Goal: Transaction & Acquisition: Book appointment/travel/reservation

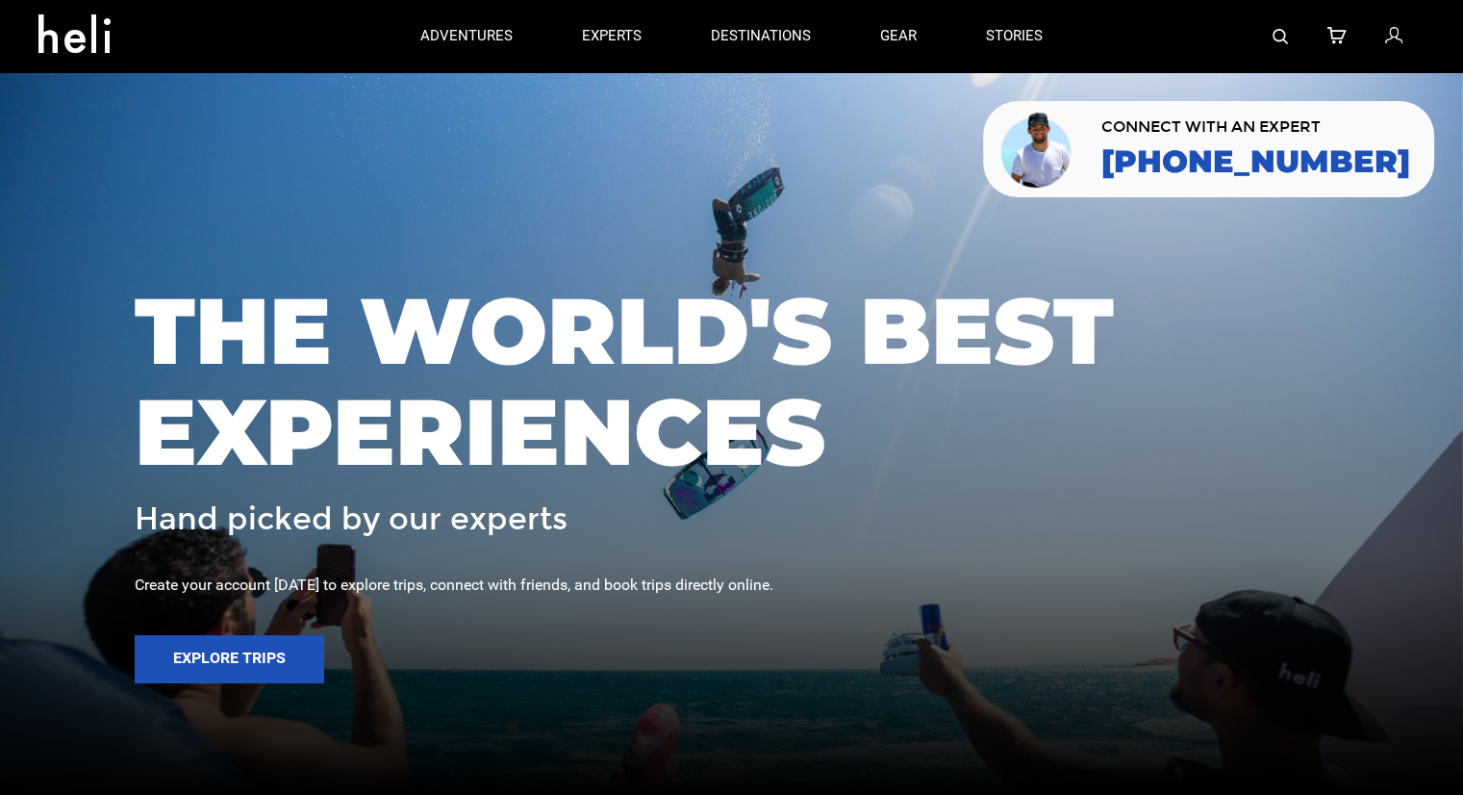
click at [1281, 30] on img at bounding box center [1280, 36] width 15 height 15
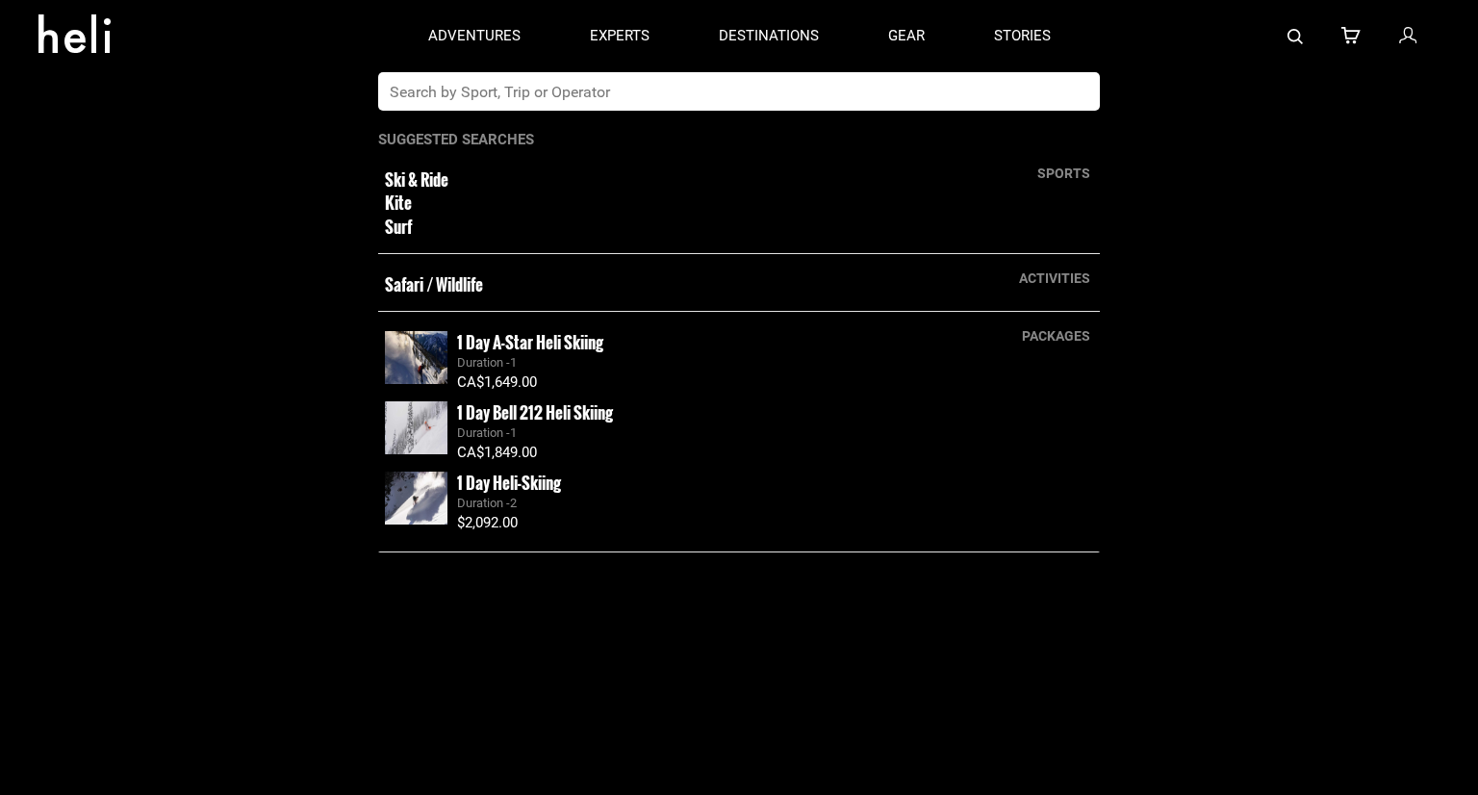
click at [741, 105] on input "text" at bounding box center [719, 91] width 682 height 38
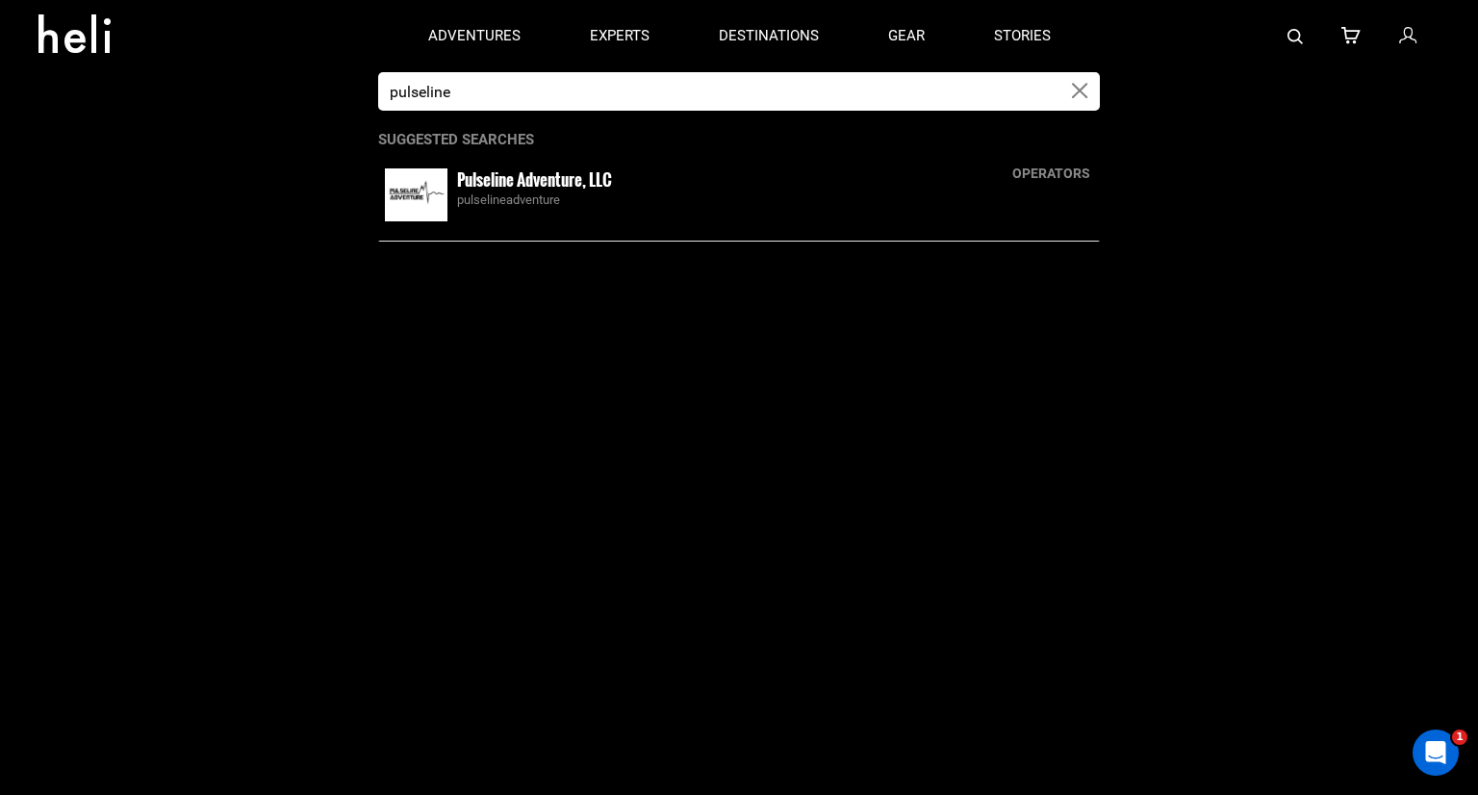
type input "pulseline"
click at [589, 192] on div "pulselineadventure" at bounding box center [775, 200] width 636 height 18
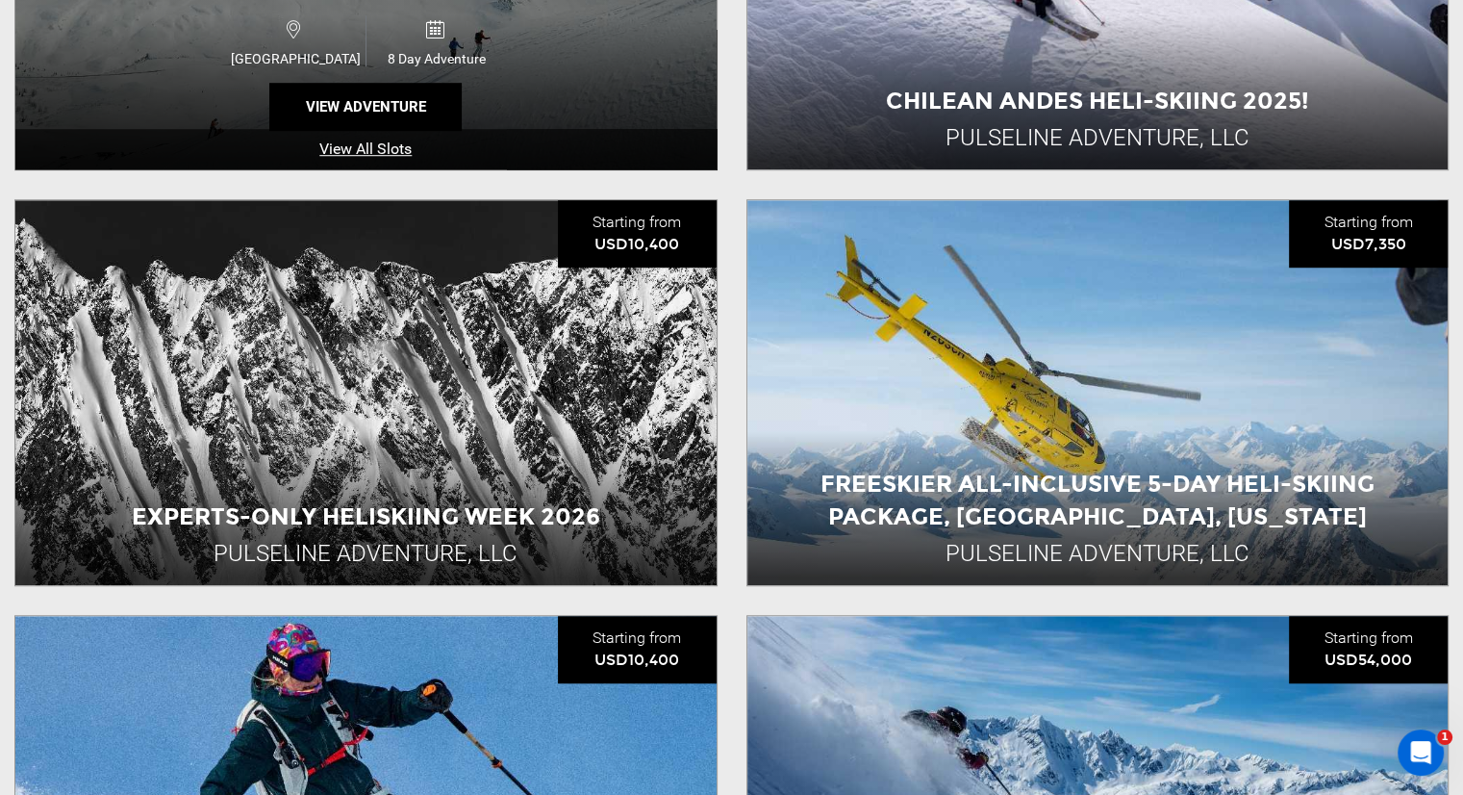
scroll to position [1347, 0]
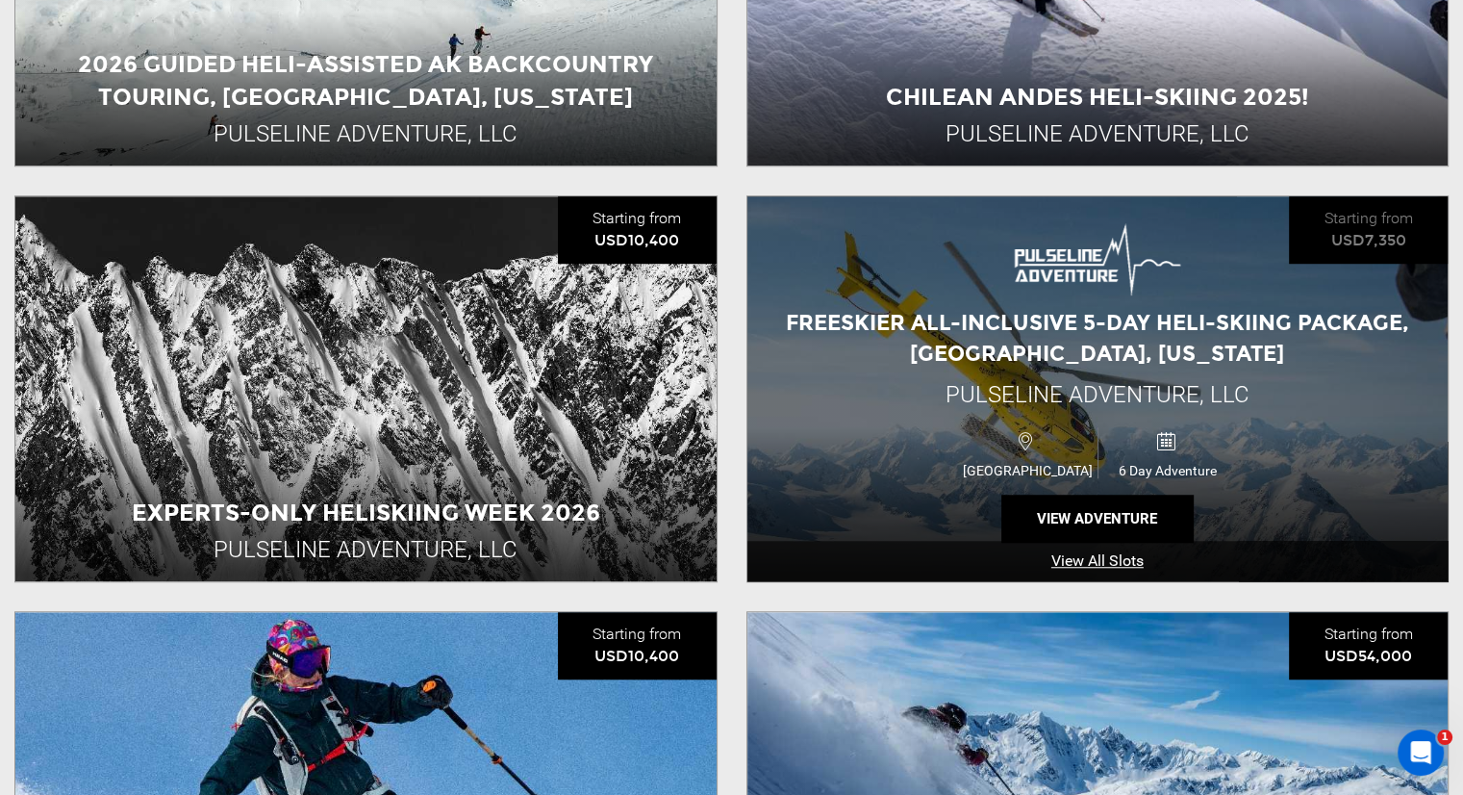
click at [888, 351] on div "Freeskier All-Inclusive 5-Day Heli-Skiing Package, [GEOGRAPHIC_DATA], [US_STATE]" at bounding box center [1097, 338] width 701 height 61
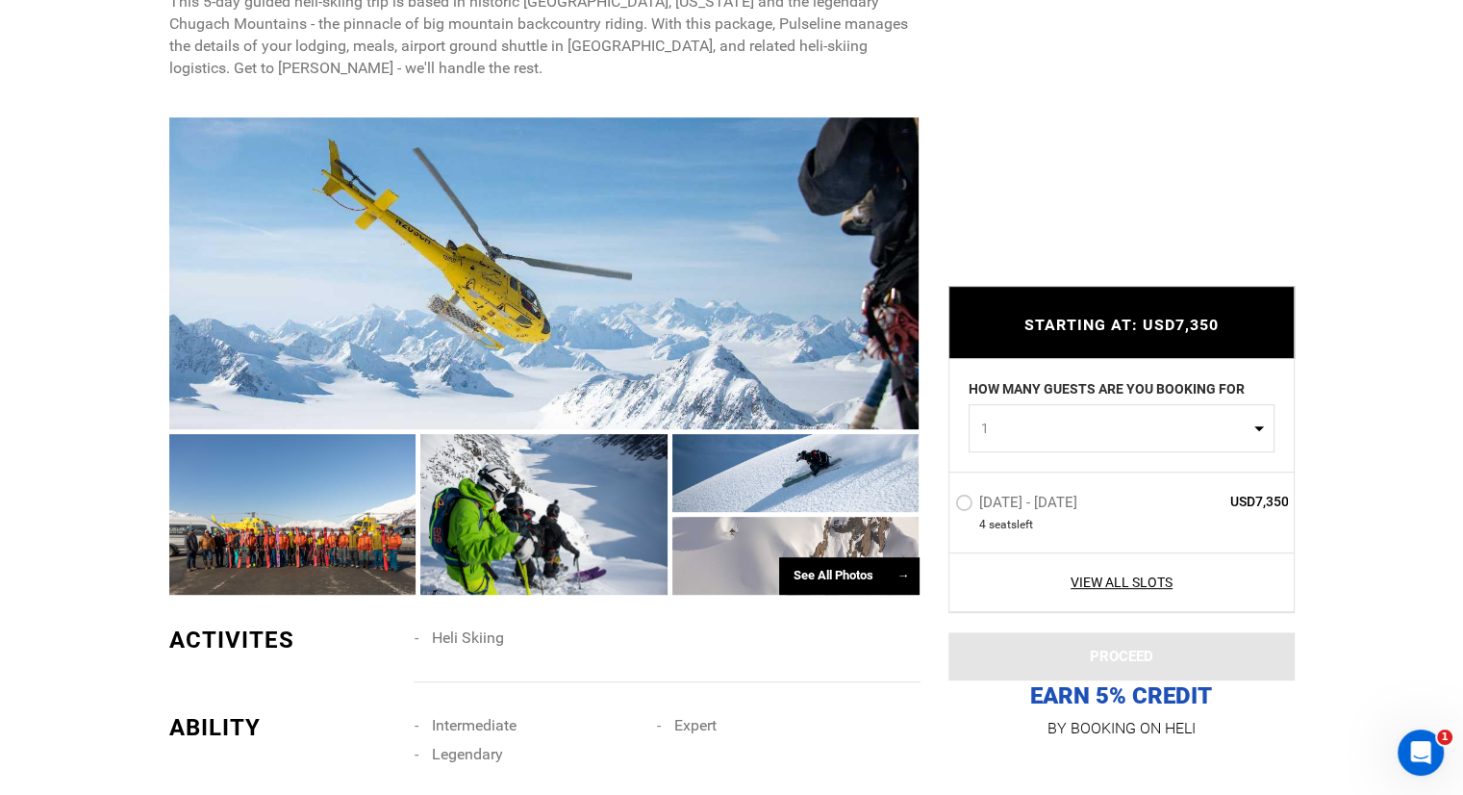
scroll to position [770, 0]
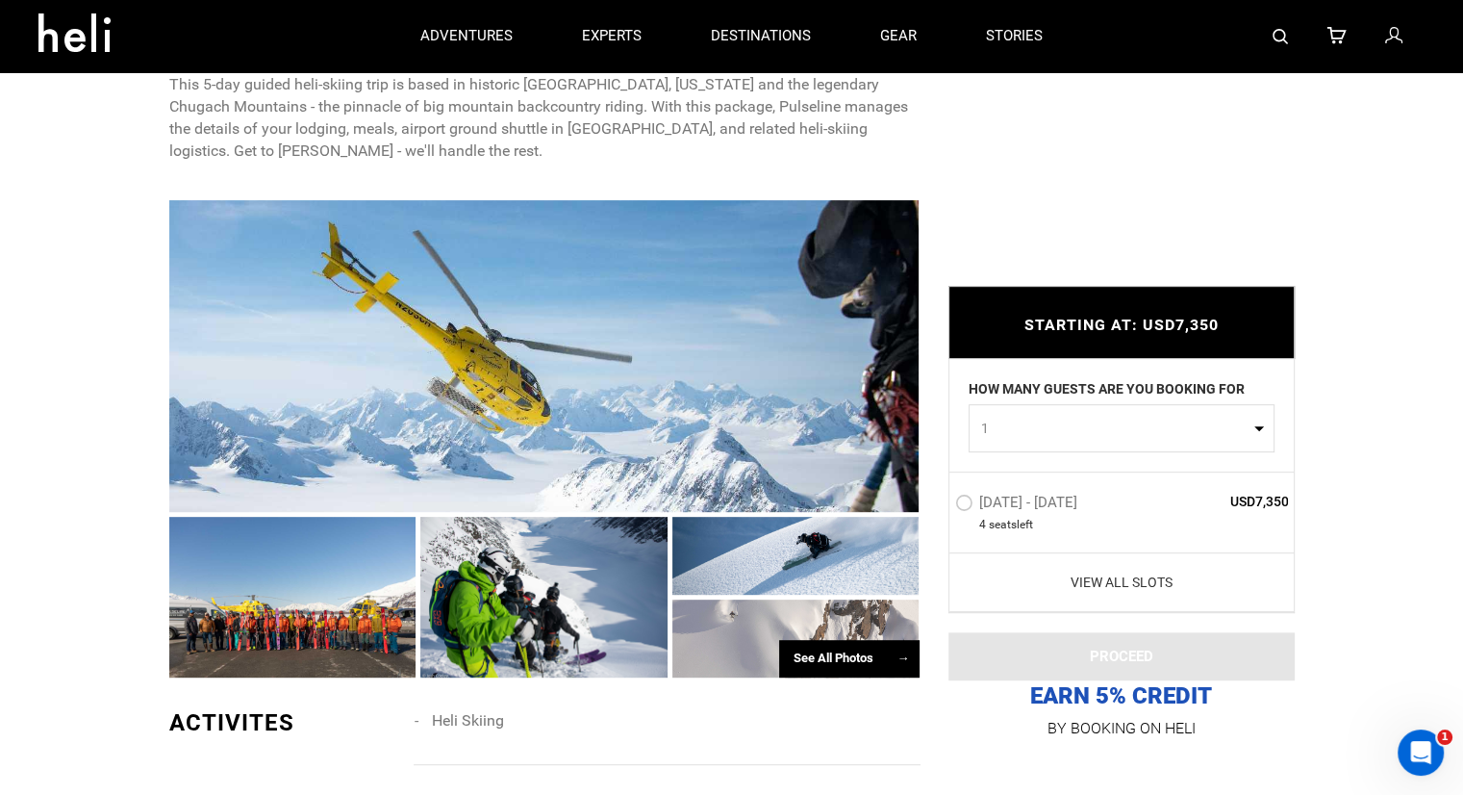
click at [1108, 591] on link "View All Slots" at bounding box center [1122, 581] width 334 height 19
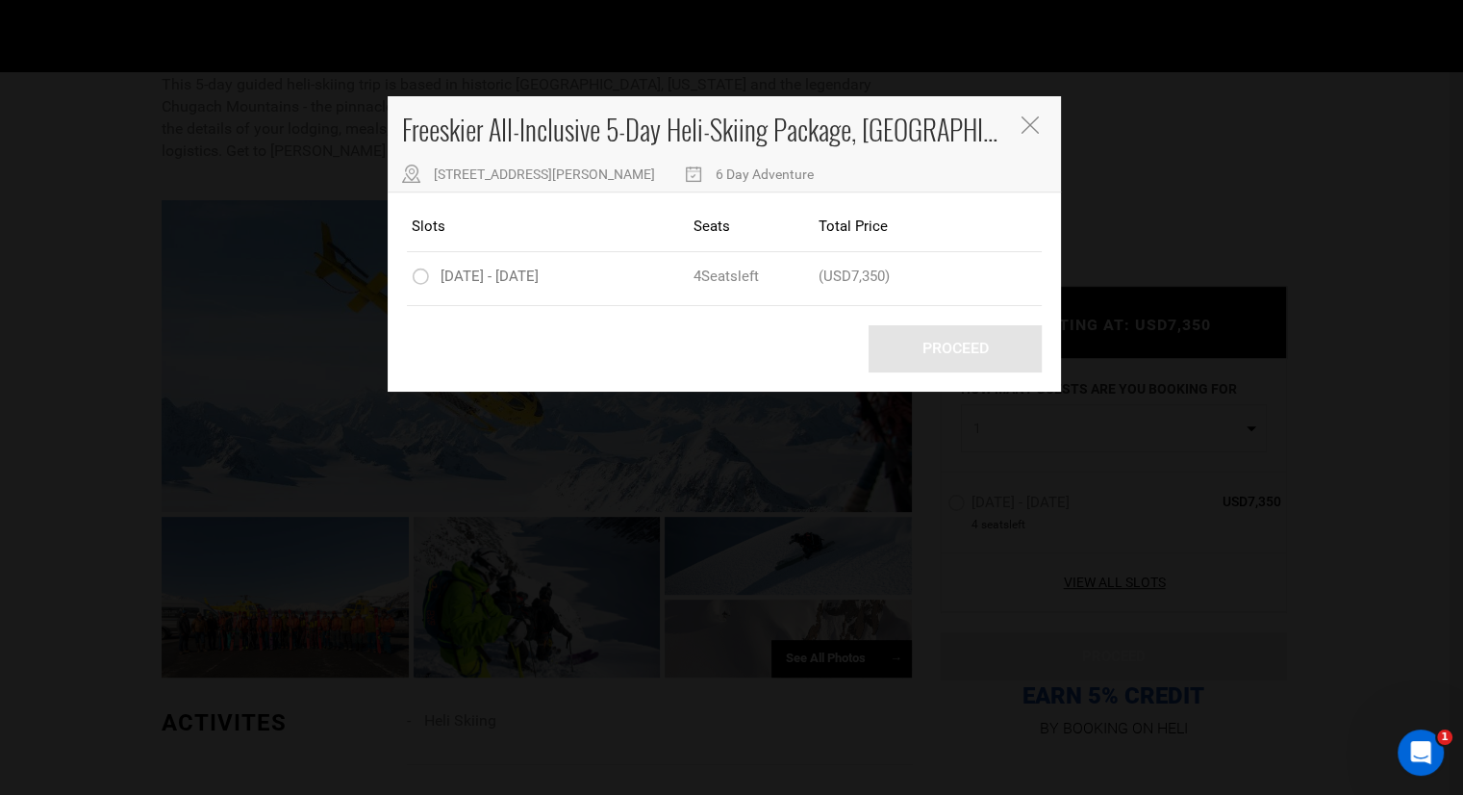
click at [1035, 120] on icon "Close" at bounding box center [1029, 124] width 17 height 17
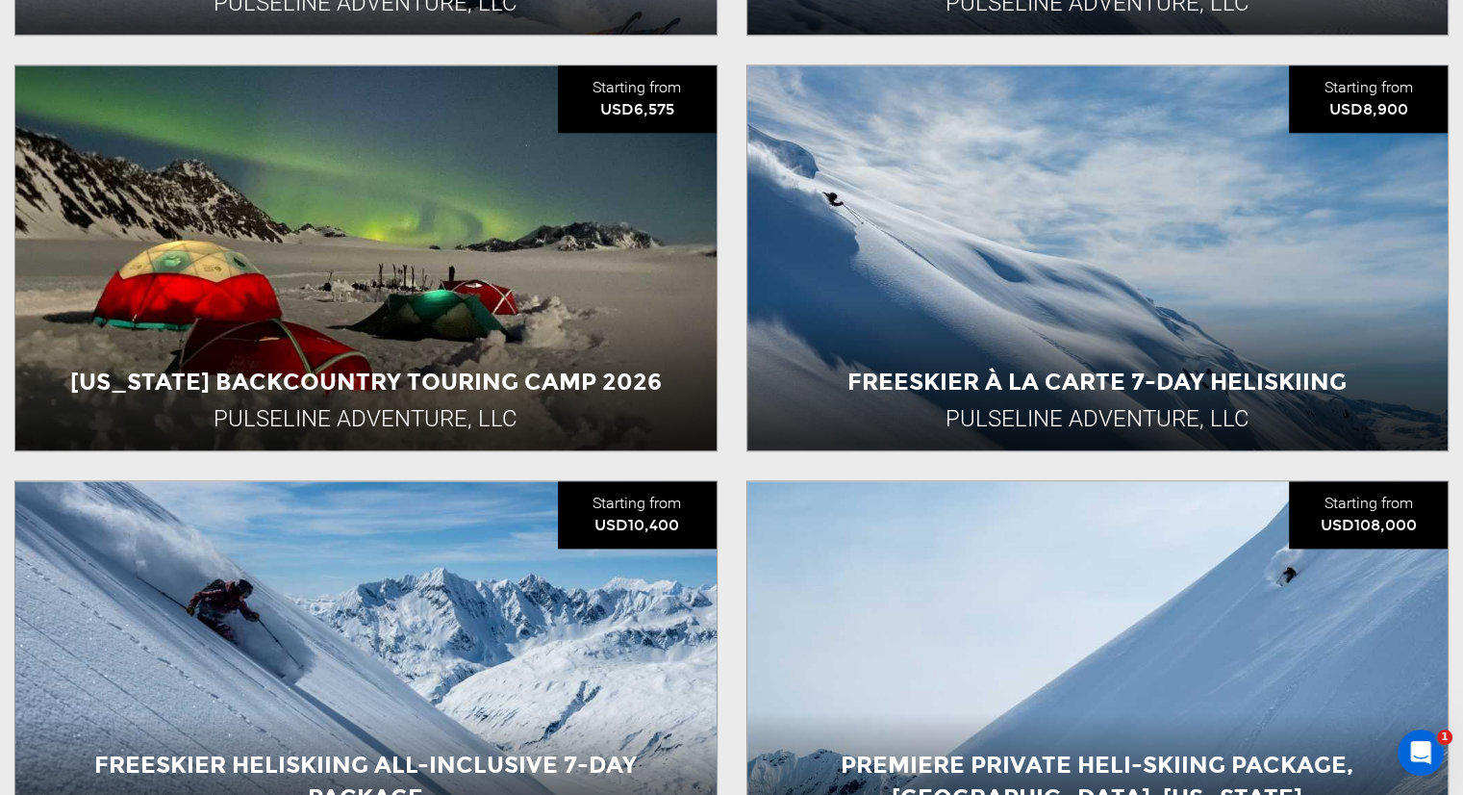
scroll to position [2501, 0]
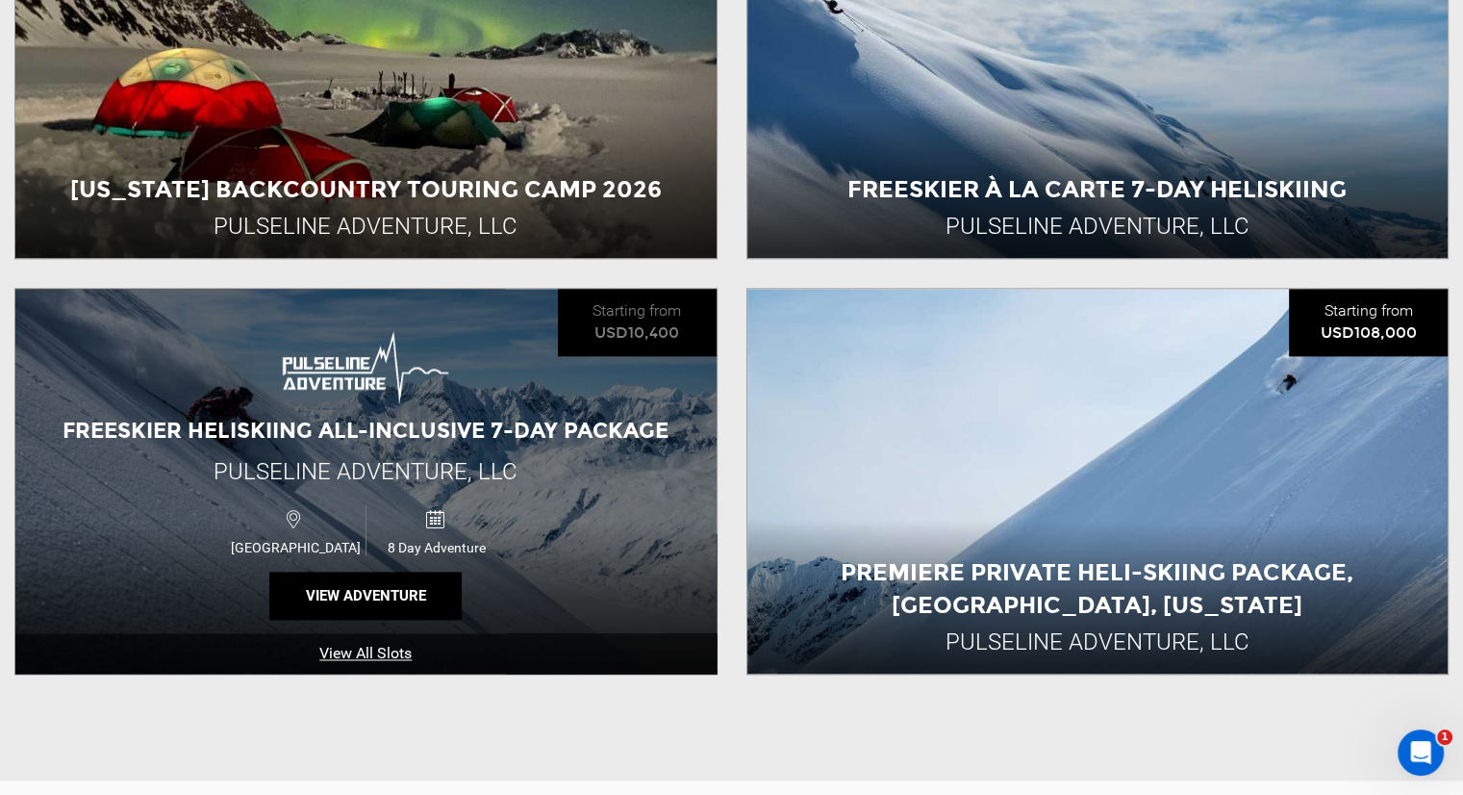
click at [292, 440] on div "Freeskier Heliskiing All-Inclusive 7-Day Package" at bounding box center [366, 431] width 616 height 30
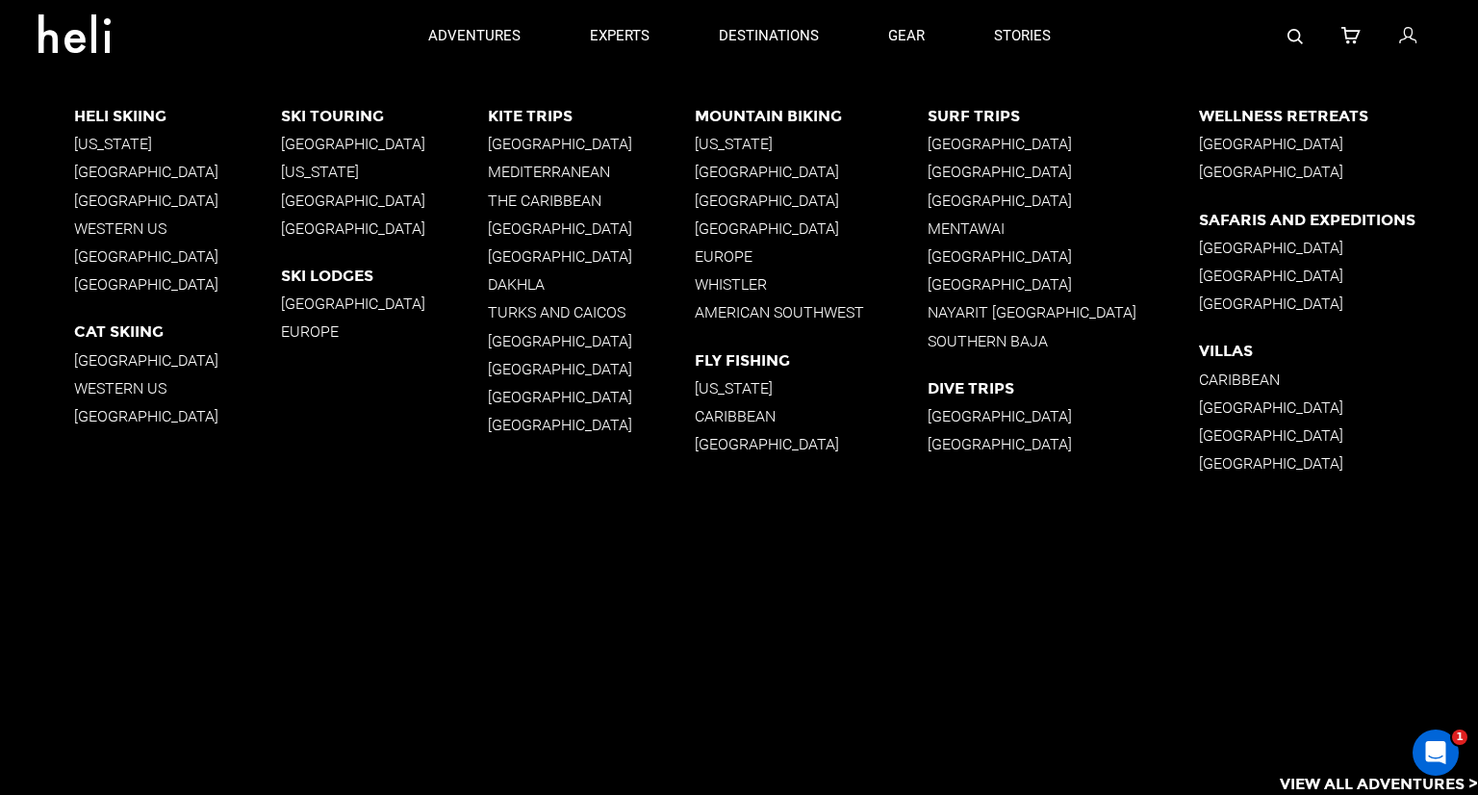
click at [100, 147] on p "[US_STATE]" at bounding box center [177, 144] width 207 height 18
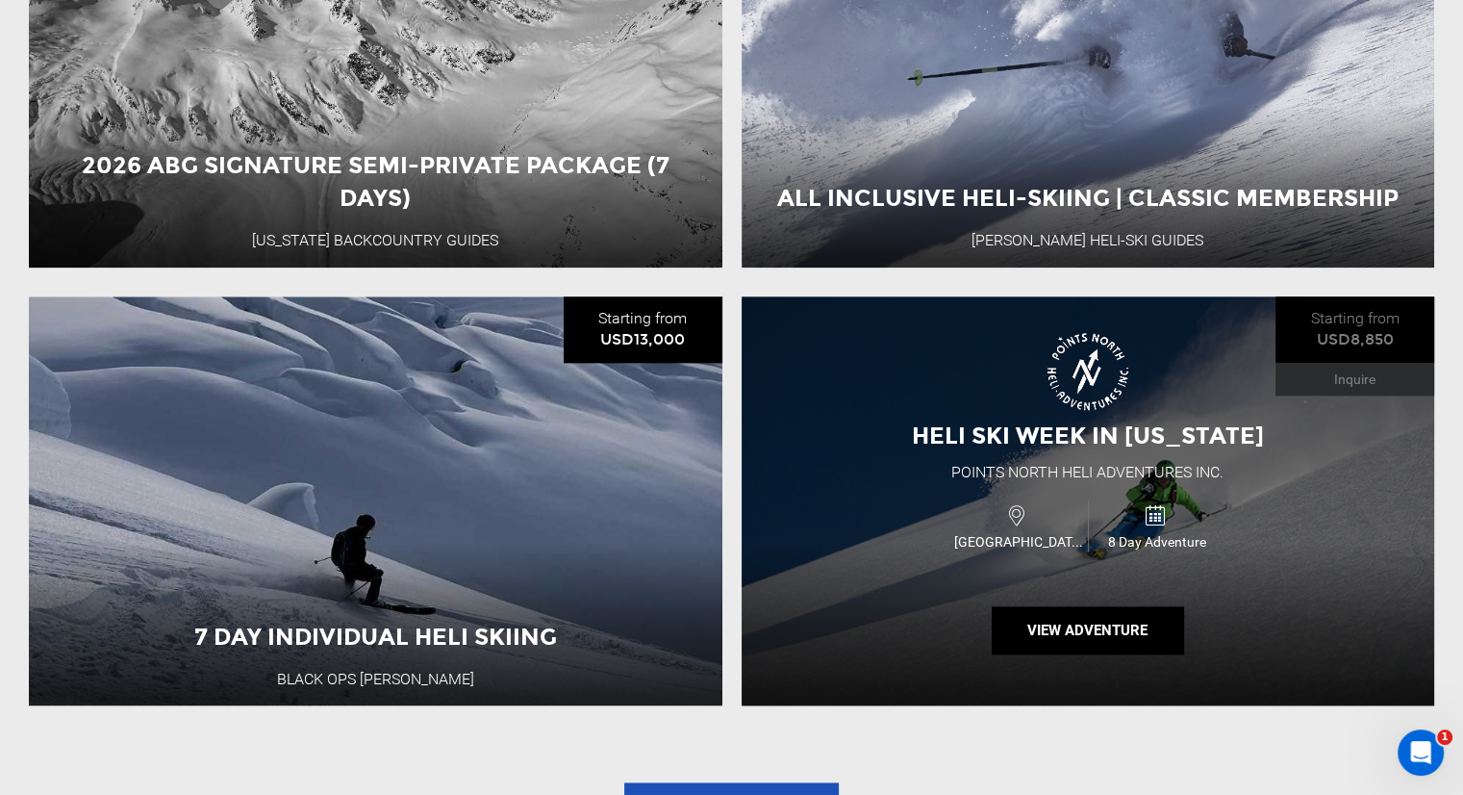
scroll to position [2405, 0]
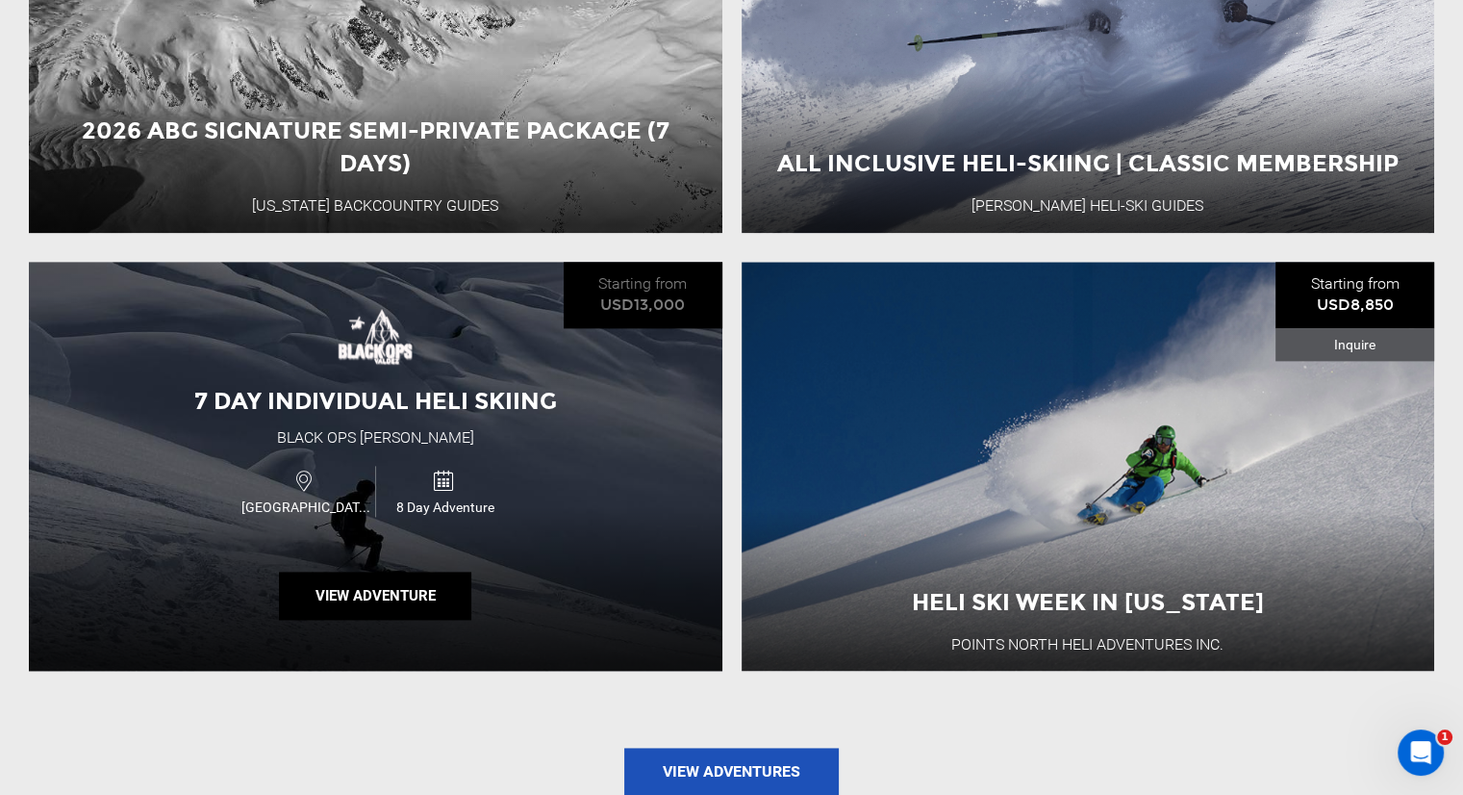
click at [500, 366] on div "7 Day Individual Heli Skiing Black Ops [GEOGRAPHIC_DATA] [GEOGRAPHIC_DATA] 8 Da…" at bounding box center [376, 467] width 694 height 410
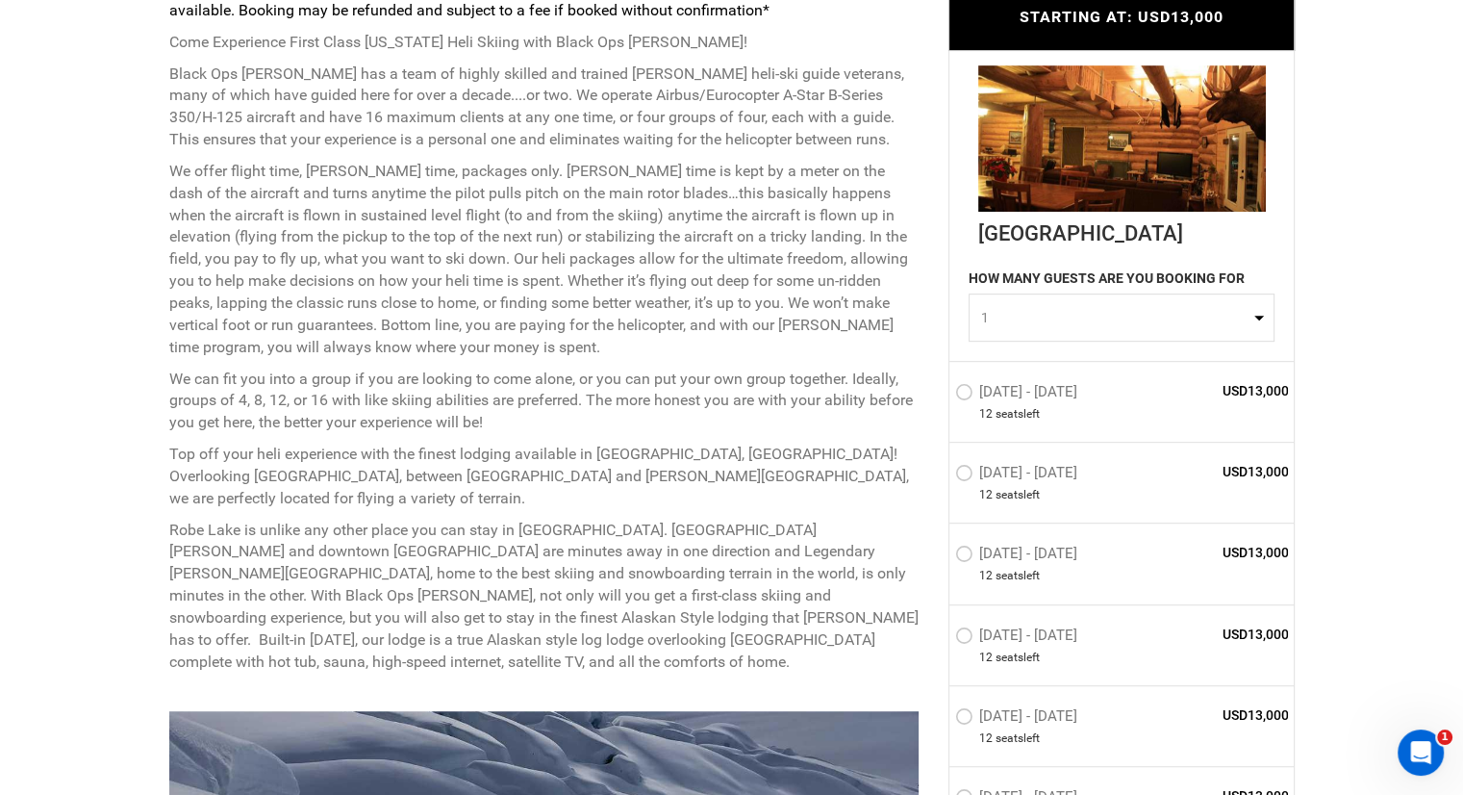
scroll to position [1058, 0]
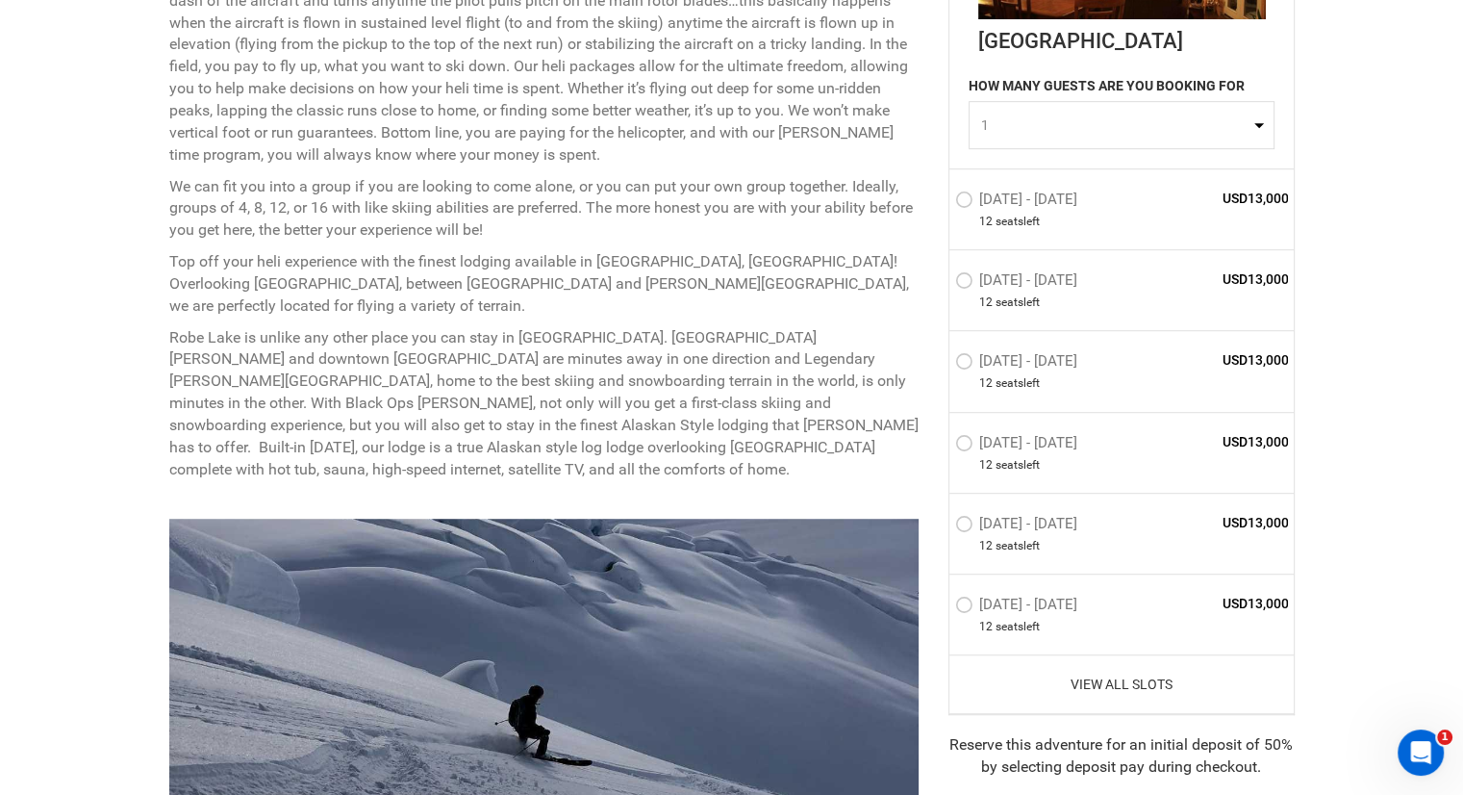
click at [1120, 678] on link "View All Slots" at bounding box center [1122, 684] width 334 height 19
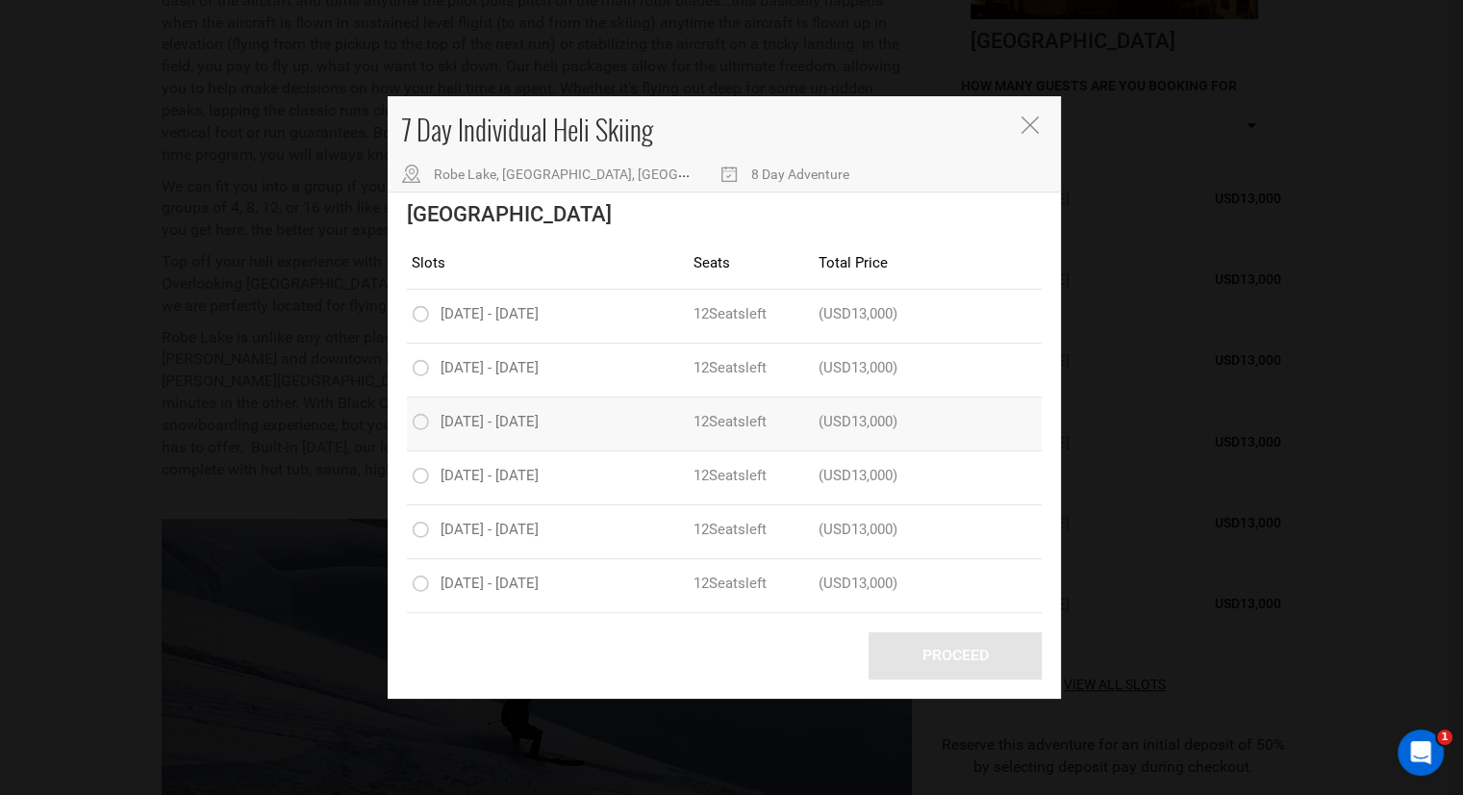
scroll to position [1154, 0]
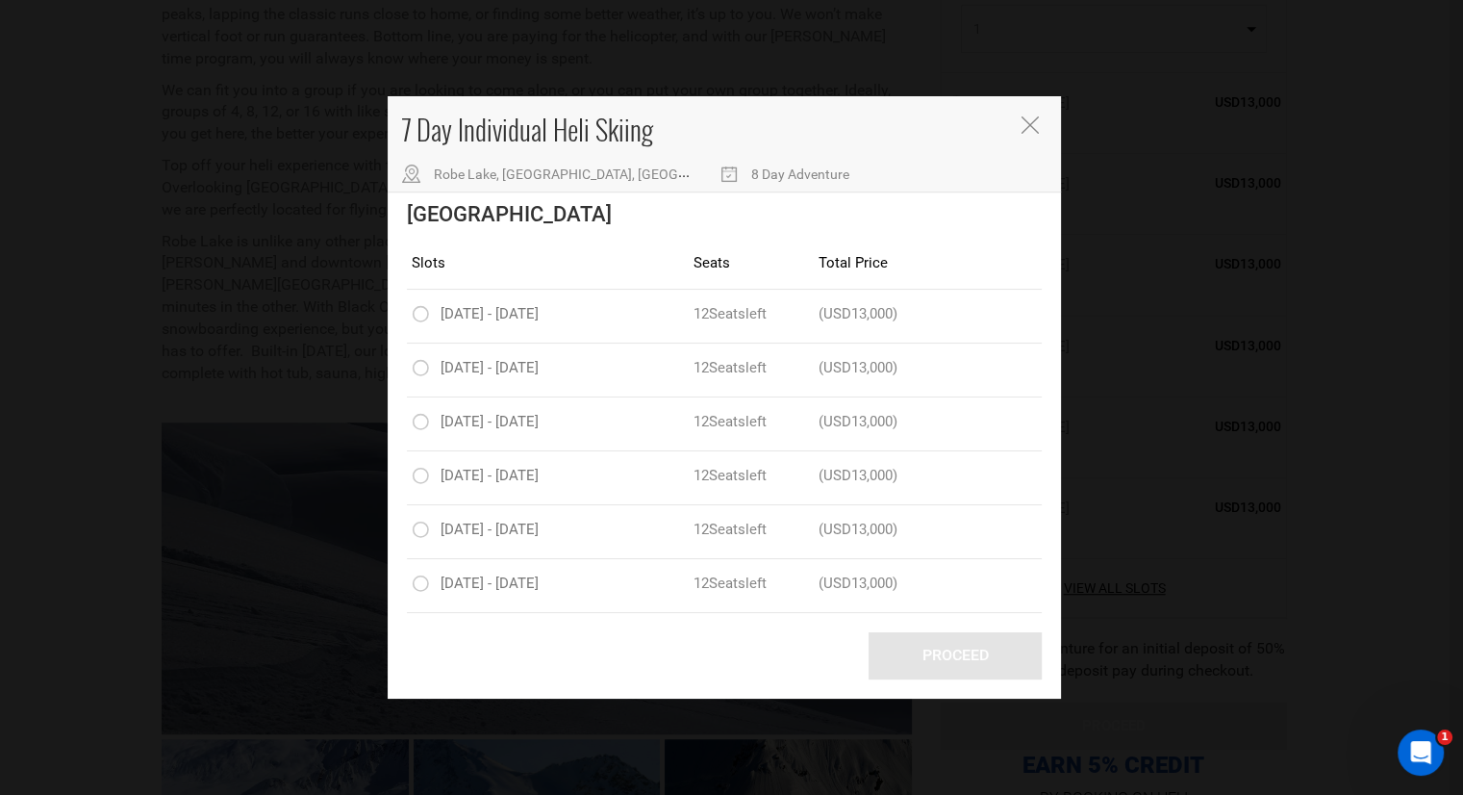
click at [1348, 352] on div "7 Day Individual Heli Skiing [GEOGRAPHIC_DATA], [GEOGRAPHIC_DATA], [GEOGRAPHIC_…" at bounding box center [731, 397] width 1463 height 795
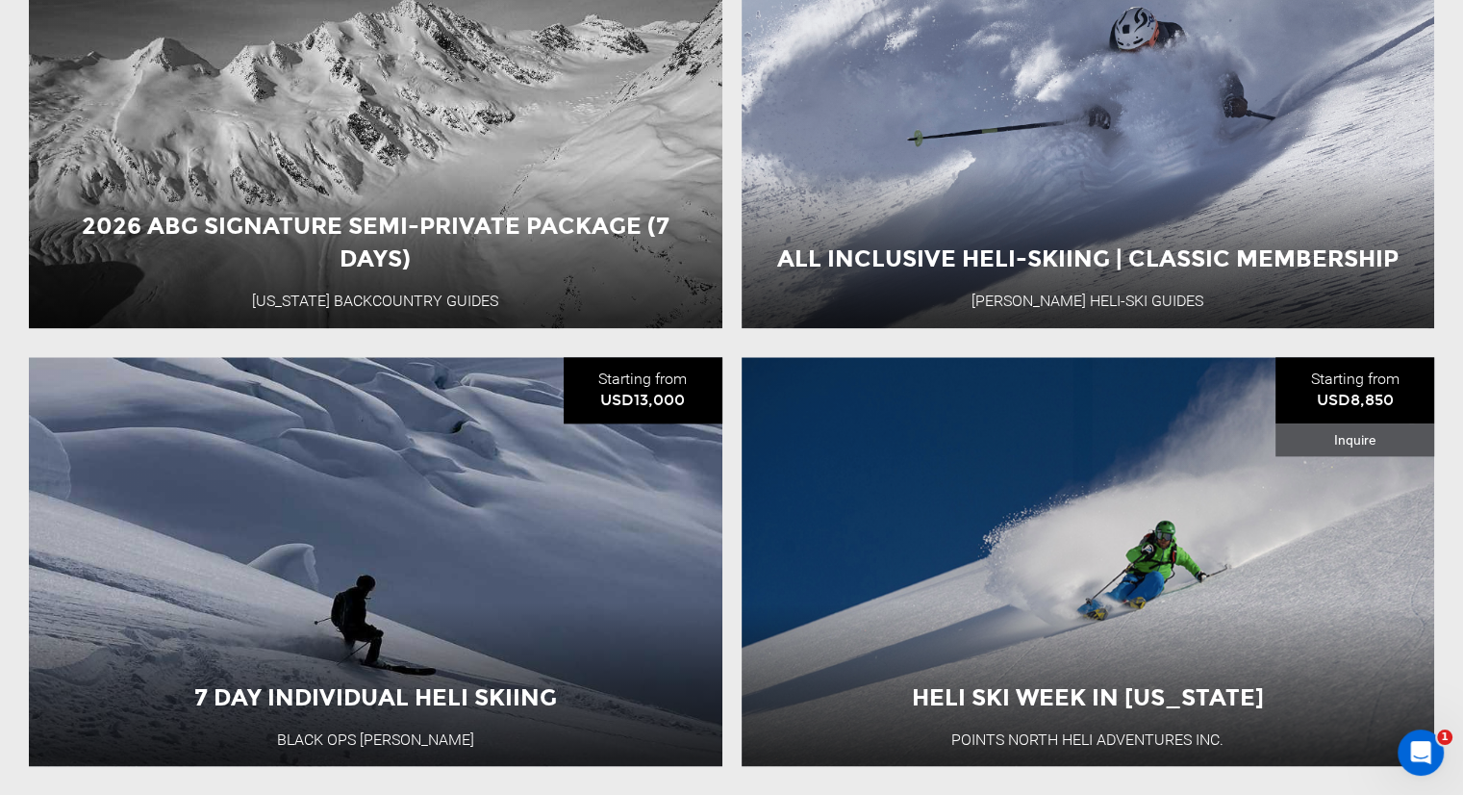
scroll to position [2501, 0]
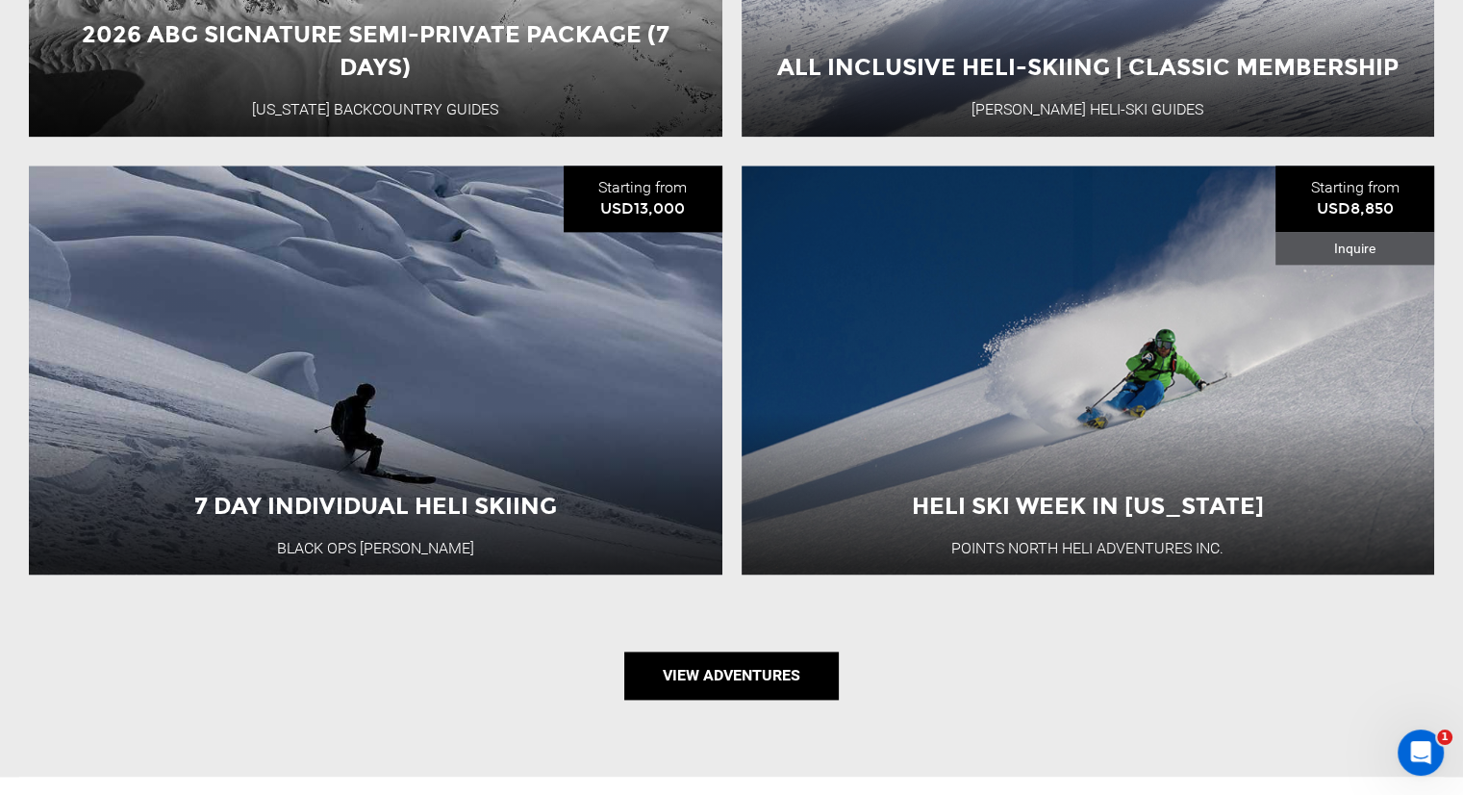
click at [706, 673] on link "View Adventures" at bounding box center [731, 675] width 215 height 48
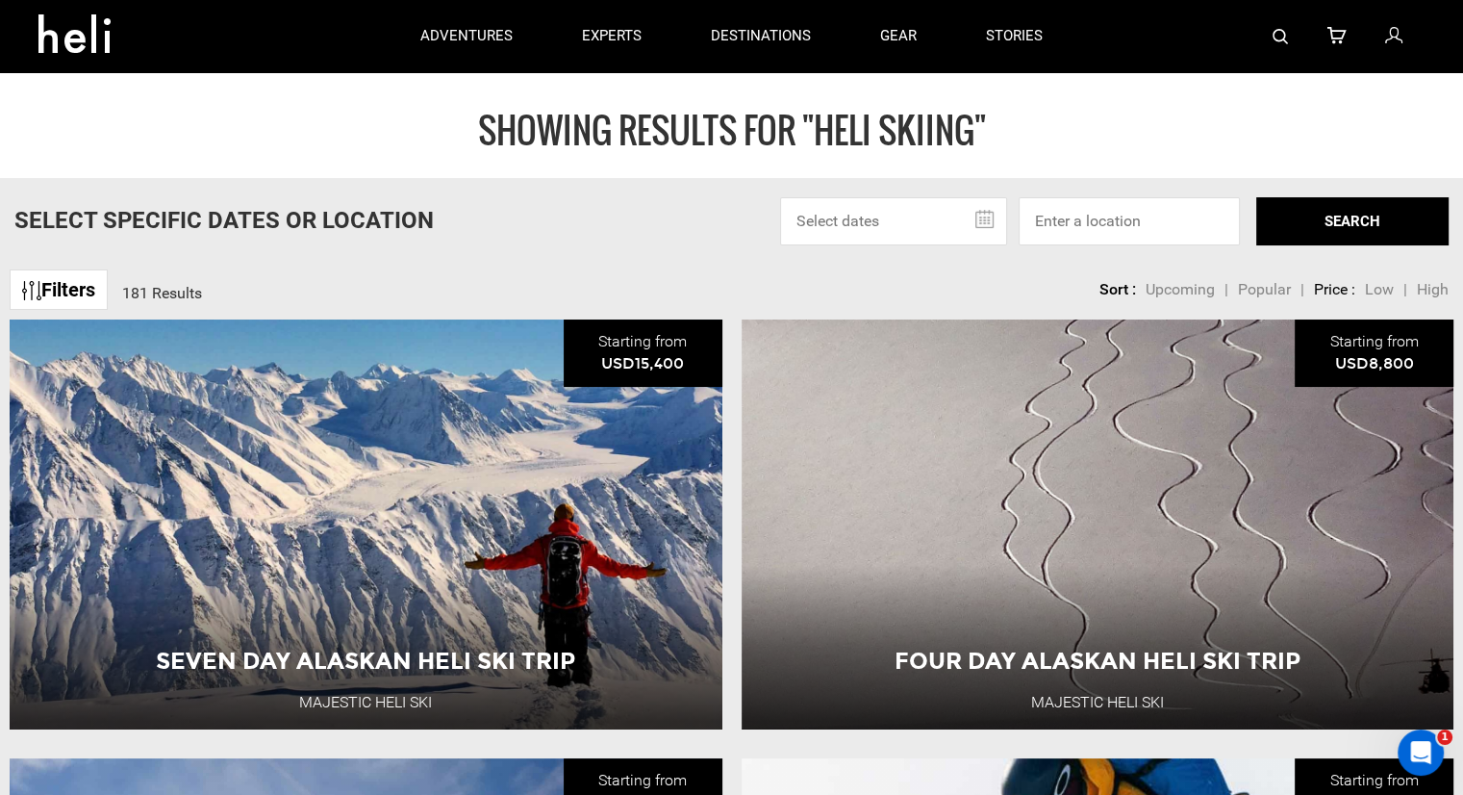
click at [975, 216] on input "text" at bounding box center [893, 221] width 227 height 48
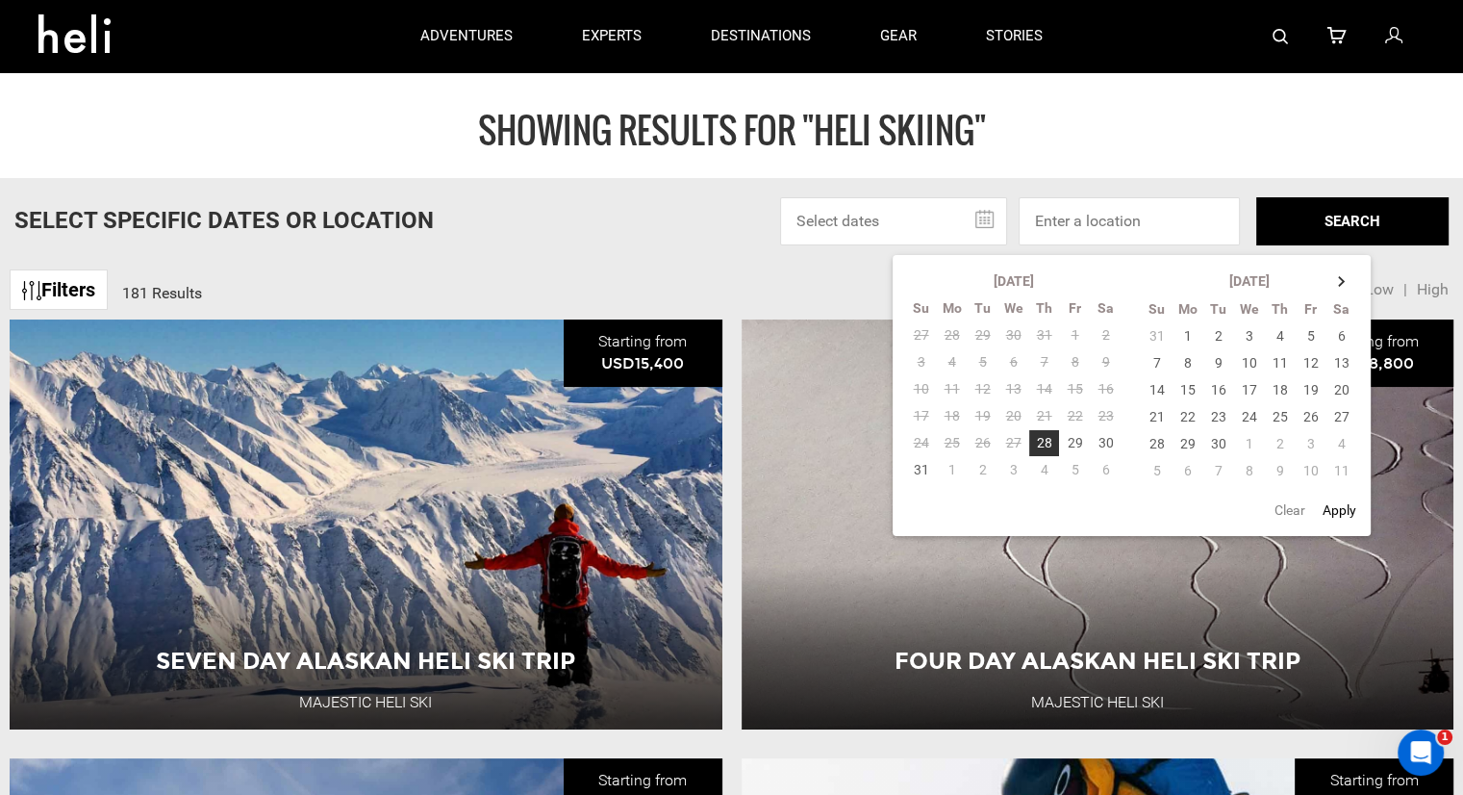
click at [982, 218] on input "text" at bounding box center [893, 221] width 227 height 48
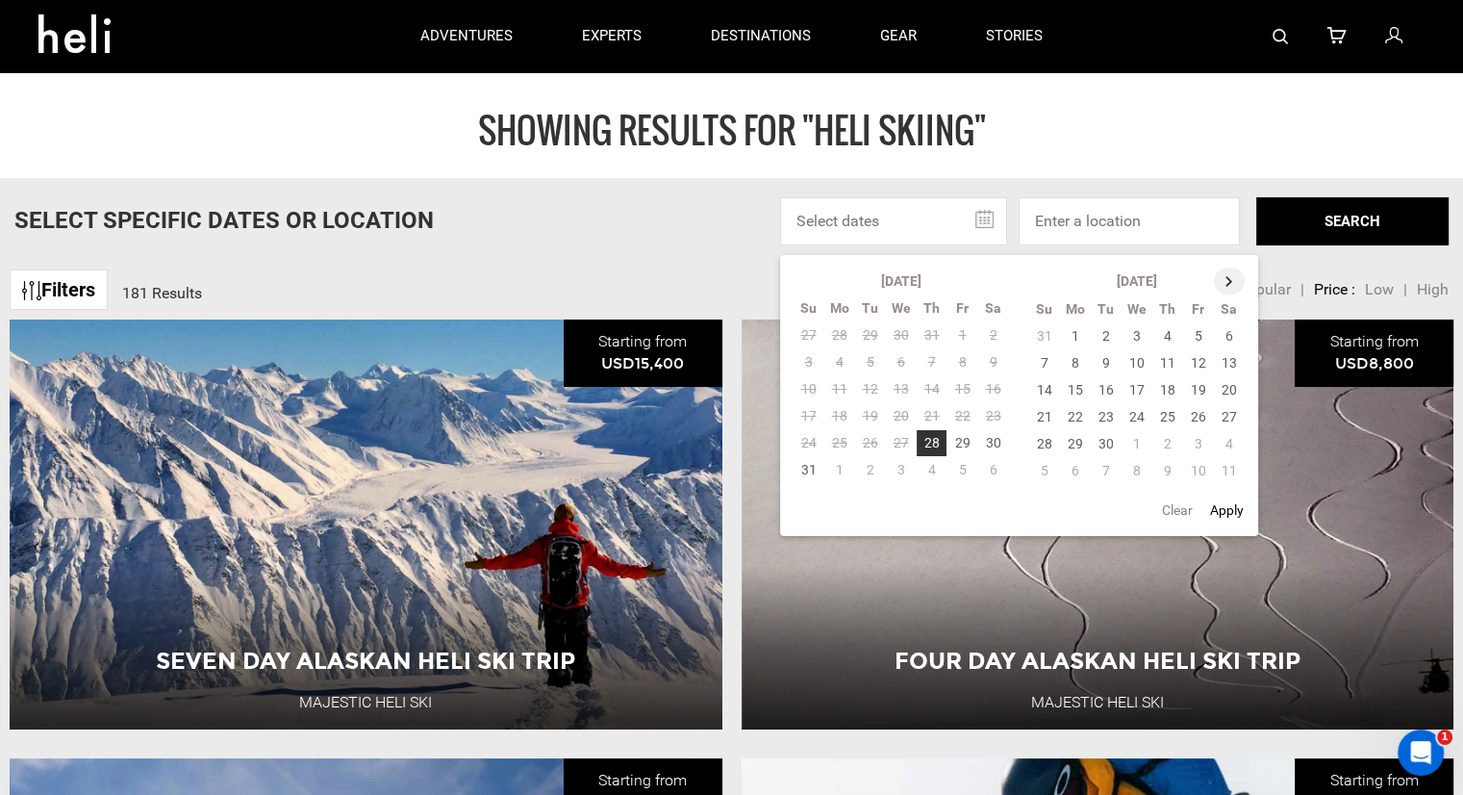
click at [1221, 280] on th at bounding box center [1229, 280] width 31 height 27
click at [1221, 280] on th at bounding box center [1230, 280] width 31 height 27
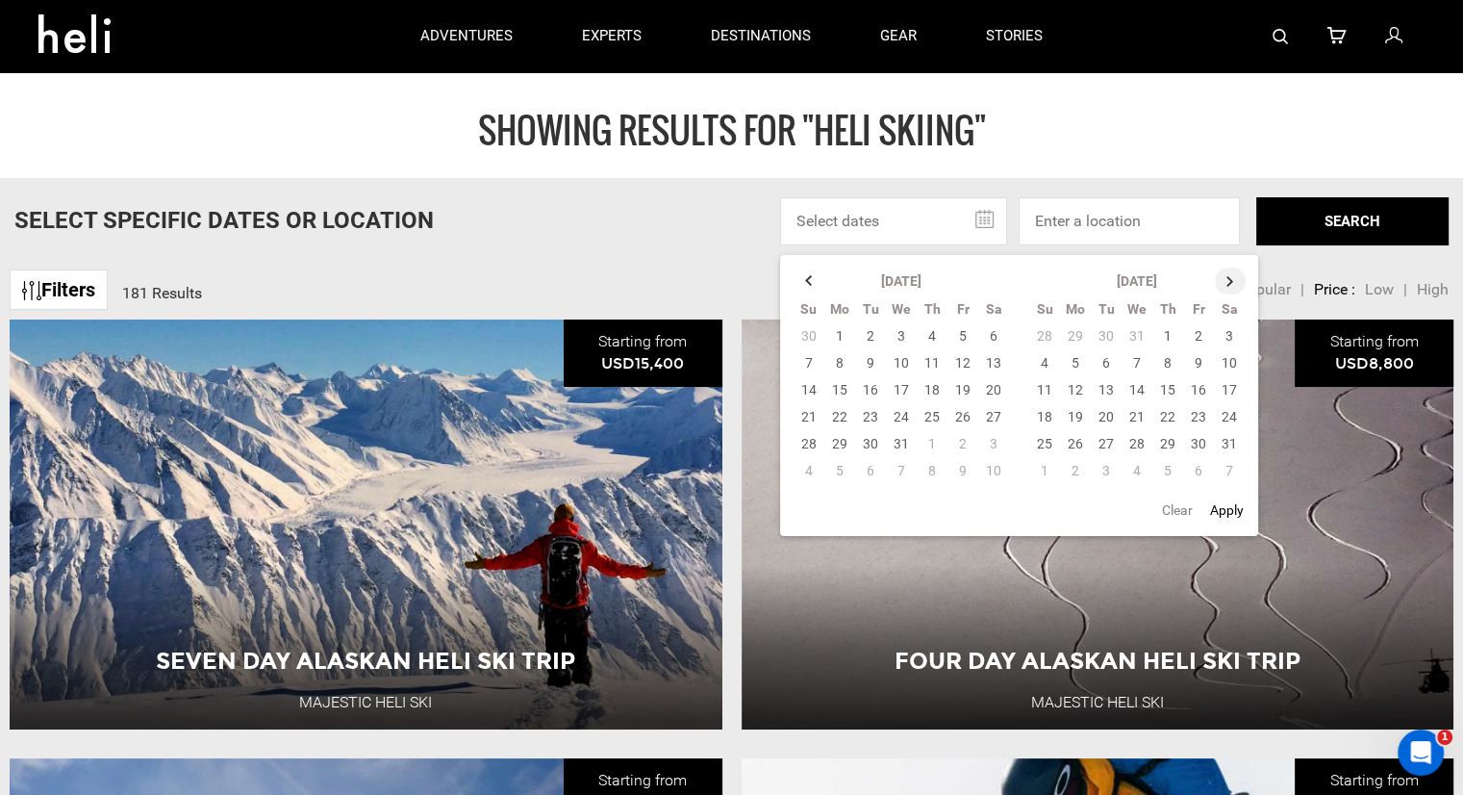
click at [1221, 280] on th at bounding box center [1230, 280] width 31 height 27
click at [1134, 328] on td "1" at bounding box center [1137, 335] width 31 height 27
click at [927, 440] on td "30" at bounding box center [932, 443] width 31 height 27
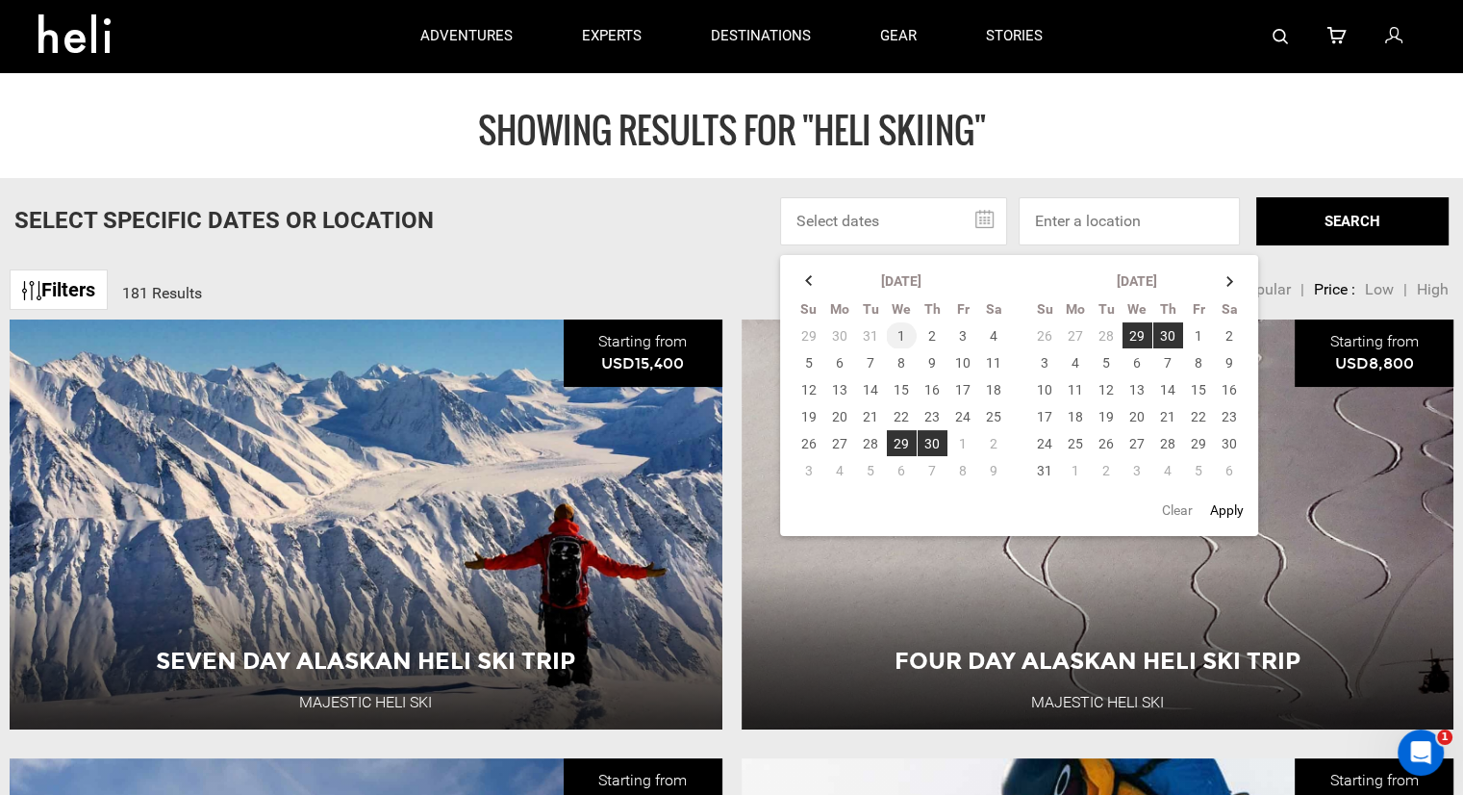
click at [892, 336] on td "1" at bounding box center [901, 335] width 31 height 27
click at [926, 434] on td "30" at bounding box center [932, 443] width 31 height 27
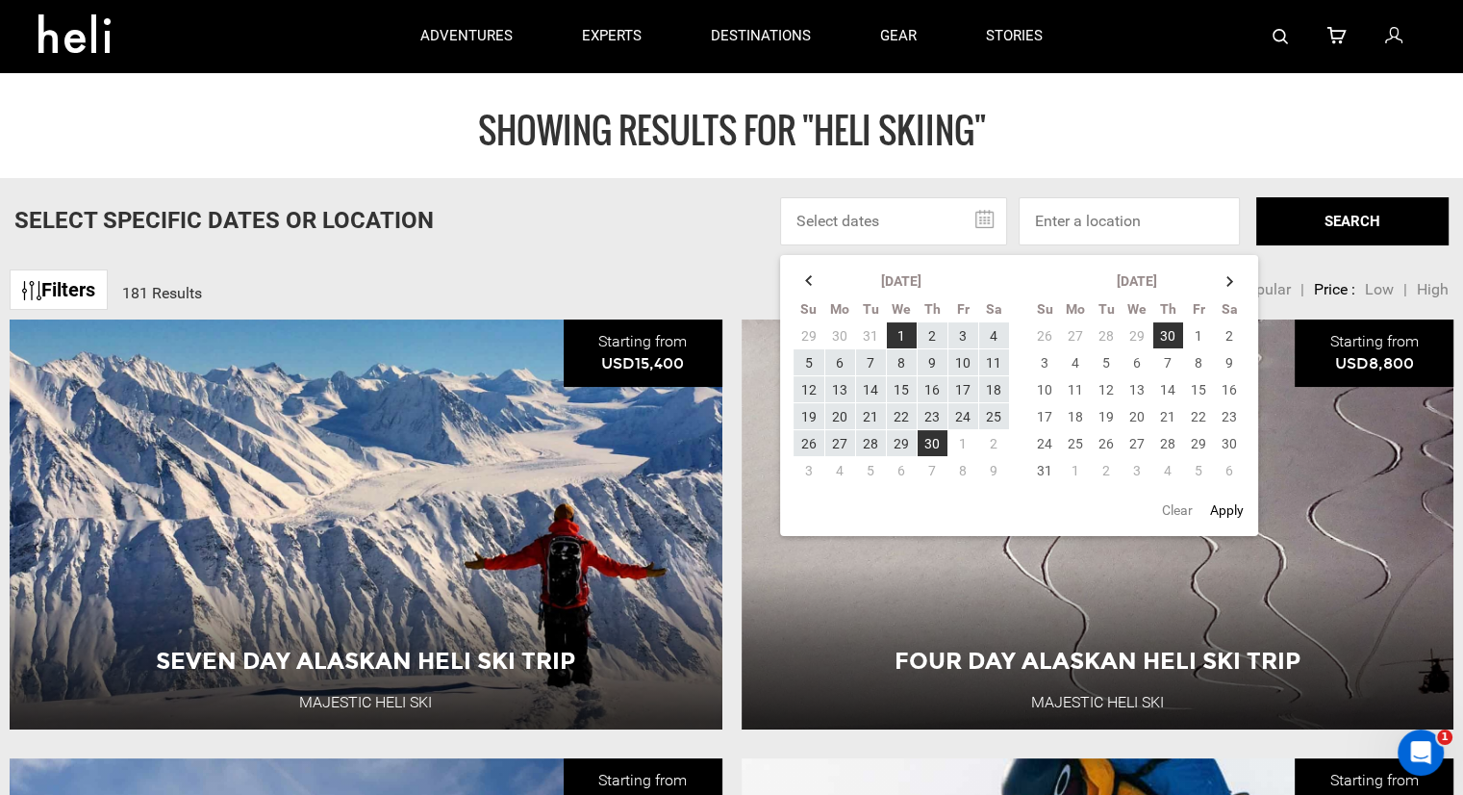
click at [1212, 505] on button "Apply" at bounding box center [1226, 510] width 45 height 35
type input "[DATE] - [DATE]"
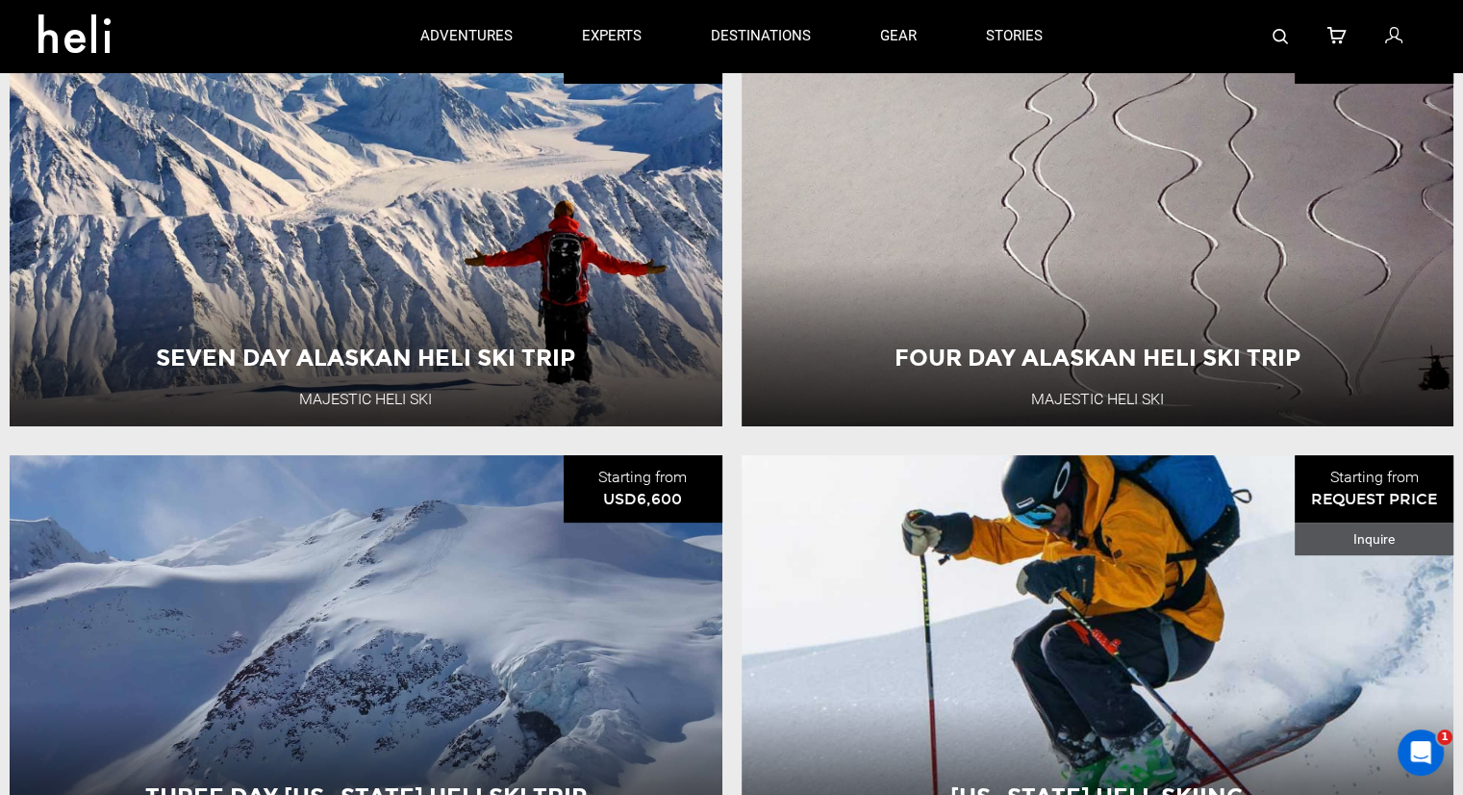
scroll to position [96, 0]
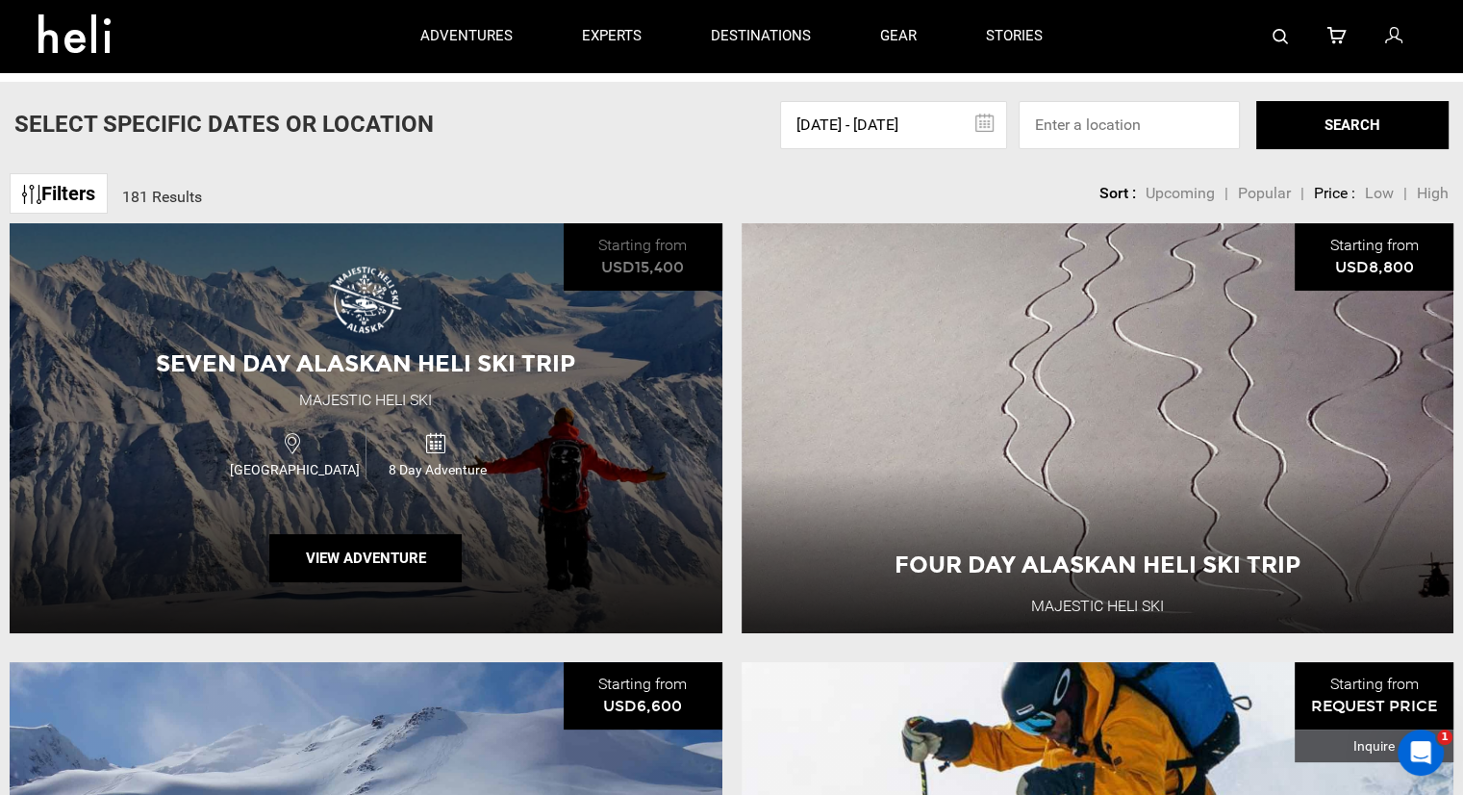
click at [294, 325] on div "Seven Day Alaskan Heli Ski Trip Majestic Heli Ski [GEOGRAPHIC_DATA] 8 Day Adven…" at bounding box center [366, 428] width 713 height 410
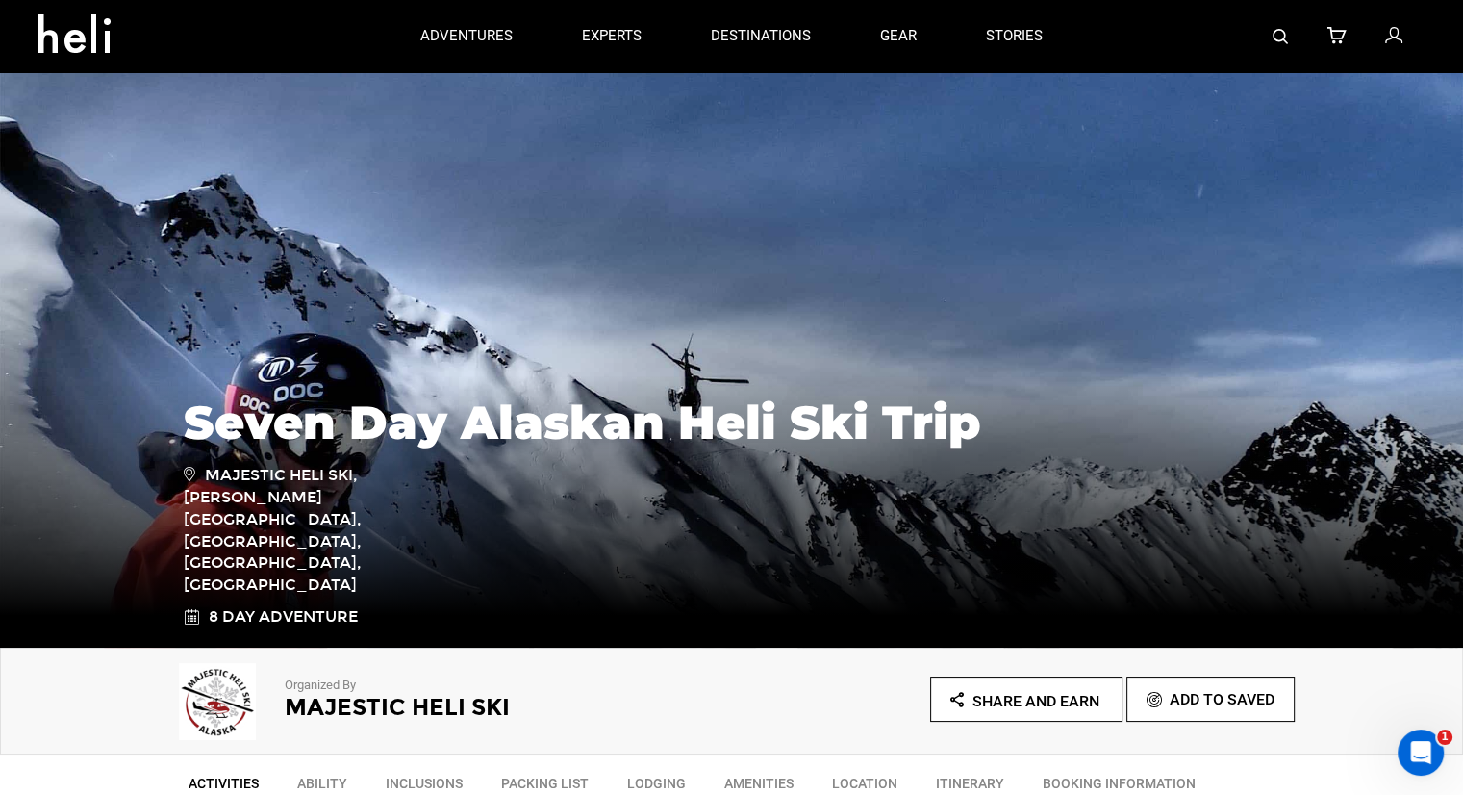
type input "Heli Skiing"
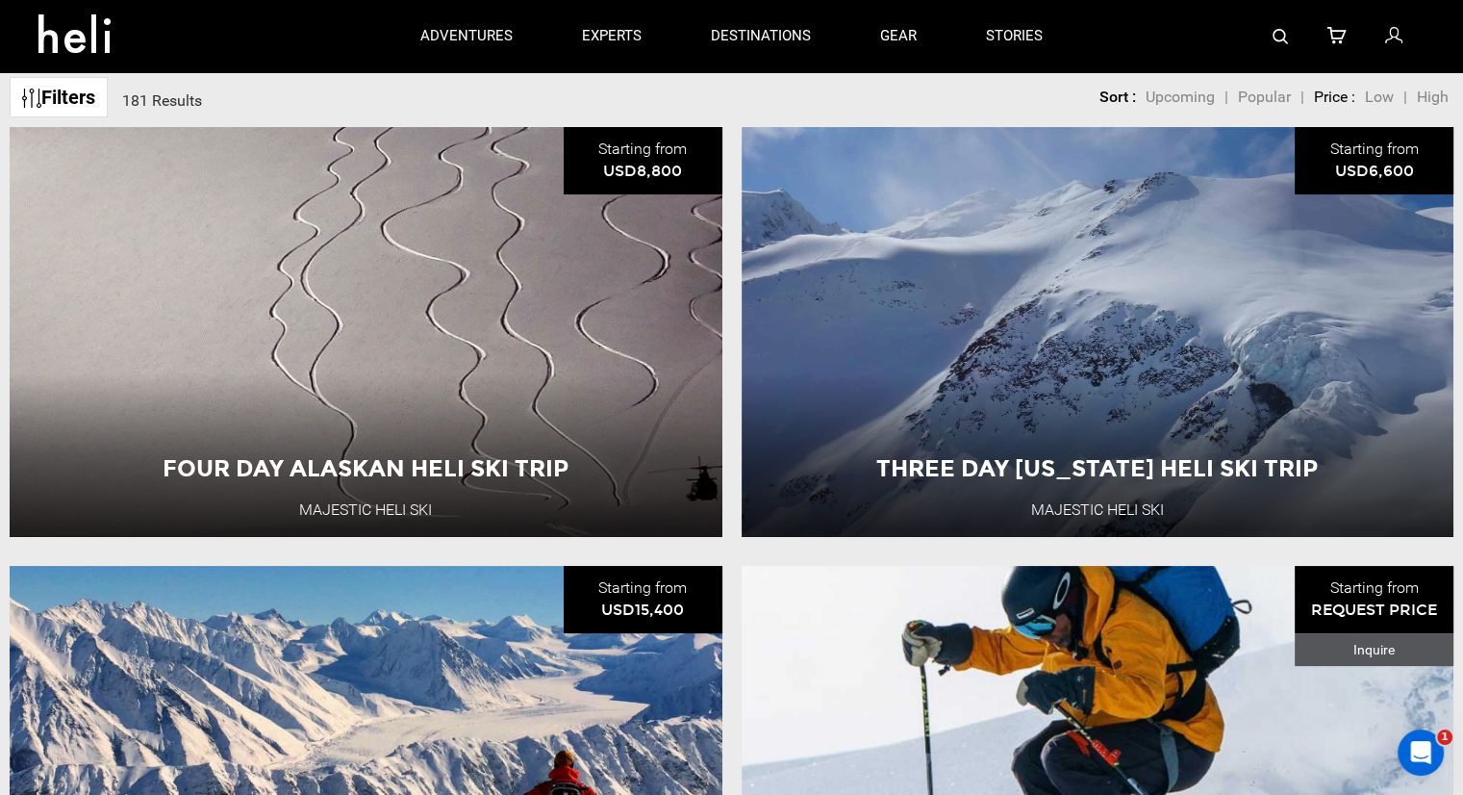
scroll to position [192, 0]
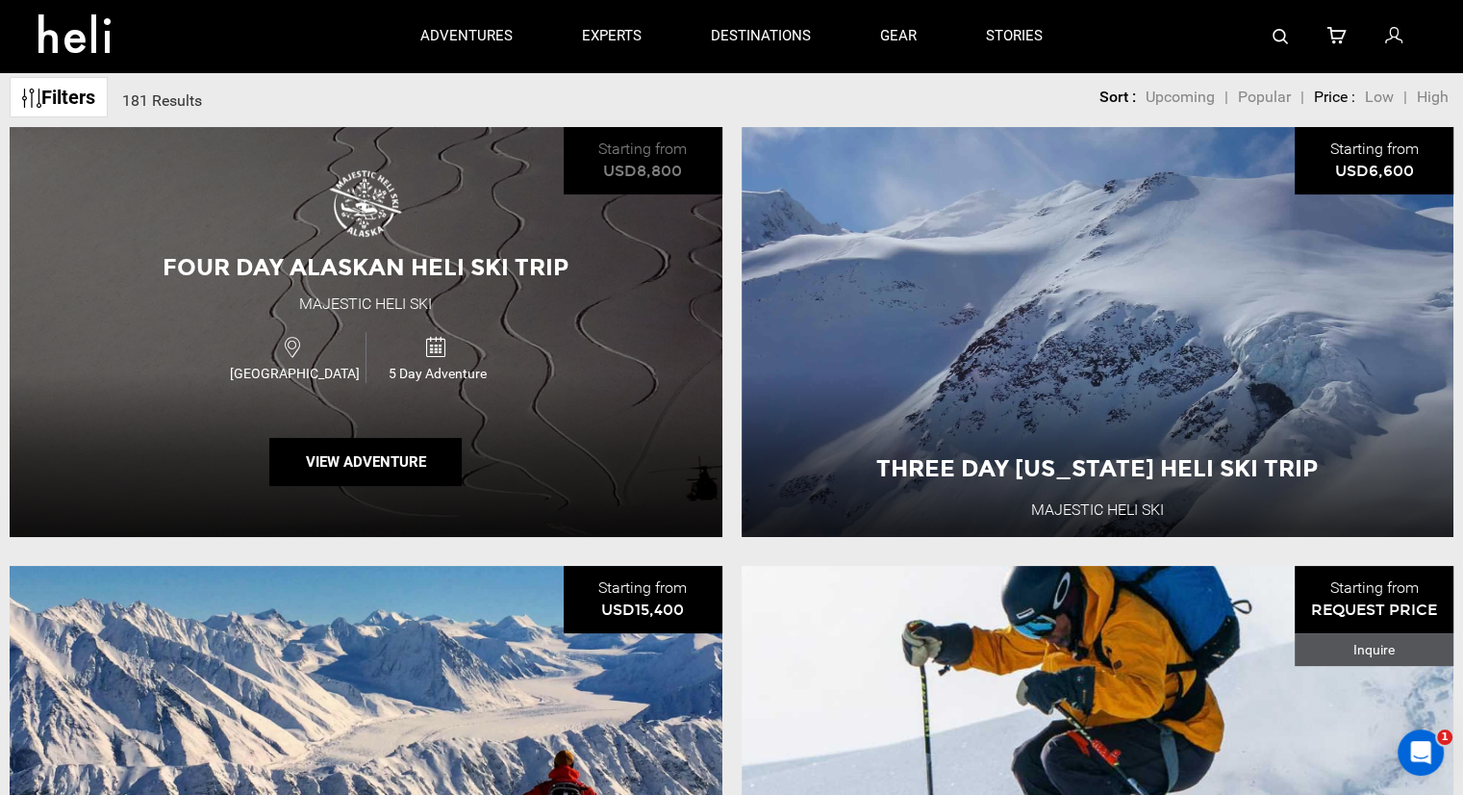
click at [346, 243] on div "Four Day Alaskan Heli Ski Trip Majestic Heli Ski [GEOGRAPHIC_DATA] 5 Day Advent…" at bounding box center [366, 332] width 713 height 410
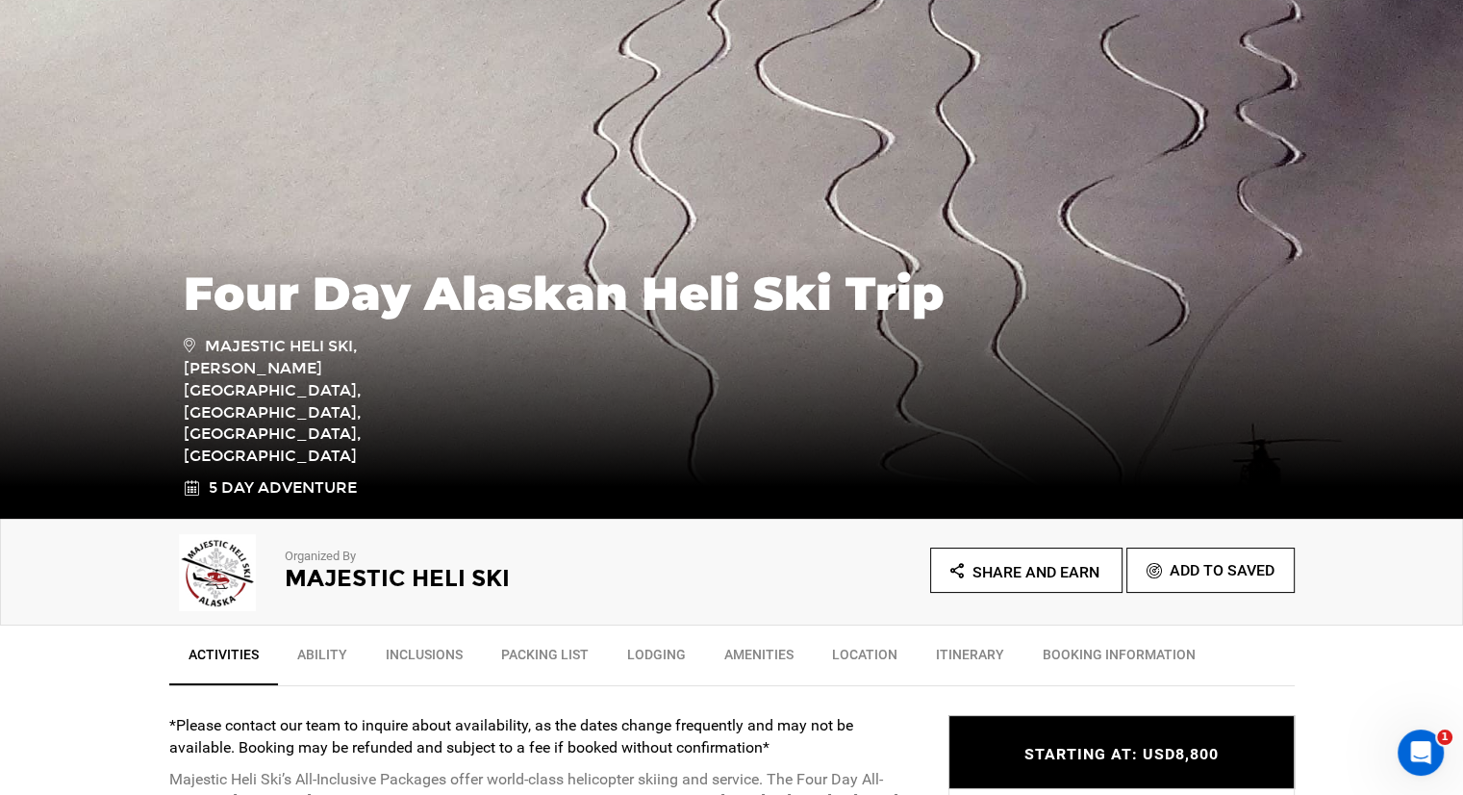
scroll to position [289, 0]
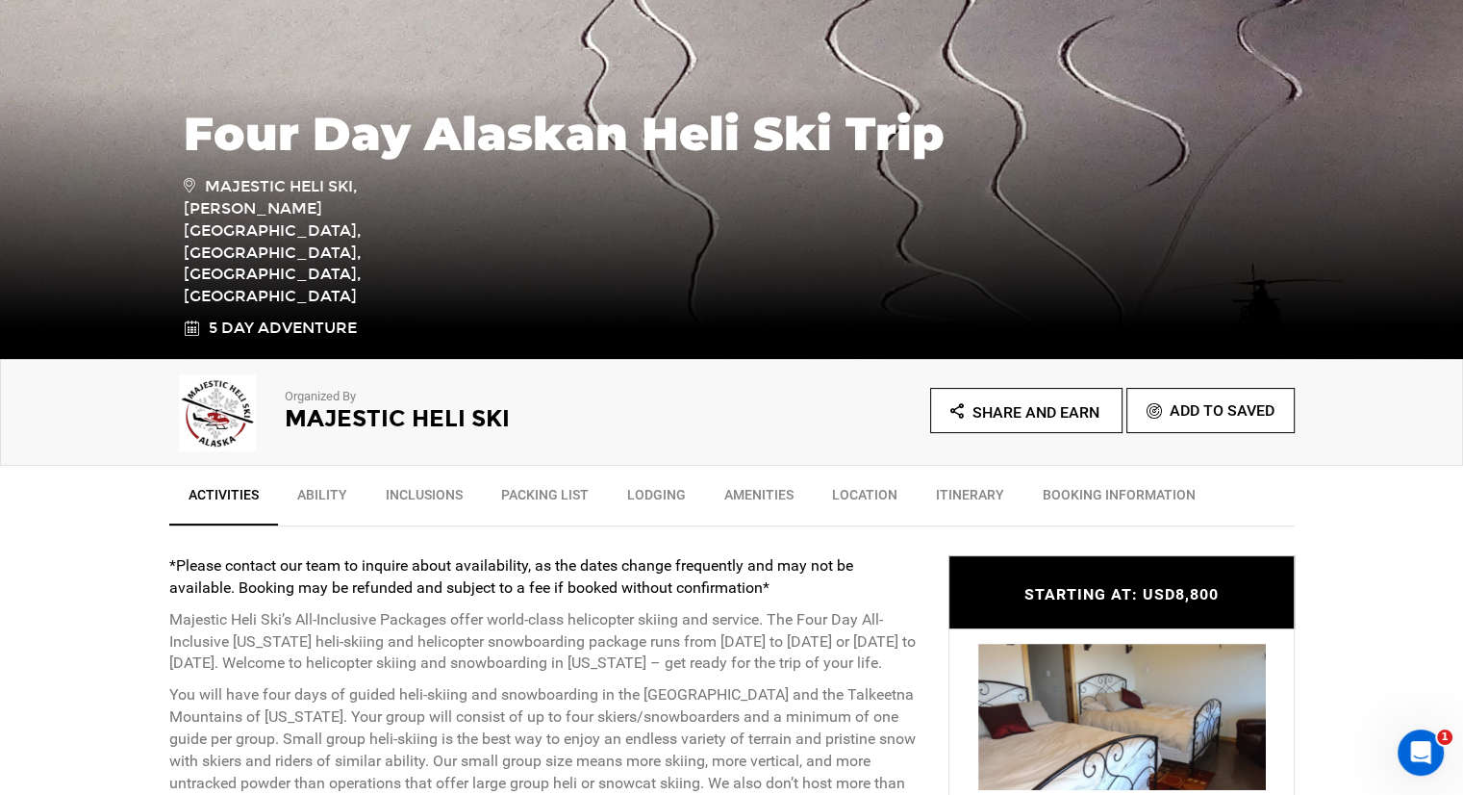
type input "Heli Skiing"
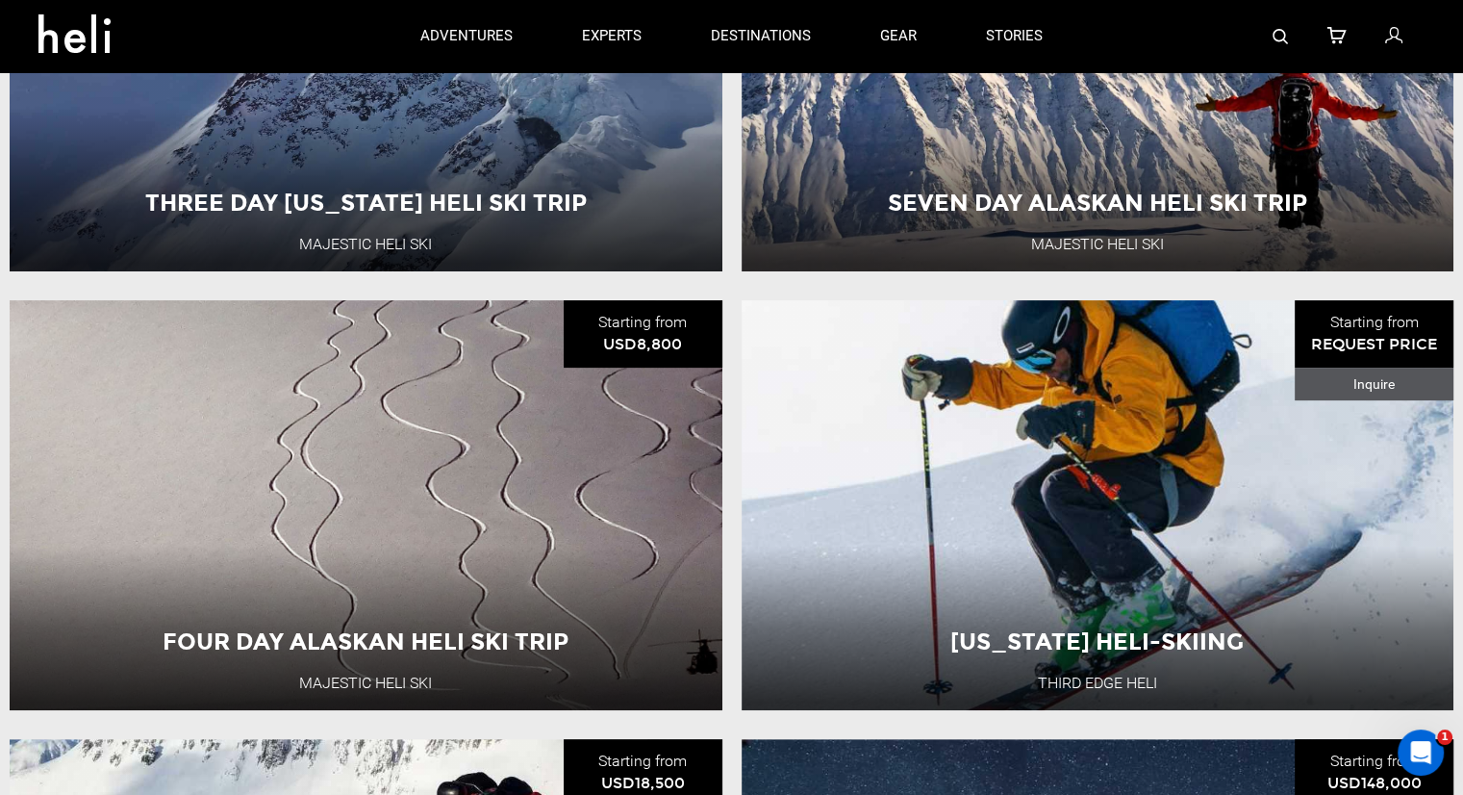
scroll to position [385, 0]
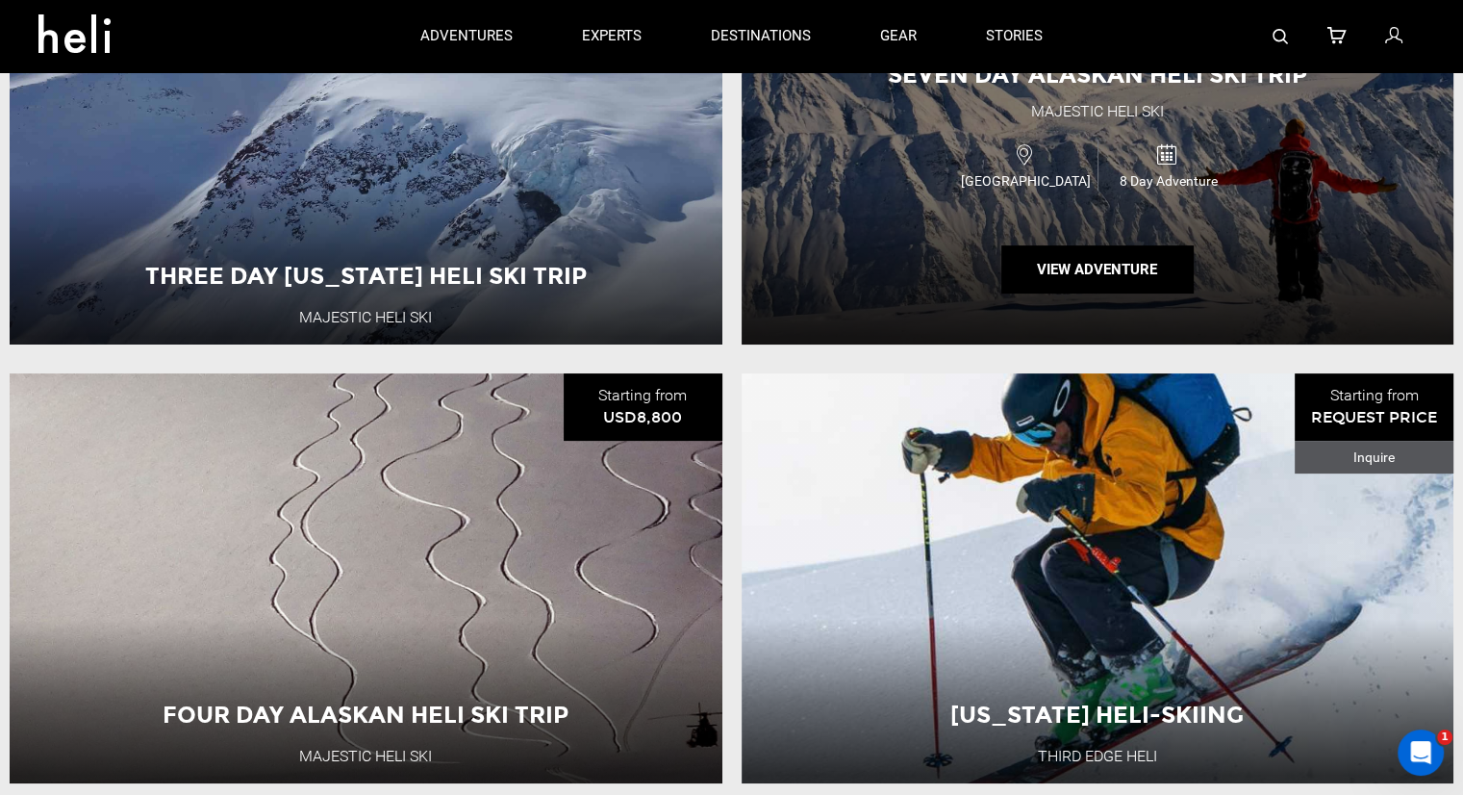
click at [1111, 179] on span "8 Day Adventure" at bounding box center [1169, 180] width 141 height 19
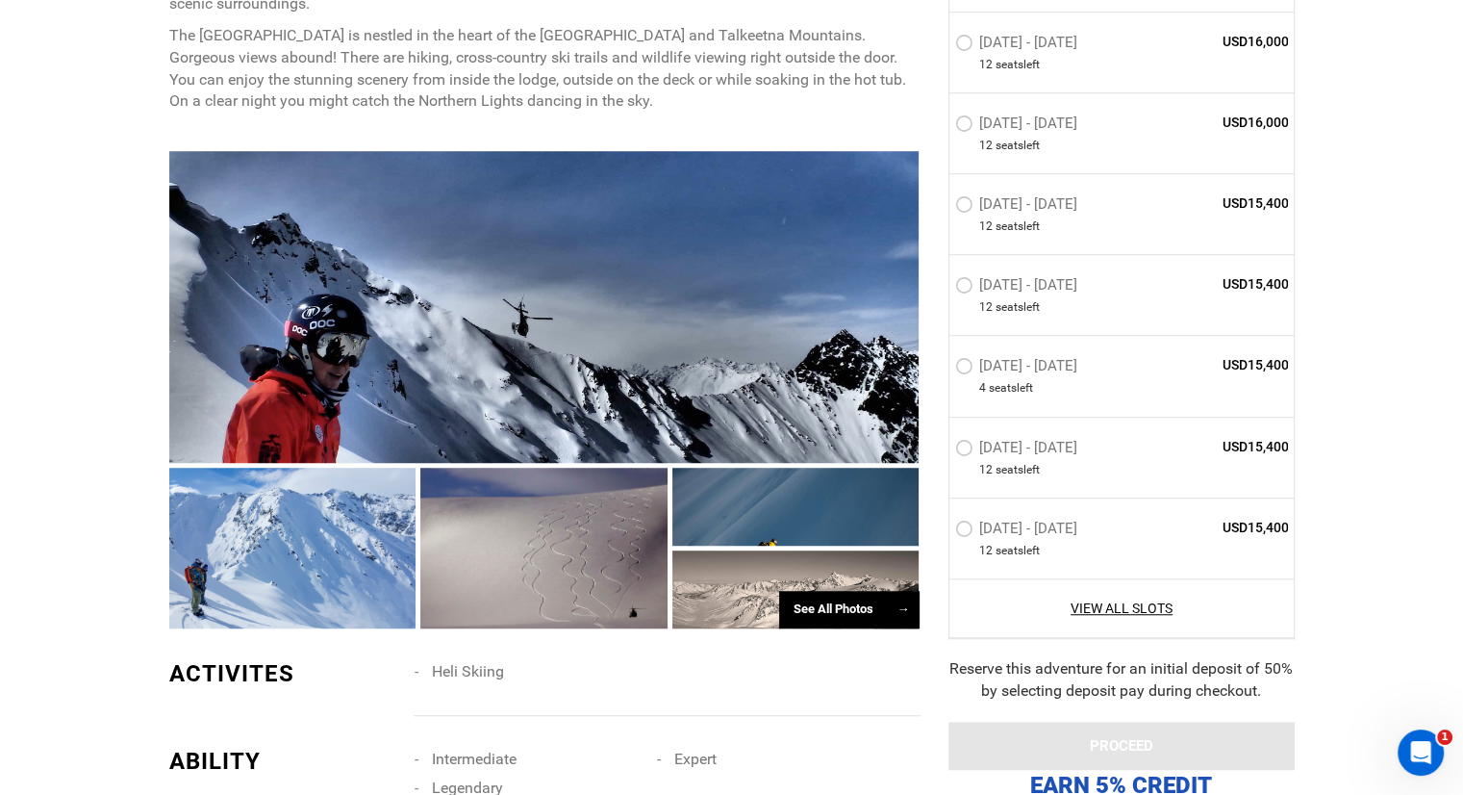
scroll to position [1347, 0]
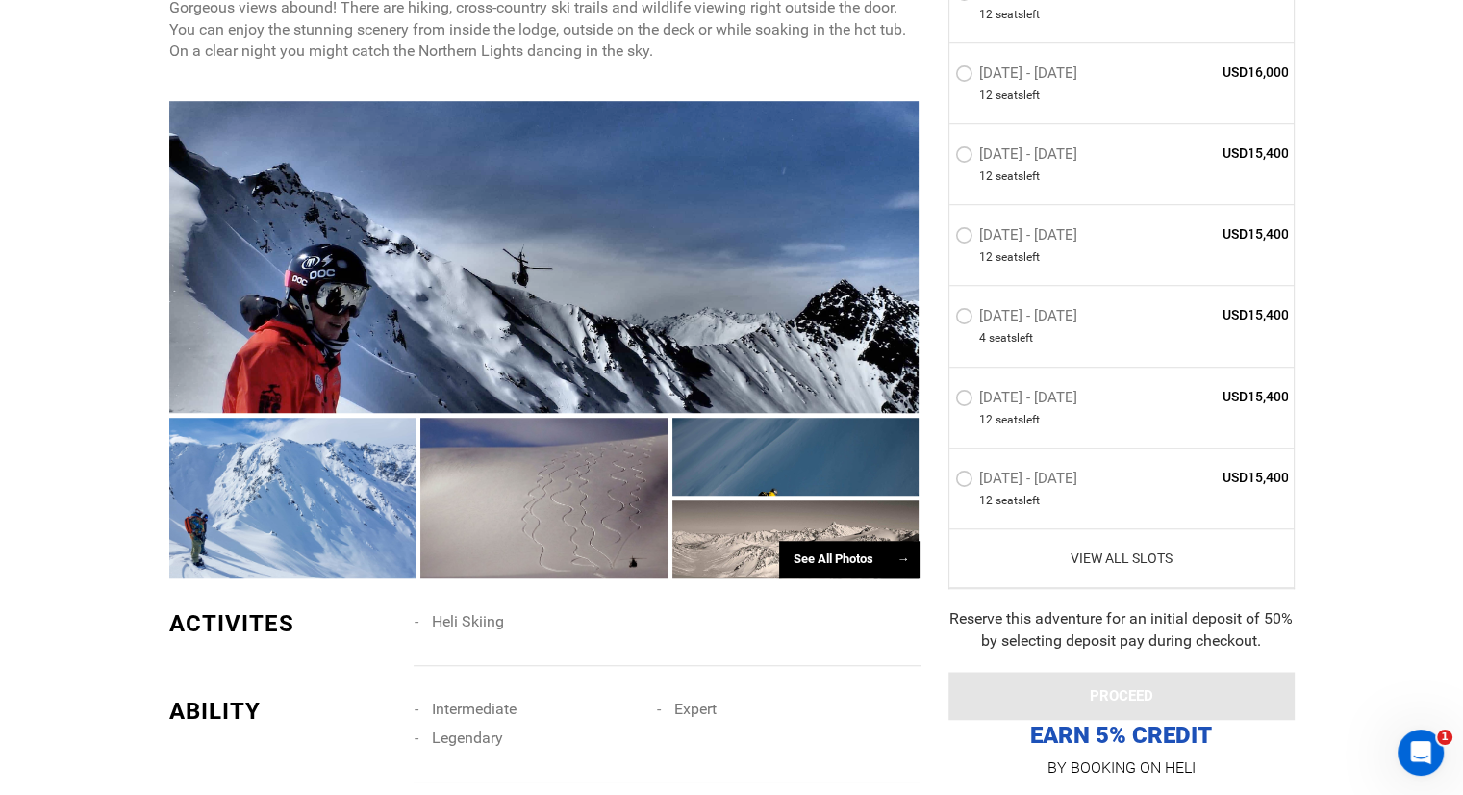
click at [1133, 555] on link "View All Slots" at bounding box center [1122, 557] width 334 height 19
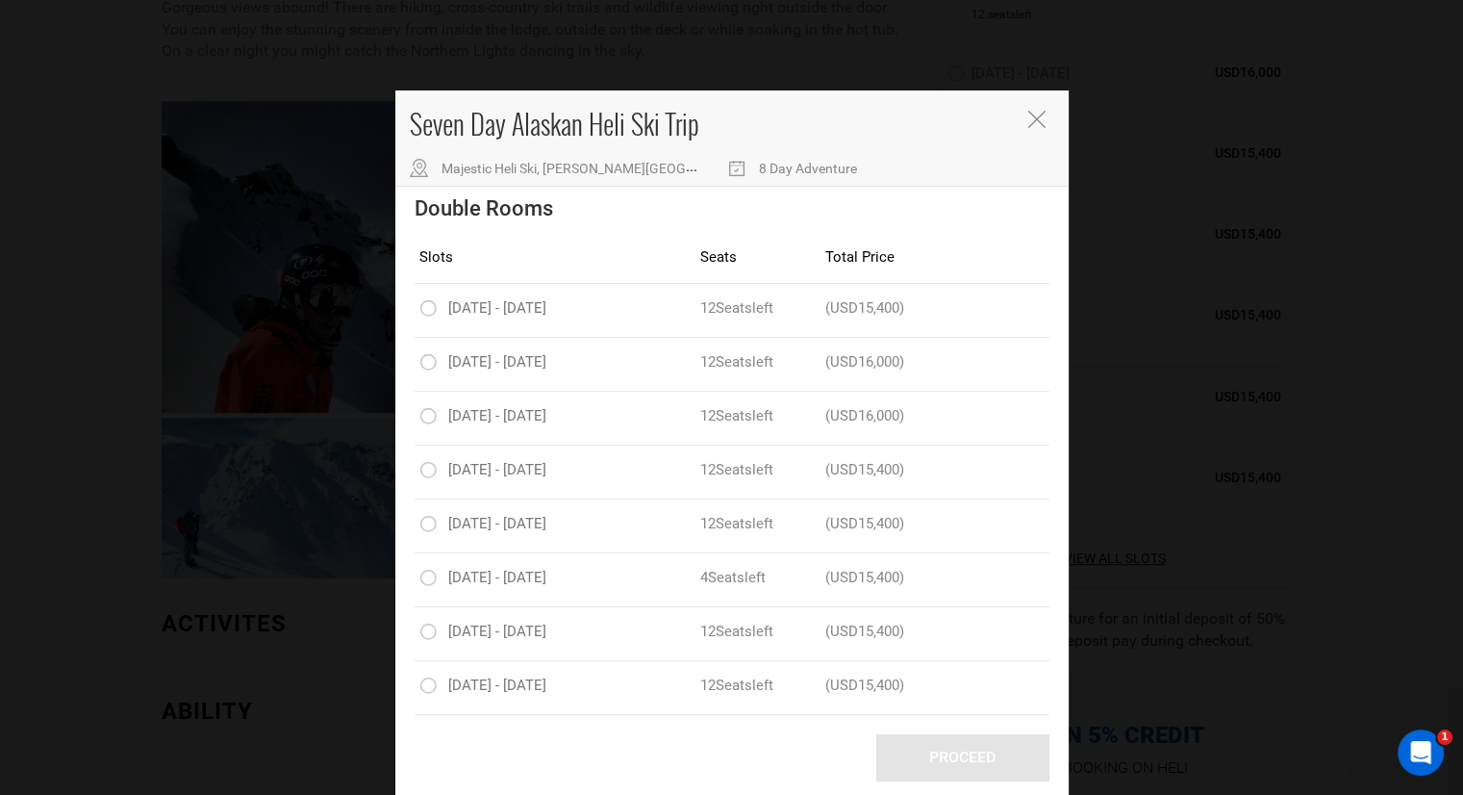
scroll to position [8, 0]
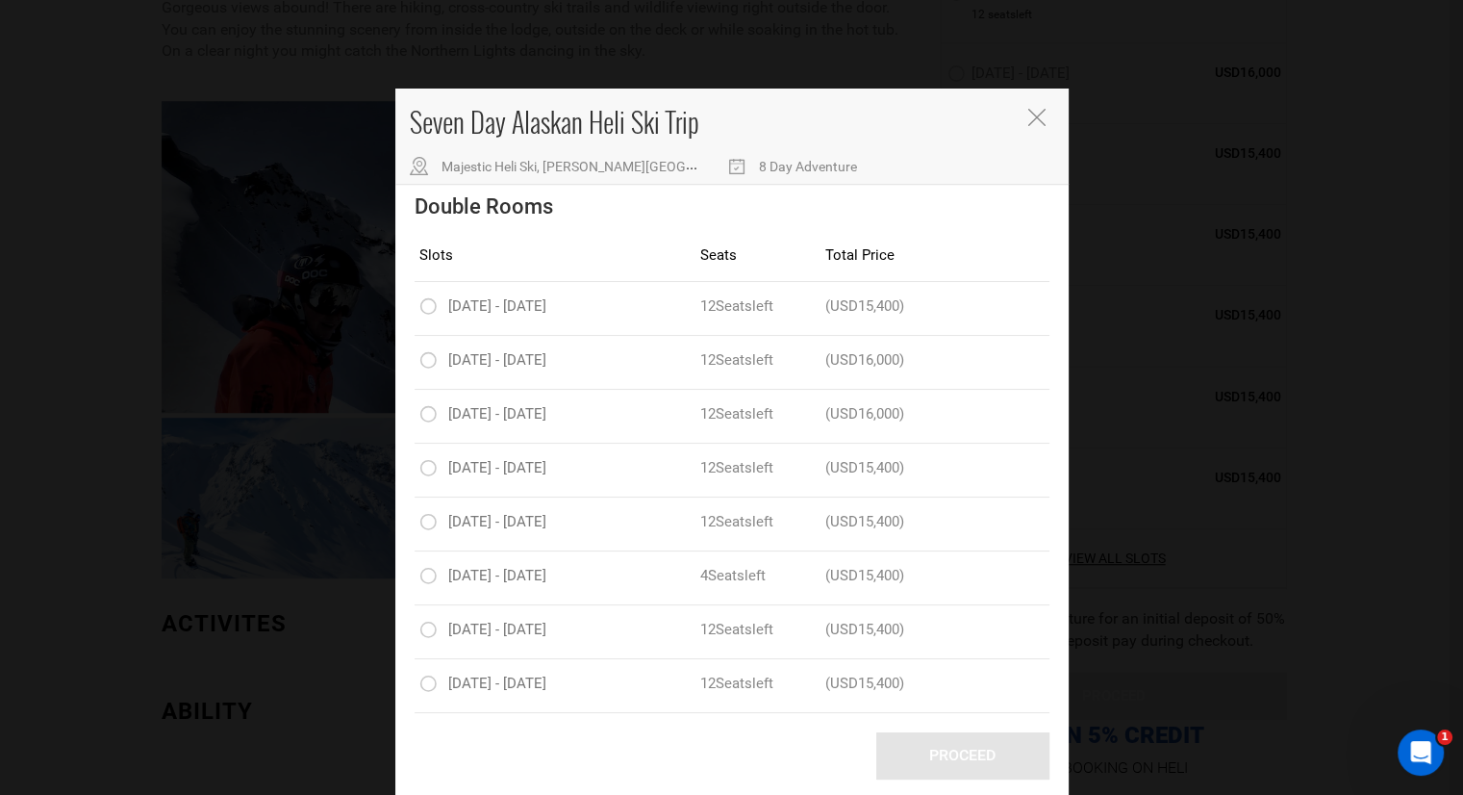
click at [1237, 490] on div "Seven Day Alaskan Heli Ski Trip Majestic Heli Ski, [PERSON_NAME][GEOGRAPHIC_DAT…" at bounding box center [731, 397] width 1463 height 795
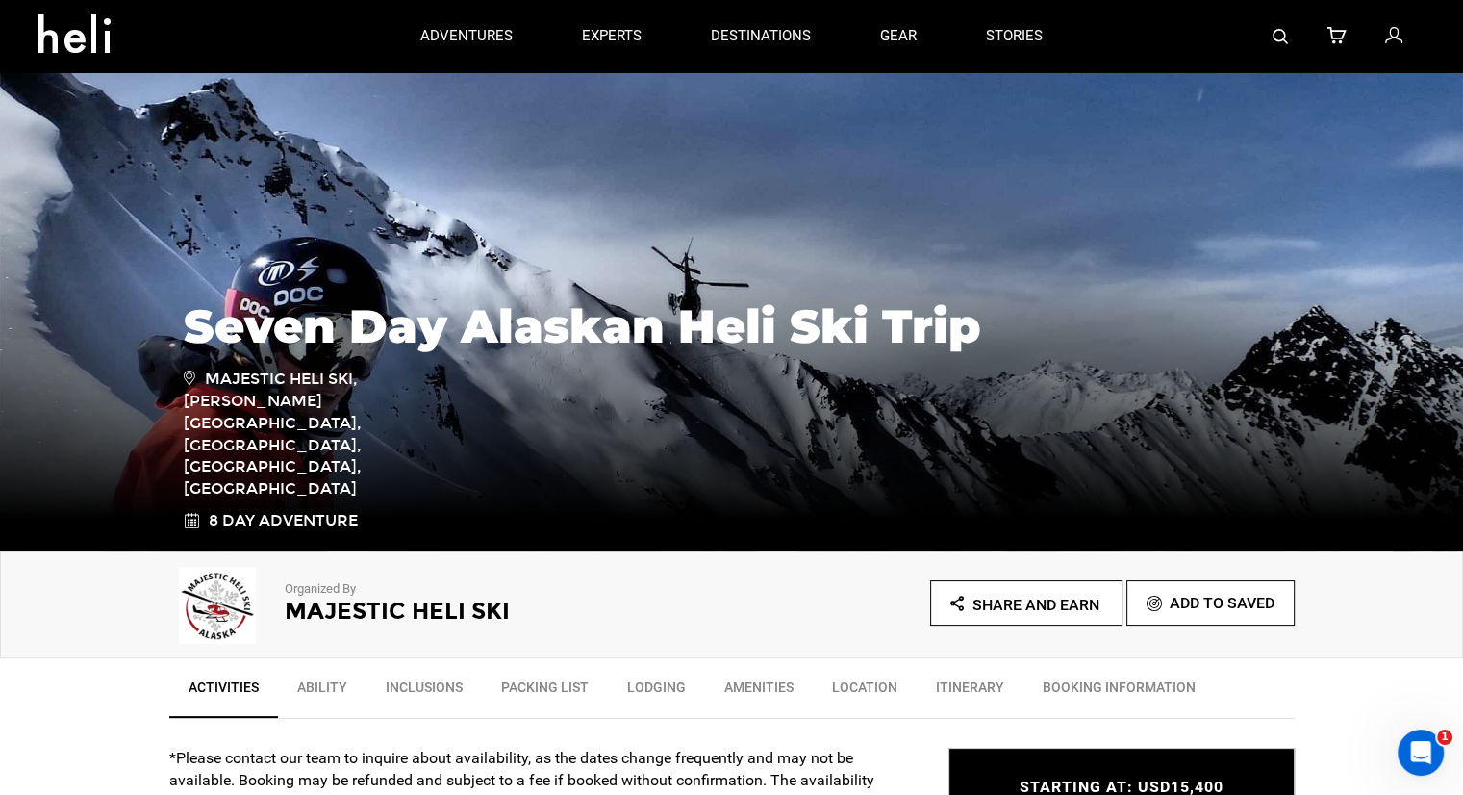
scroll to position [0, 0]
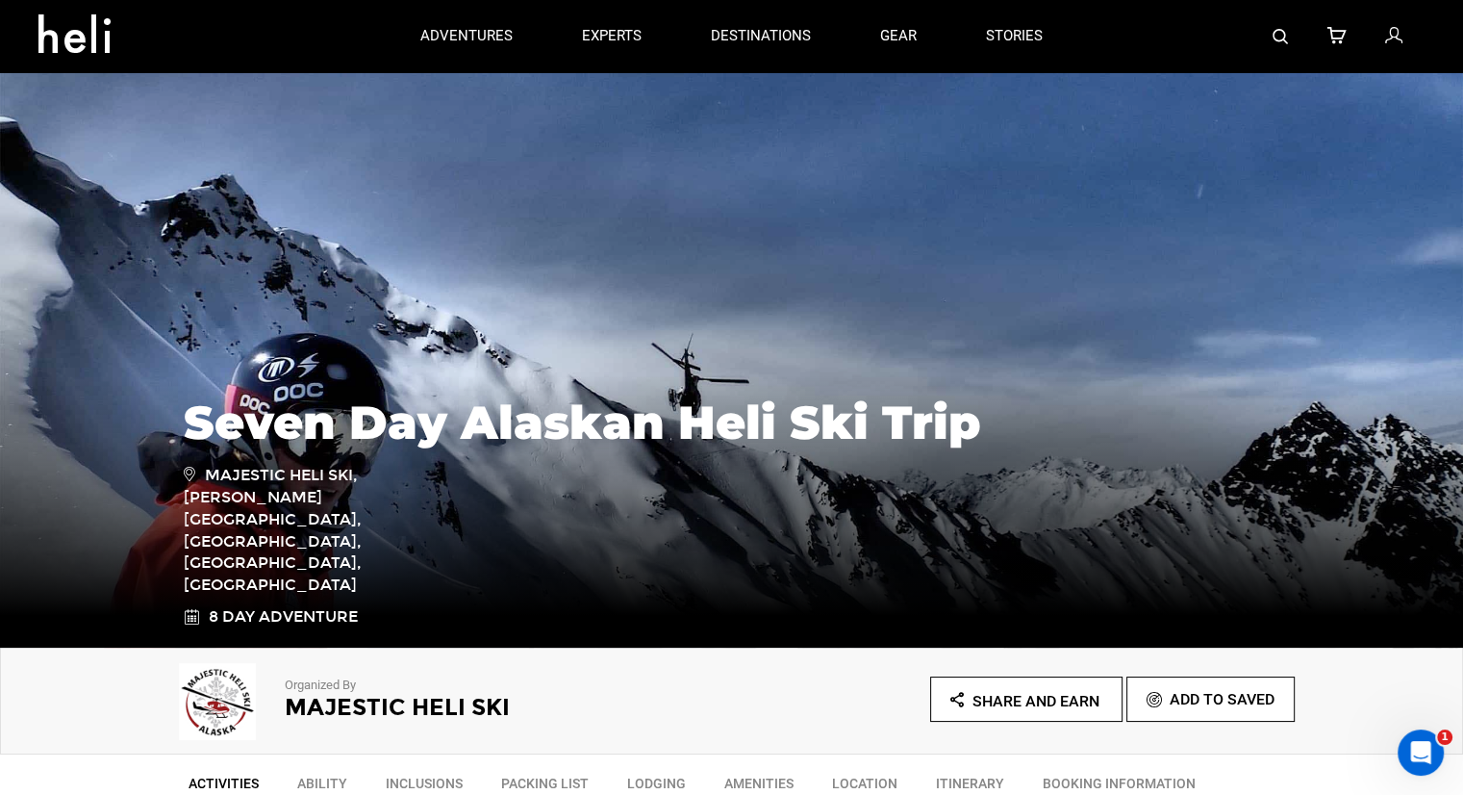
click at [1277, 31] on img at bounding box center [1280, 36] width 15 height 15
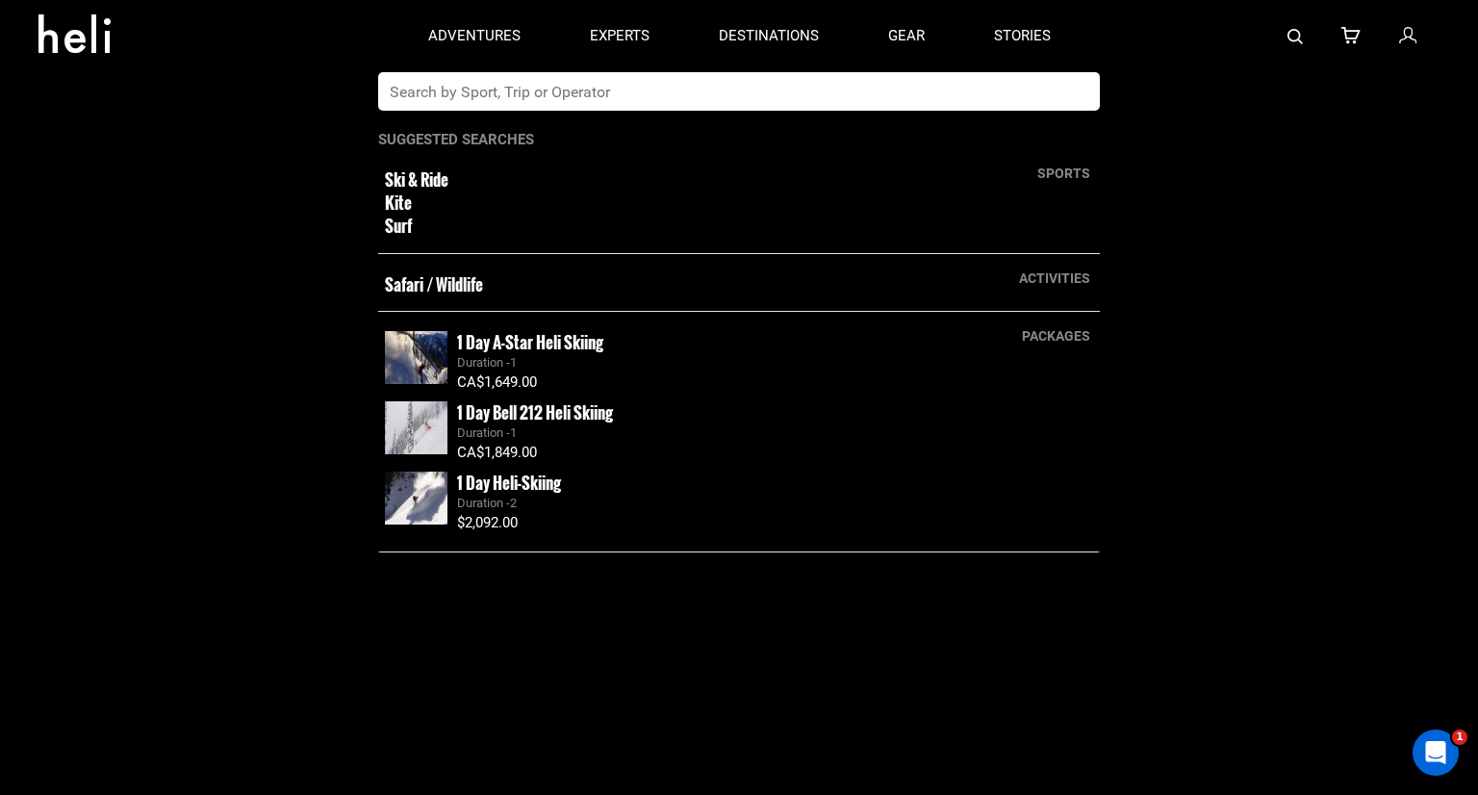
click at [509, 93] on input "text" at bounding box center [719, 91] width 682 height 38
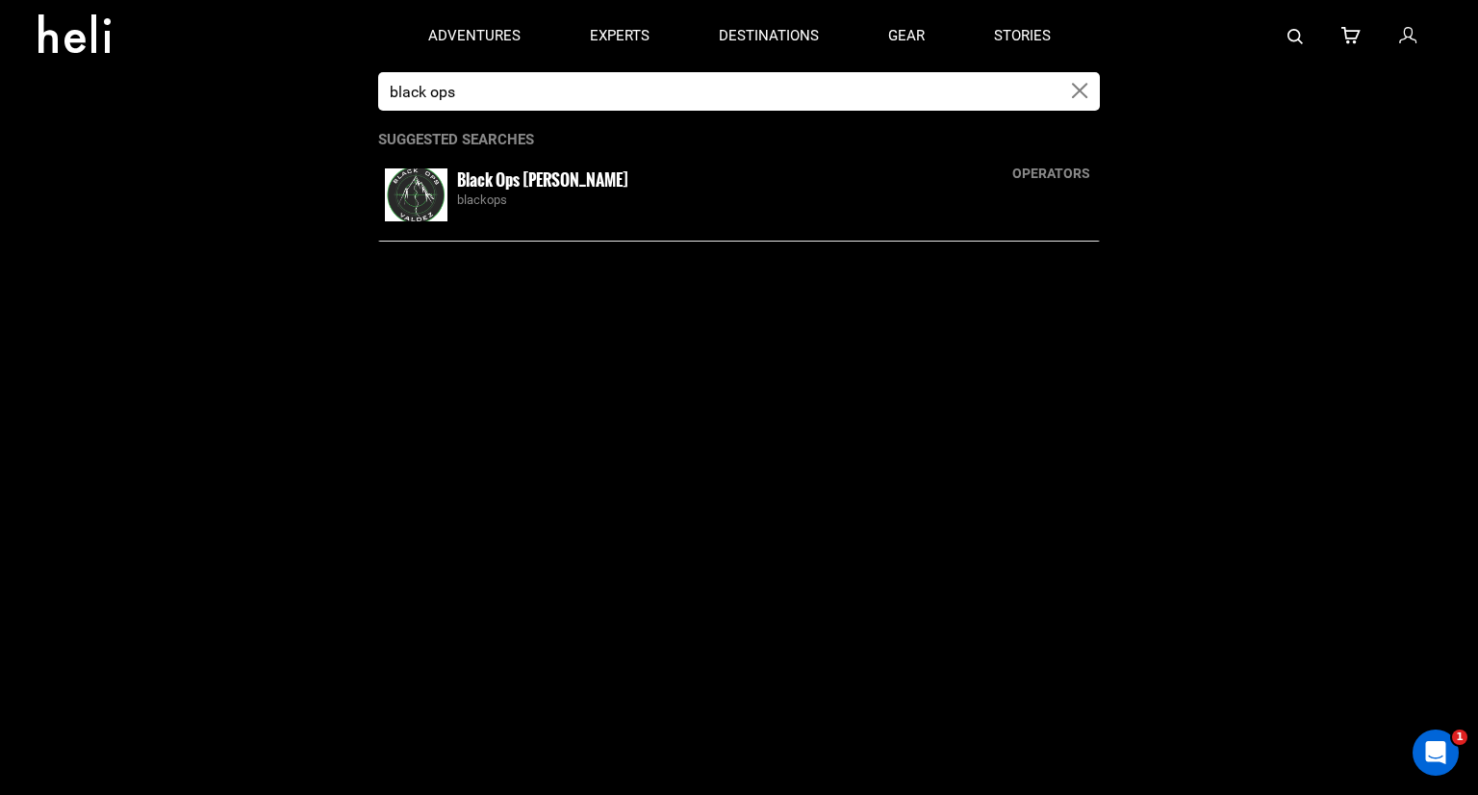
type input "black ops"
click at [544, 190] on small "Black Ops [PERSON_NAME]" at bounding box center [542, 179] width 171 height 24
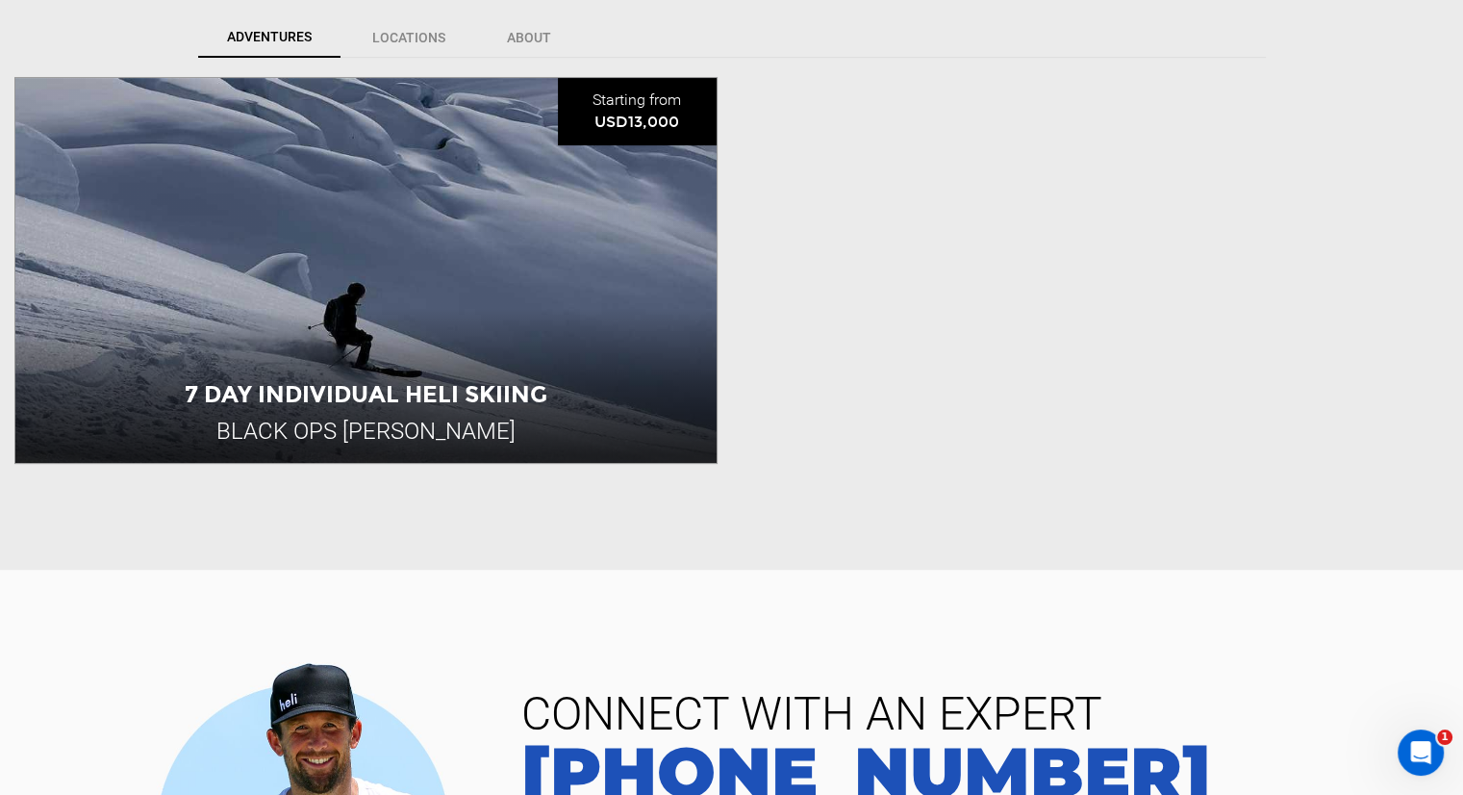
scroll to position [673, 0]
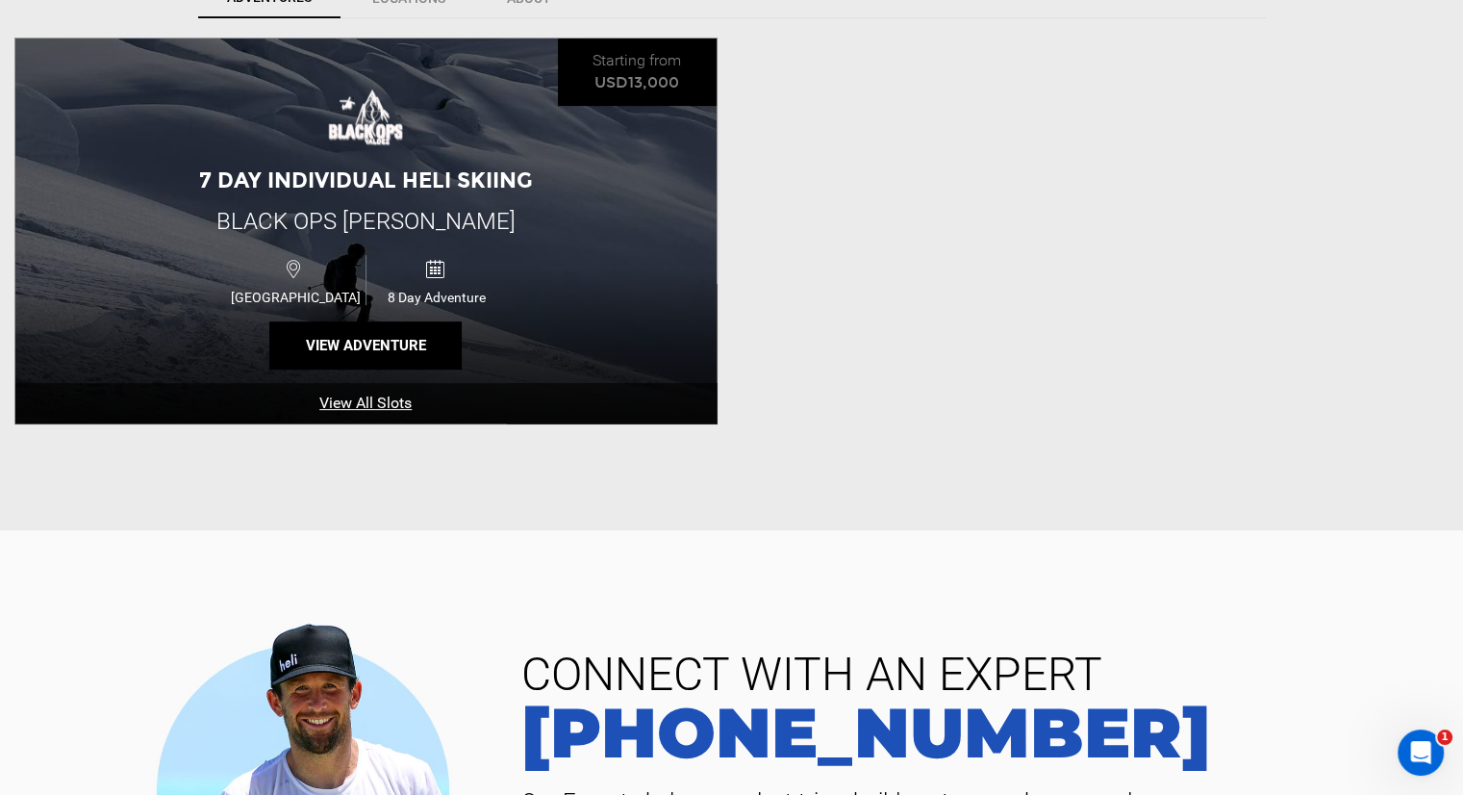
click at [450, 137] on div "7 Day Individual Heli Skiing Black Ops [PERSON_NAME] [GEOGRAPHIC_DATA] 8 Day Ad…" at bounding box center [365, 230] width 701 height 385
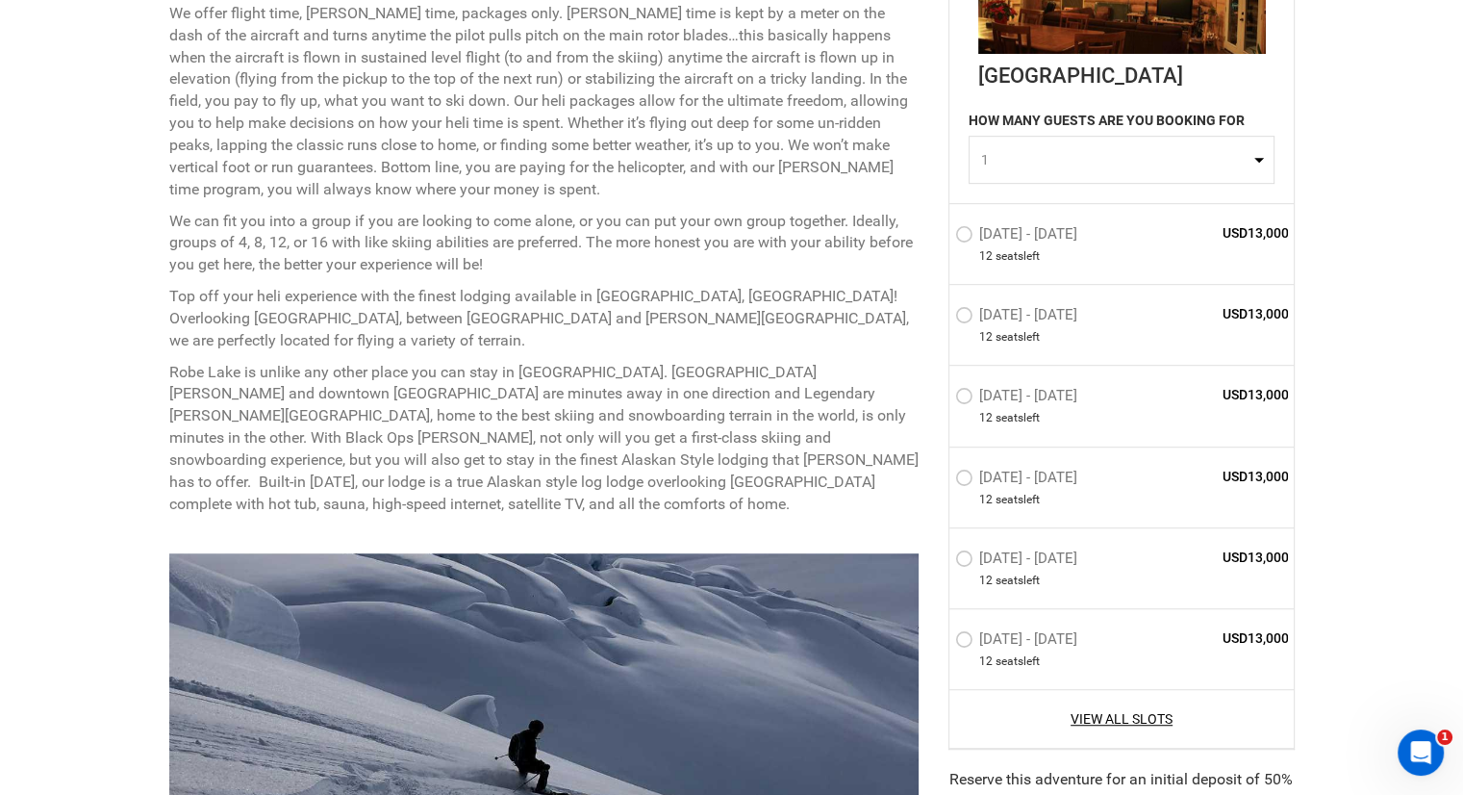
scroll to position [1058, 0]
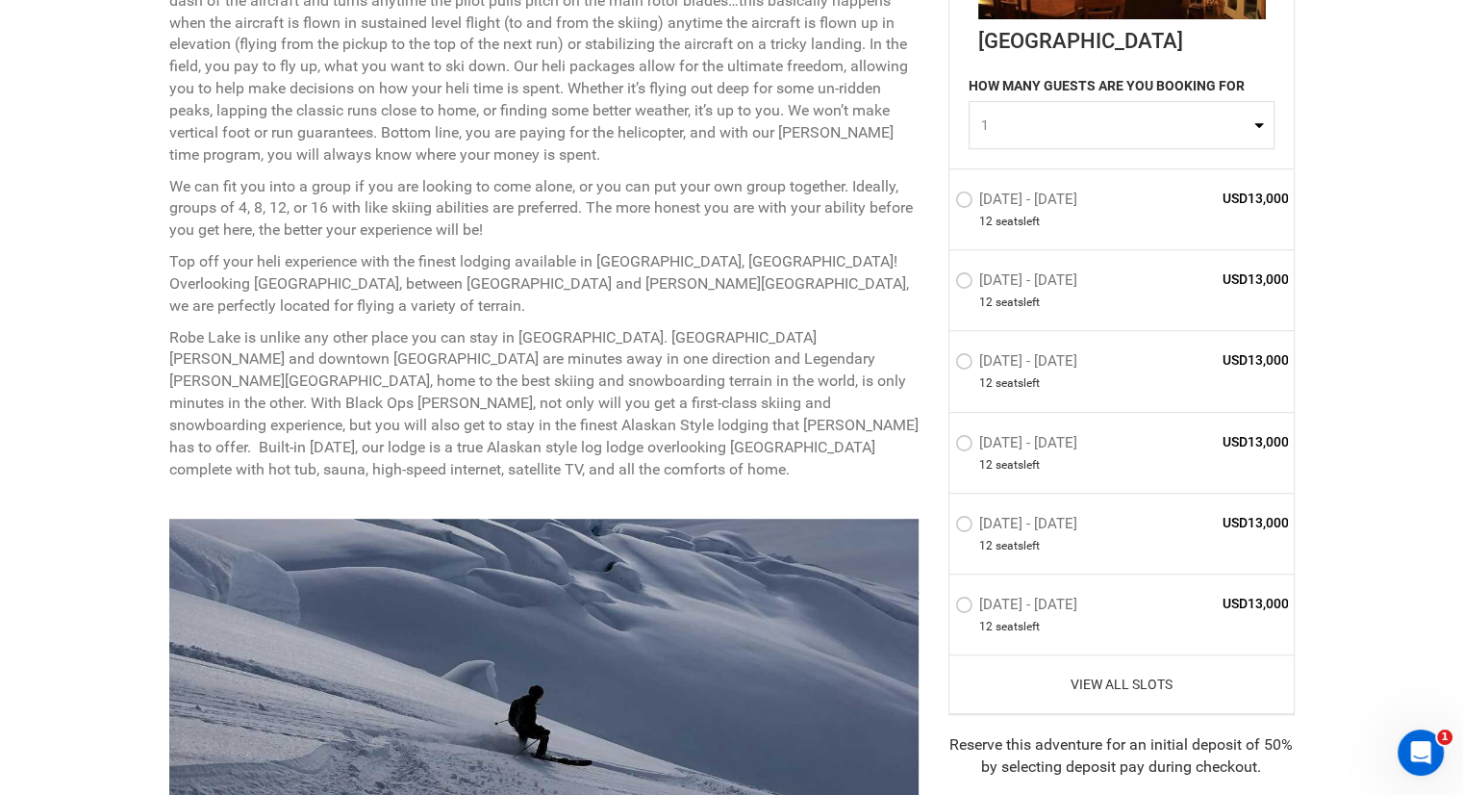
click at [1153, 683] on link "View All Slots" at bounding box center [1122, 684] width 334 height 19
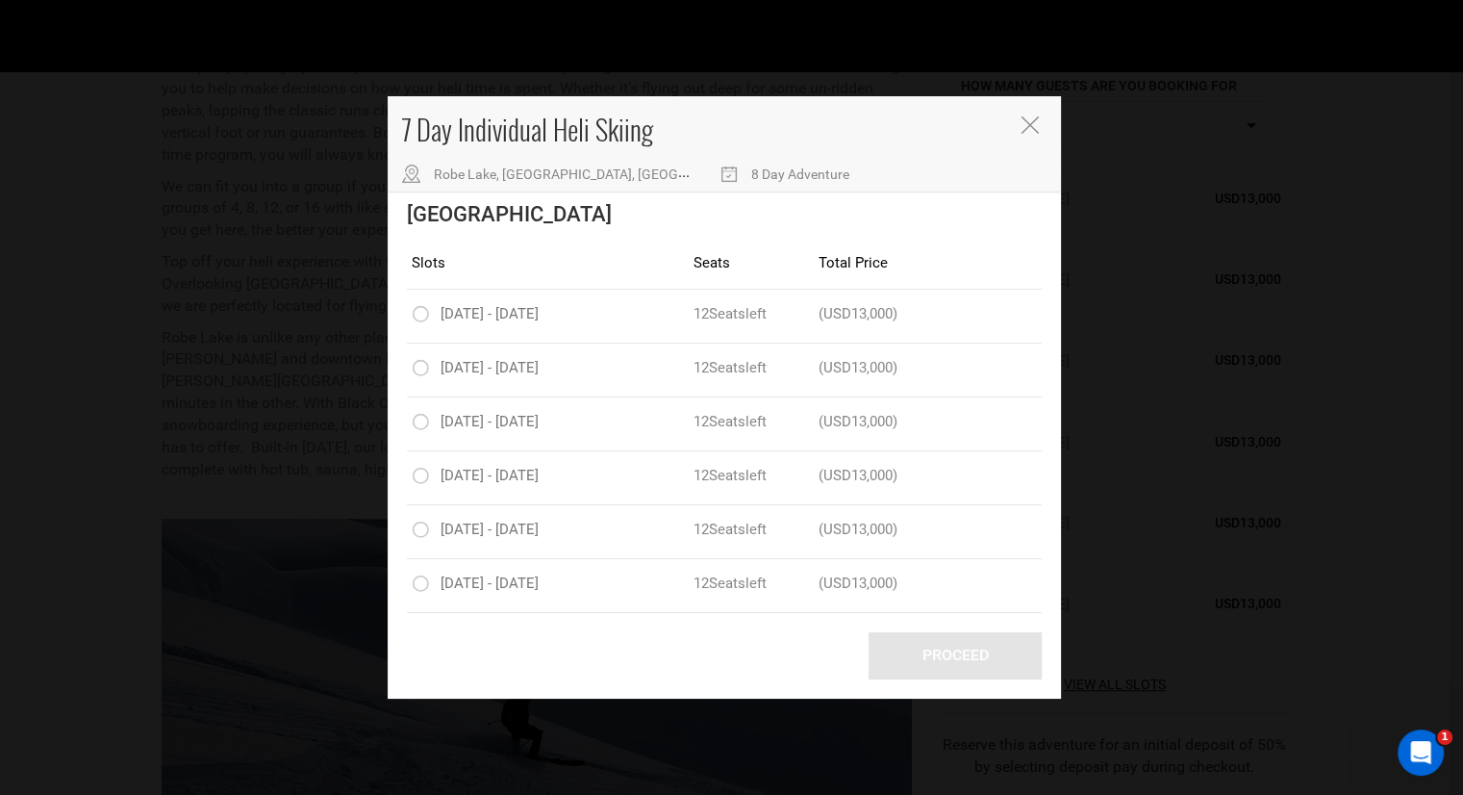
click at [1386, 233] on div "7 Day Individual Heli Skiing [GEOGRAPHIC_DATA], [GEOGRAPHIC_DATA], [GEOGRAPHIC_…" at bounding box center [731, 397] width 1463 height 795
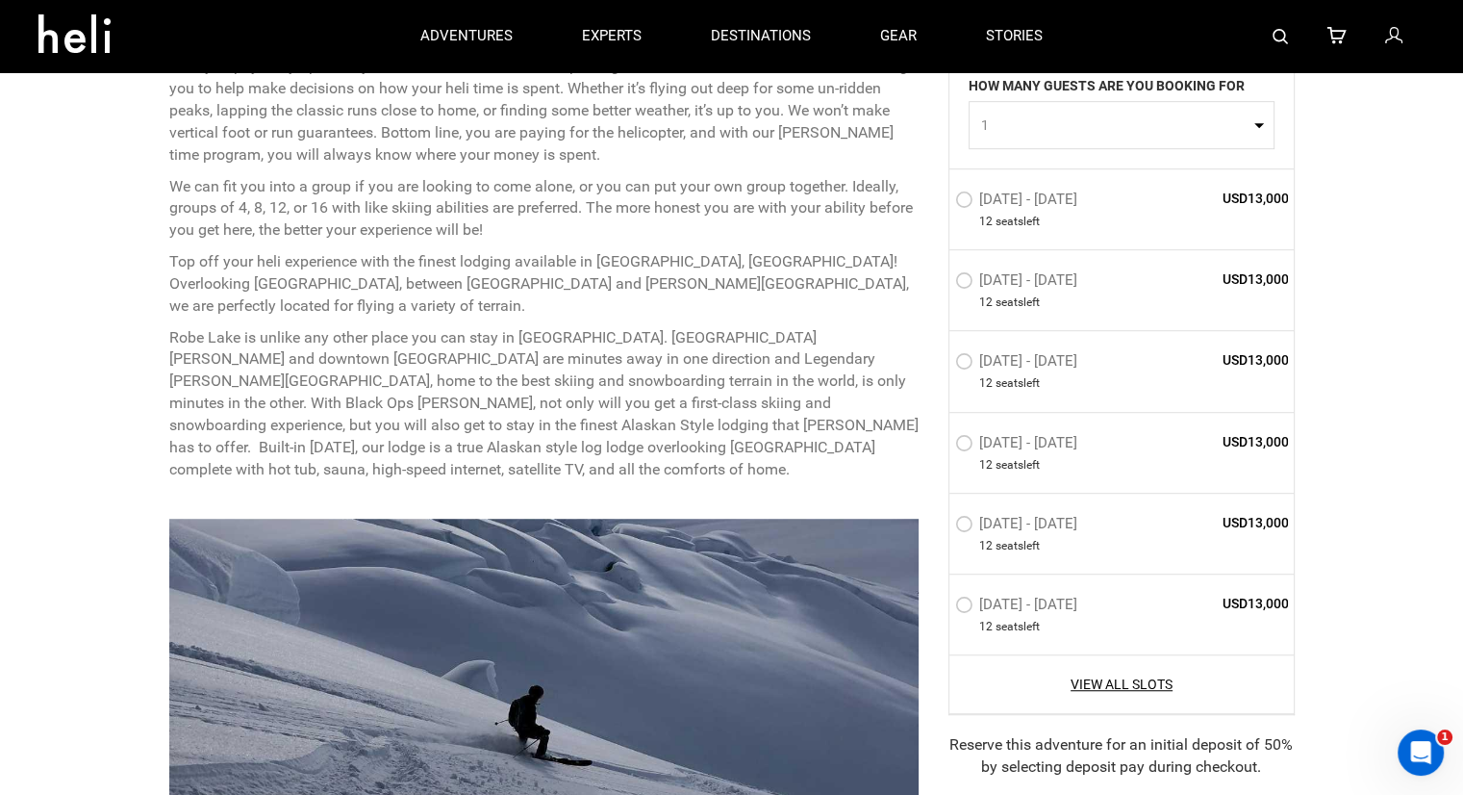
drag, startPoint x: 933, startPoint y: 1, endPoint x: 1361, endPoint y: 469, distance: 633.9
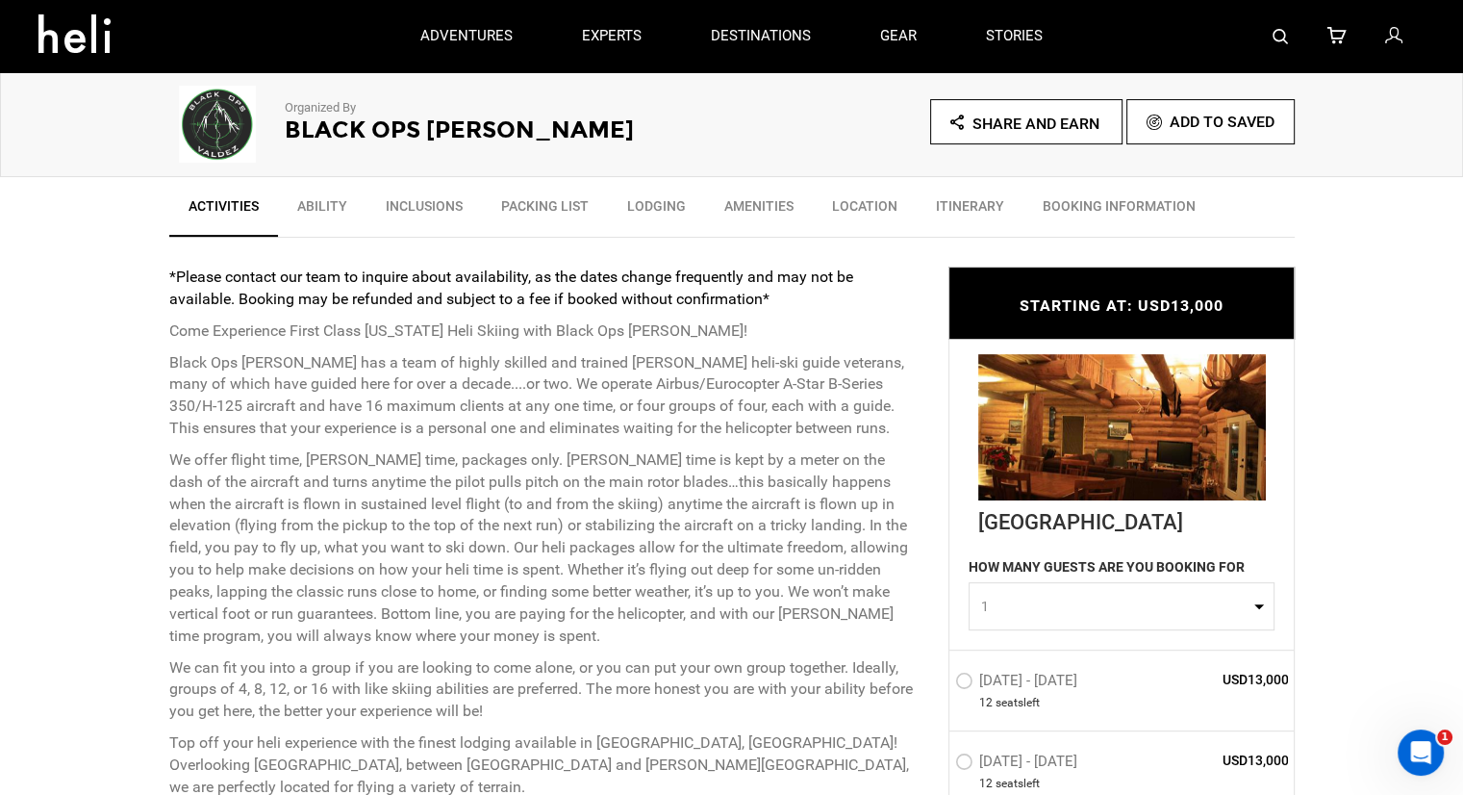
scroll to position [481, 0]
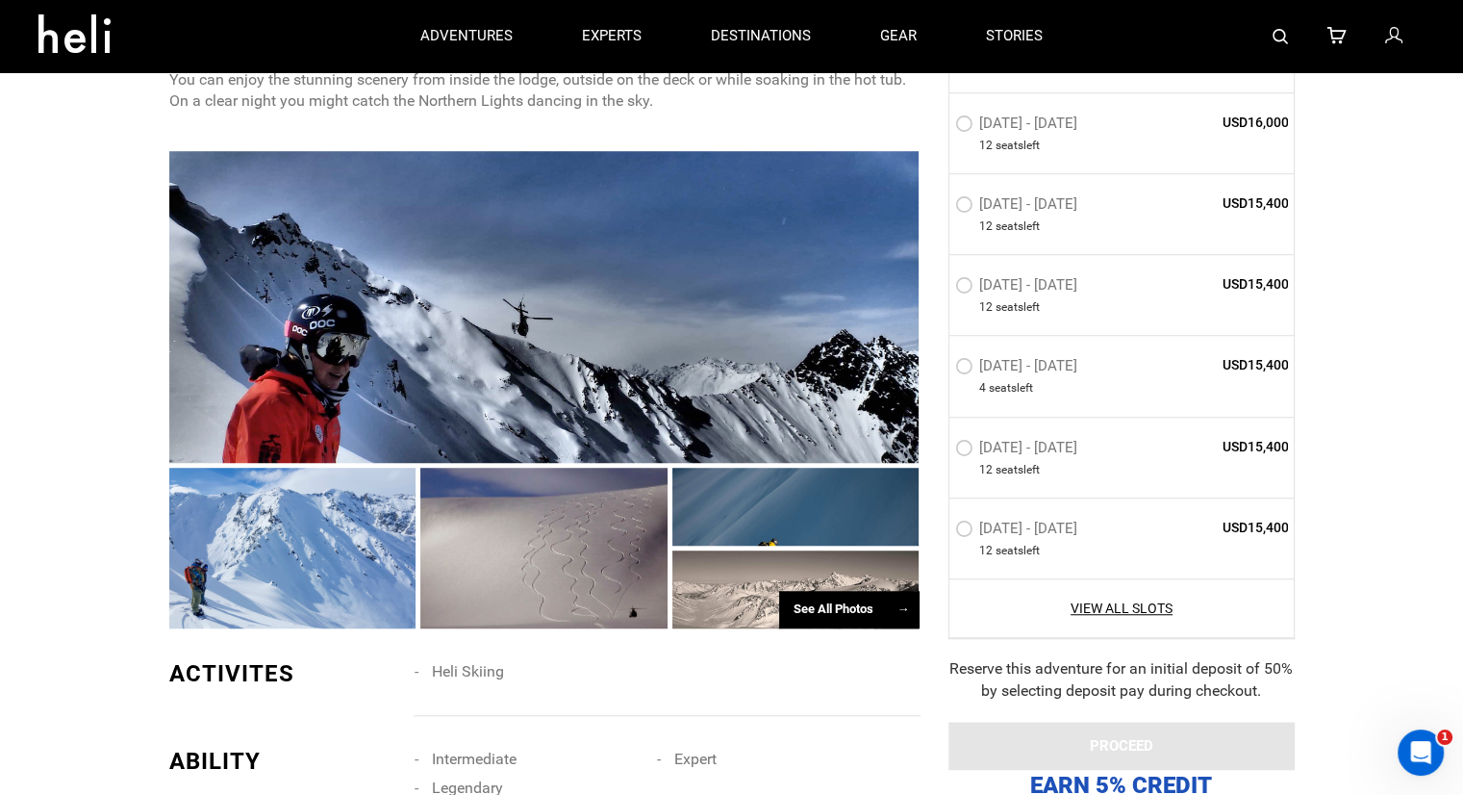
scroll to position [1296, 0]
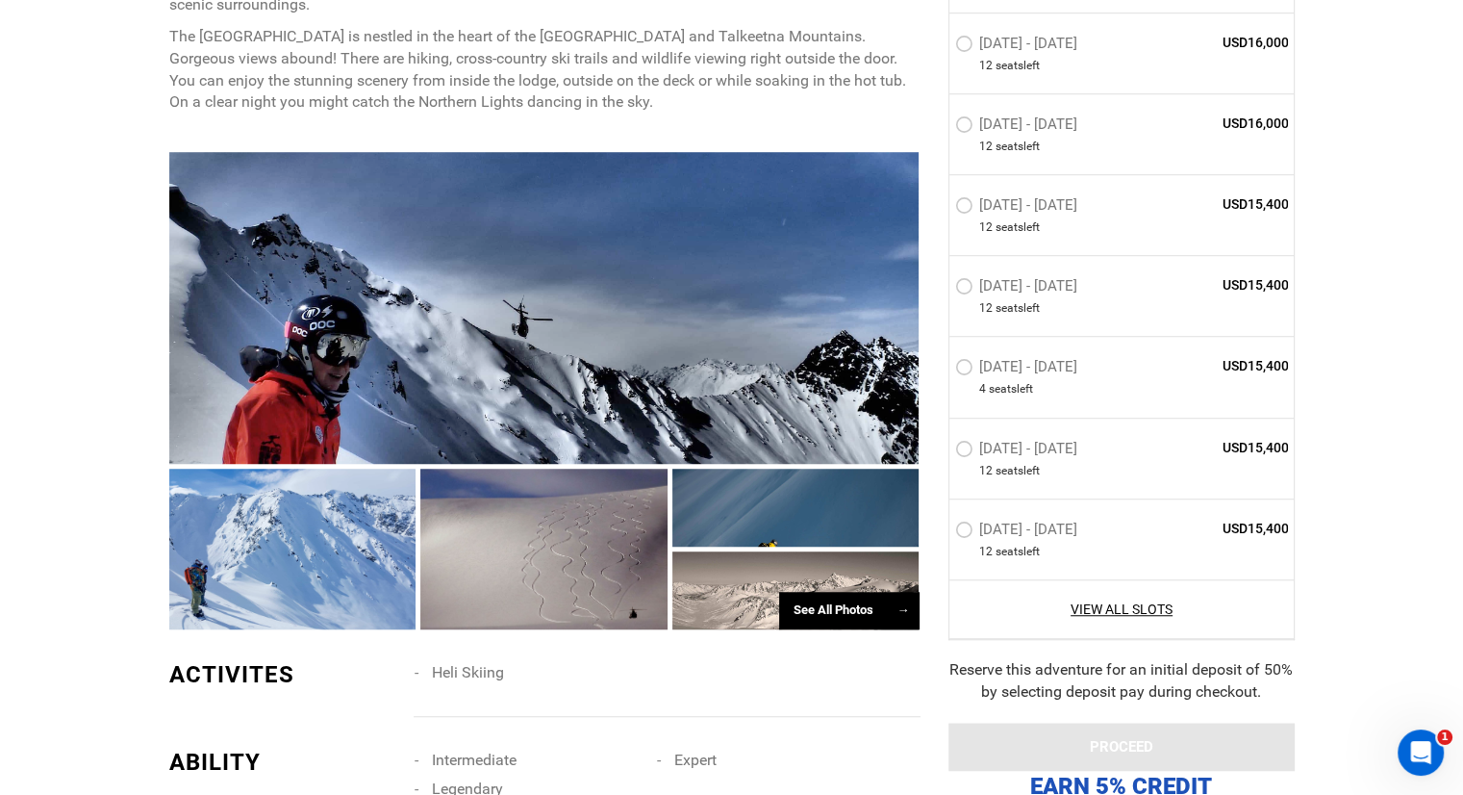
click at [815, 592] on div "See All Photos →" at bounding box center [849, 611] width 140 height 38
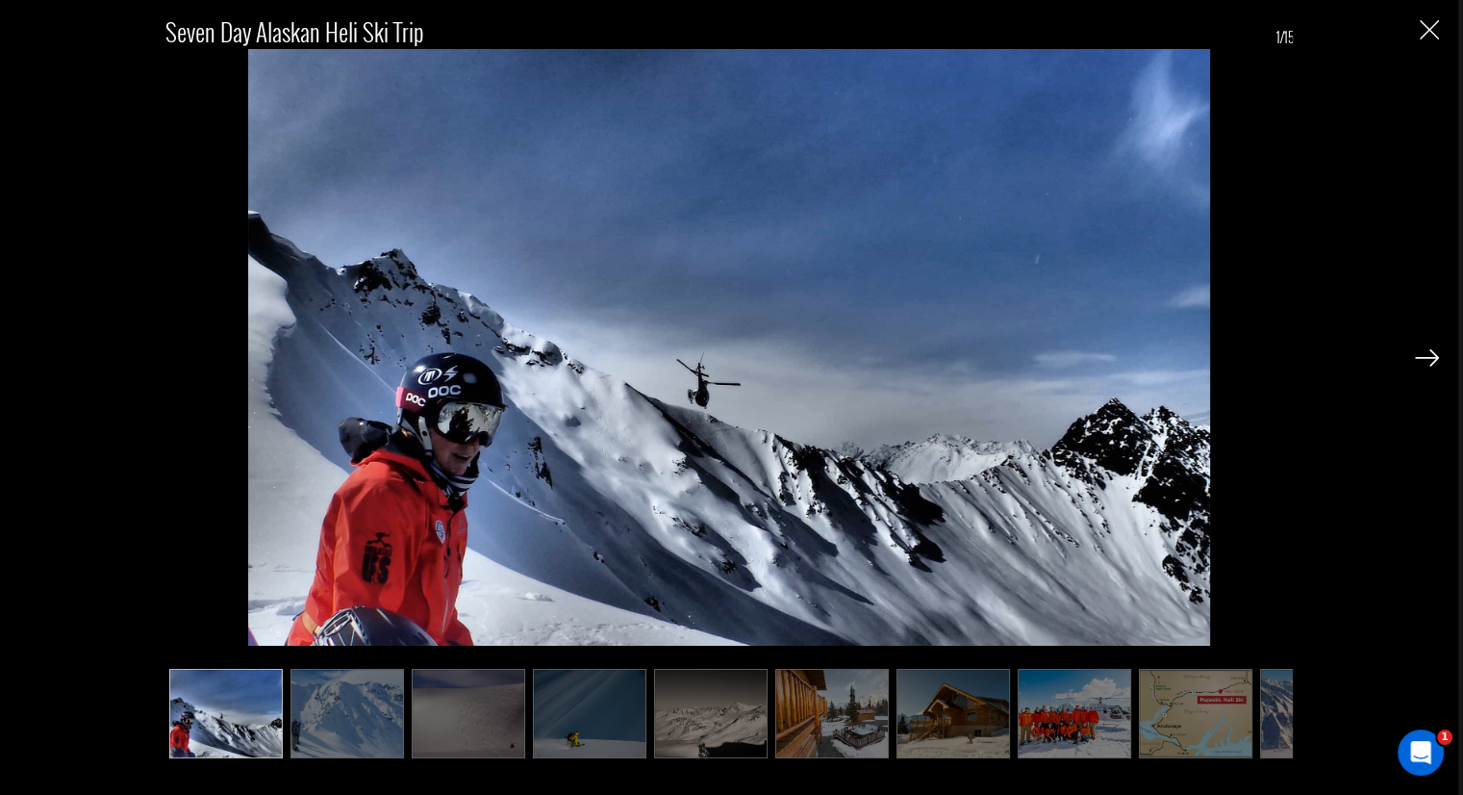
click at [884, 673] on img at bounding box center [832, 713] width 114 height 89
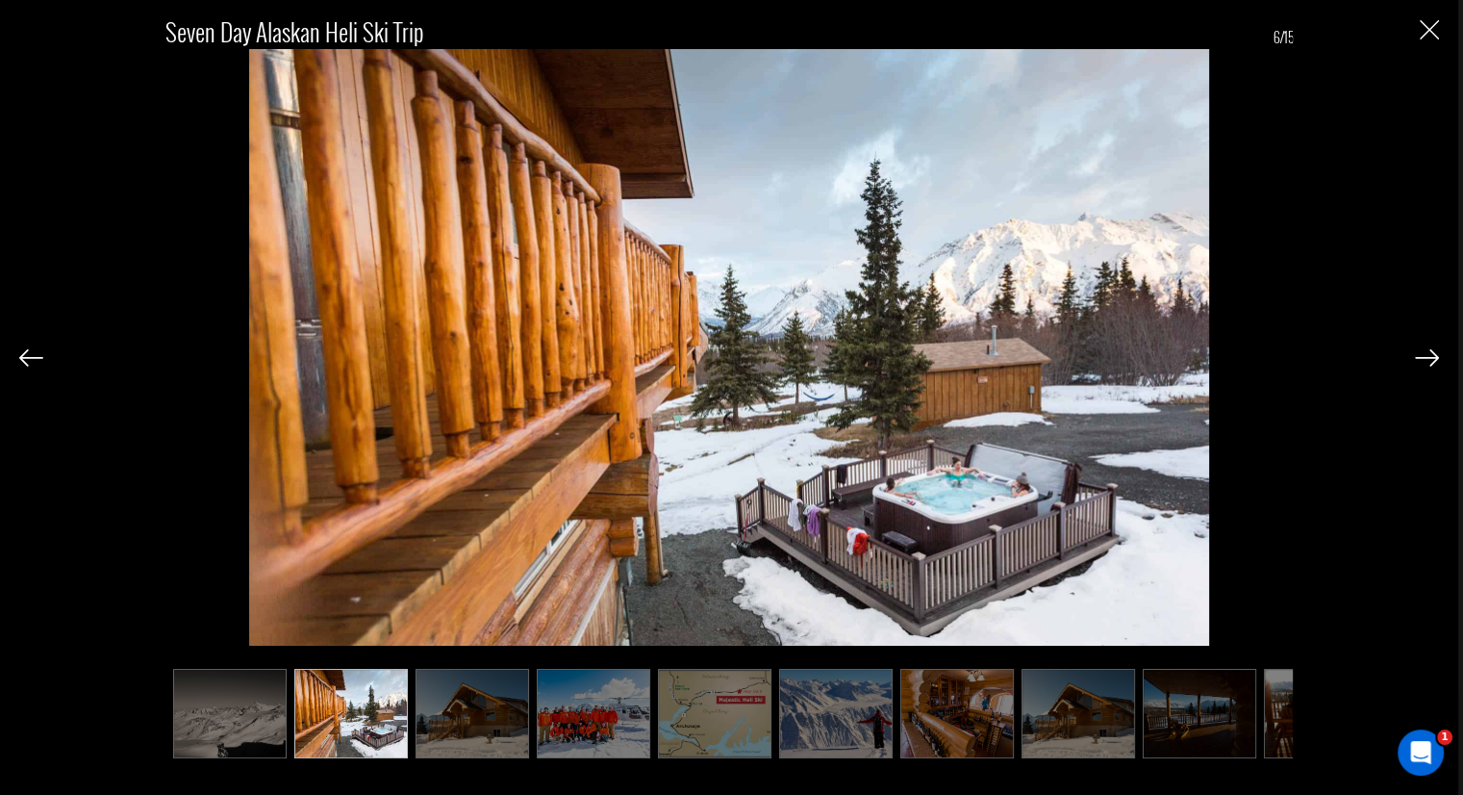
scroll to position [0, 481]
click at [514, 706] on img at bounding box center [473, 713] width 114 height 89
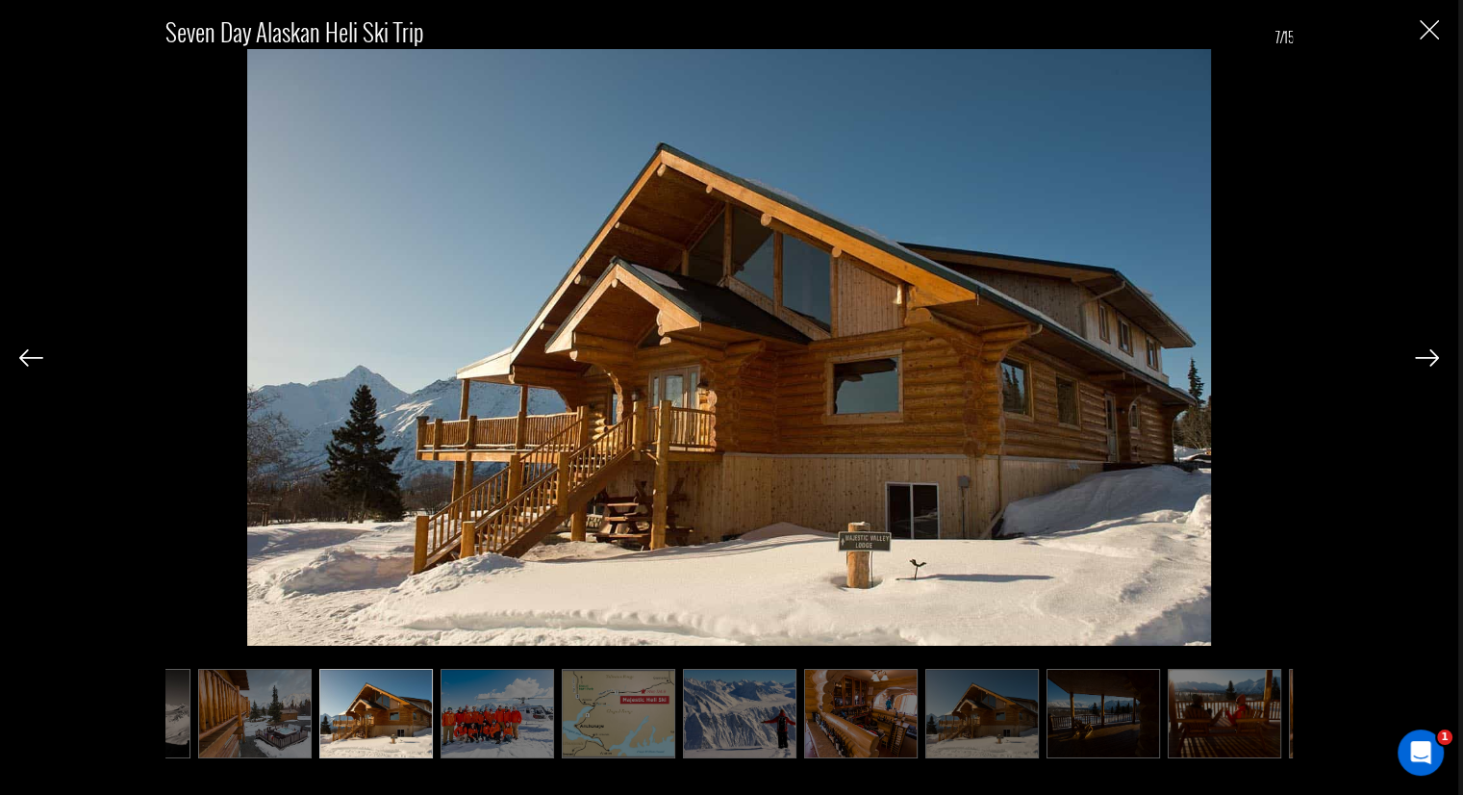
click at [295, 713] on img at bounding box center [255, 713] width 114 height 89
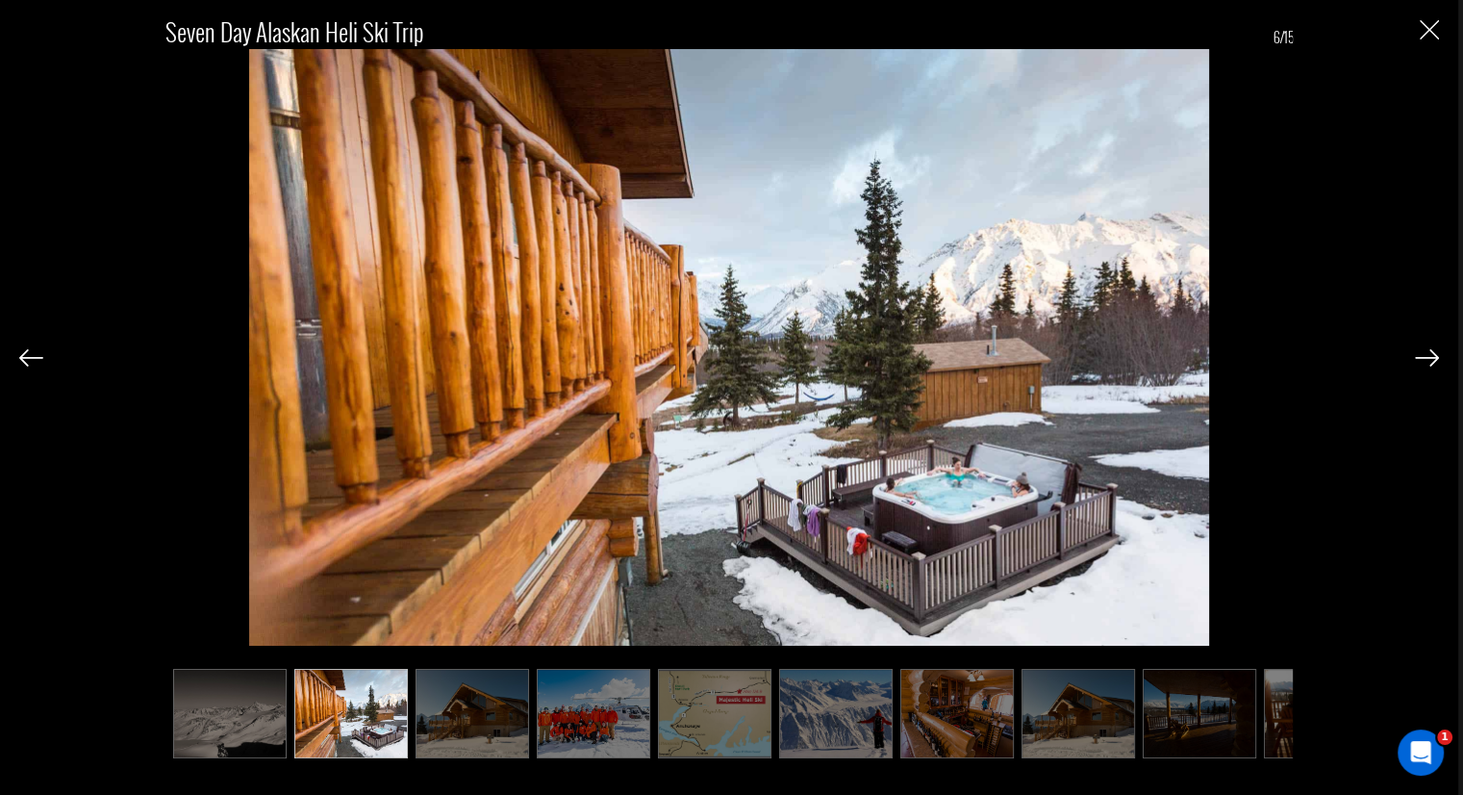
click at [496, 715] on img at bounding box center [473, 713] width 114 height 89
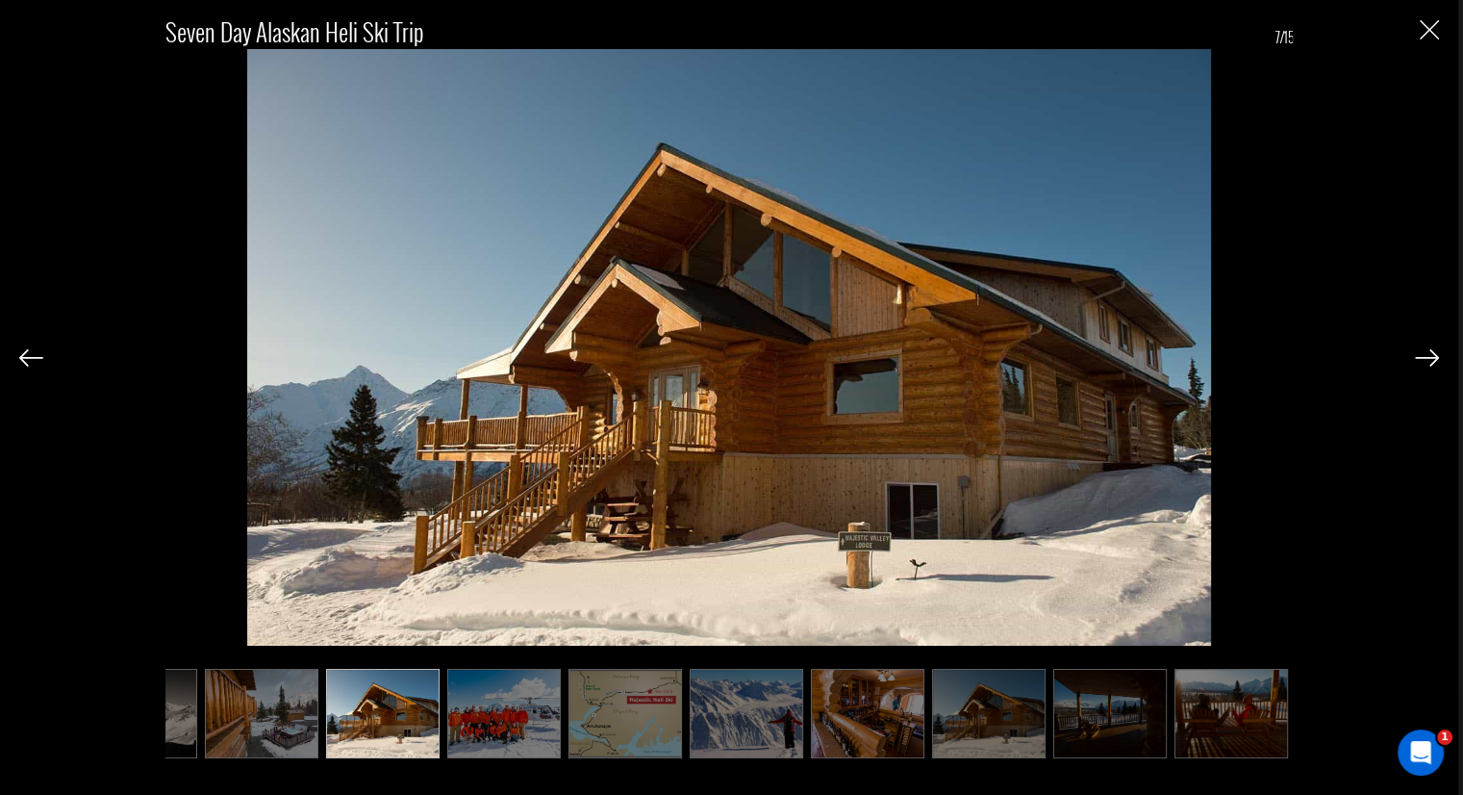
scroll to position [0, 577]
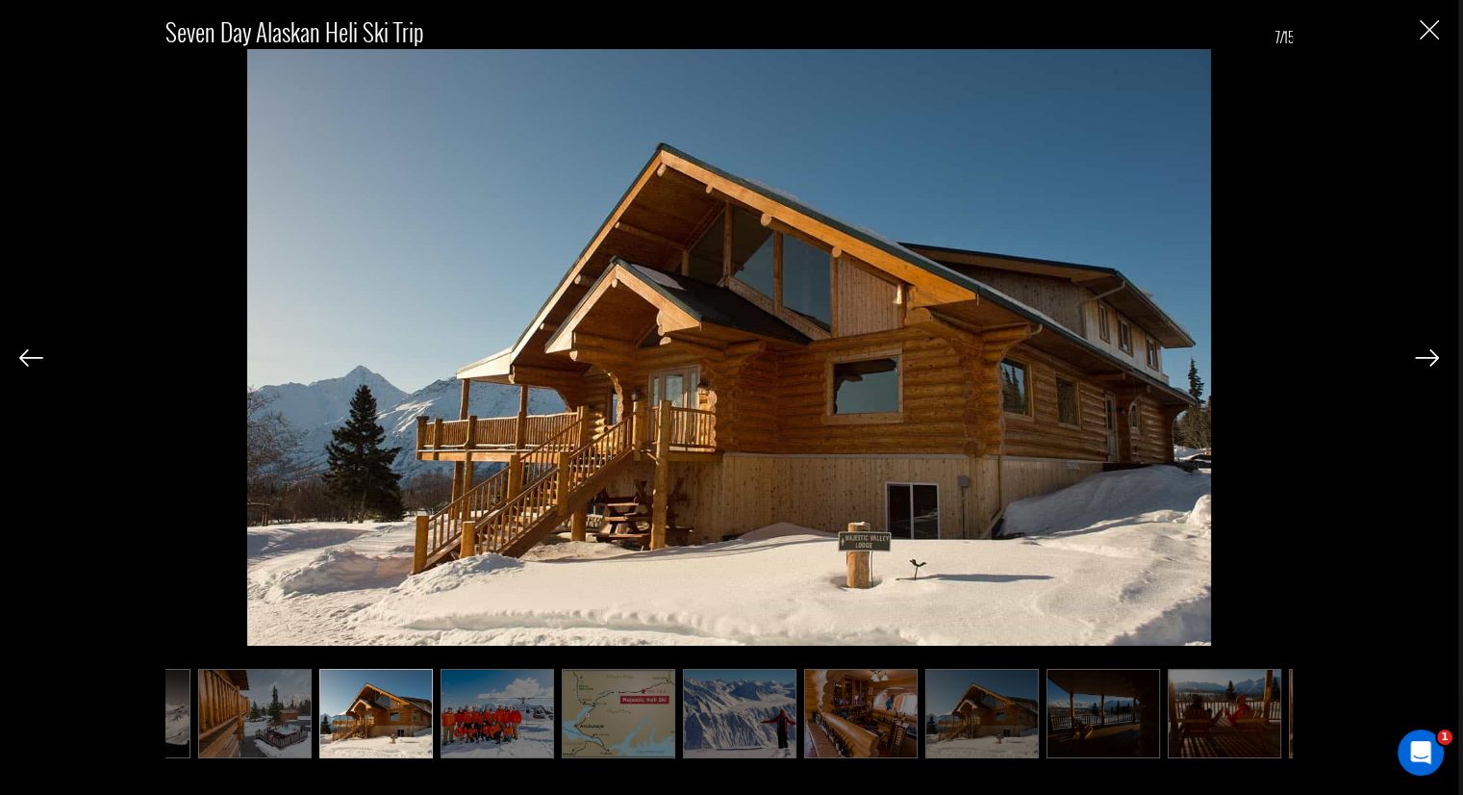
click at [892, 682] on img at bounding box center [861, 713] width 114 height 89
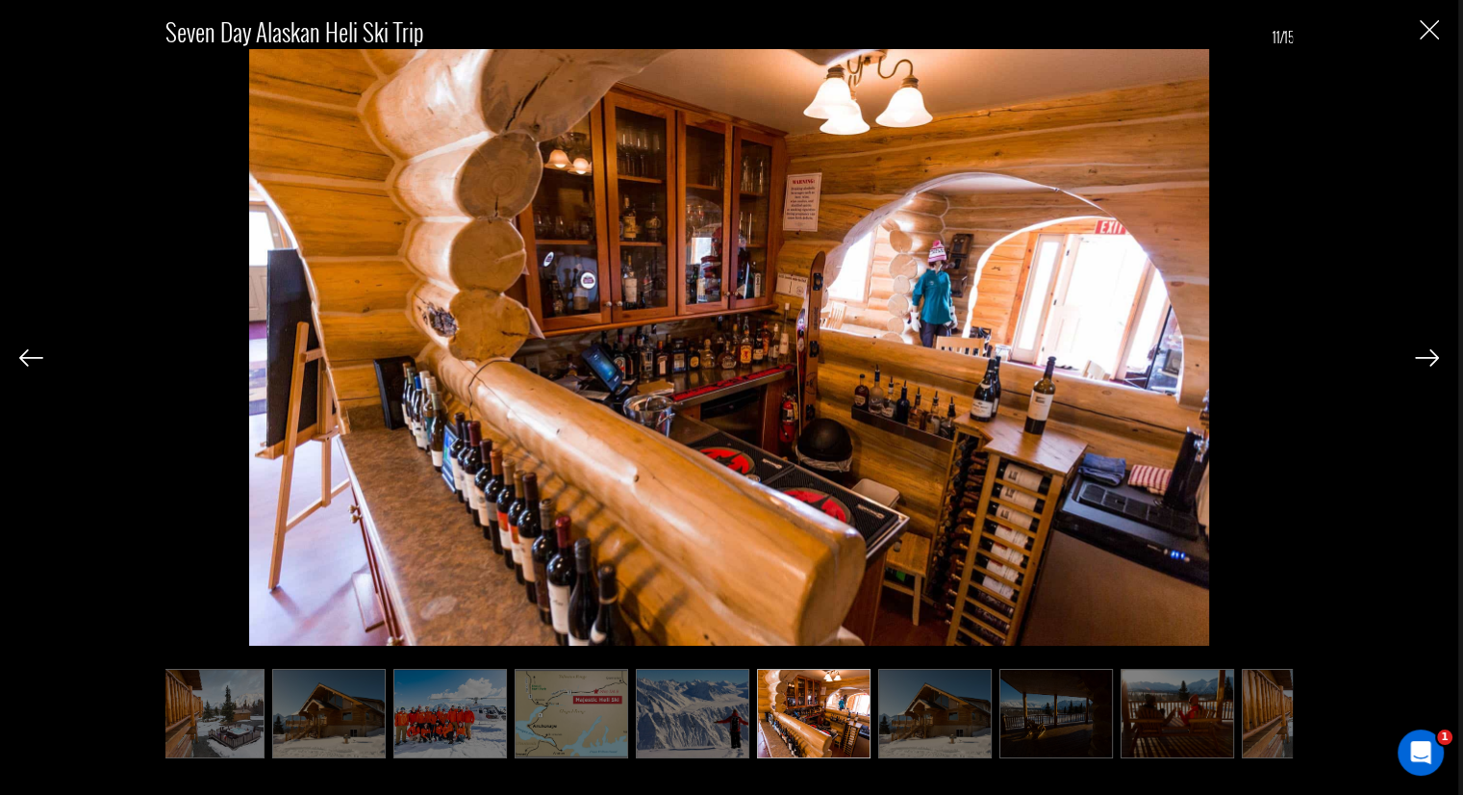
scroll to position [0, 690]
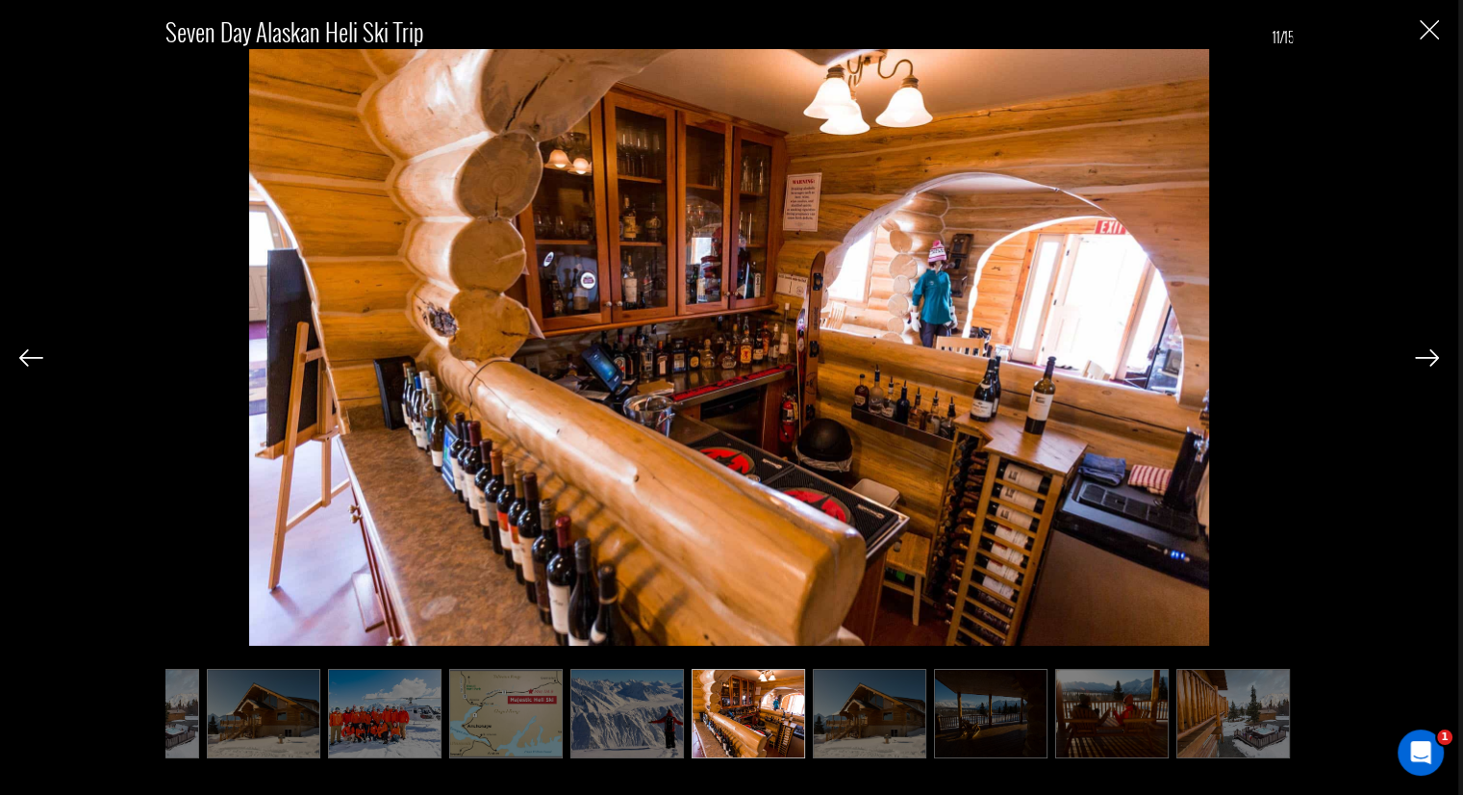
click at [755, 679] on img at bounding box center [749, 713] width 114 height 89
click at [809, 691] on ul at bounding box center [729, 713] width 1128 height 89
click at [832, 695] on img at bounding box center [870, 713] width 114 height 89
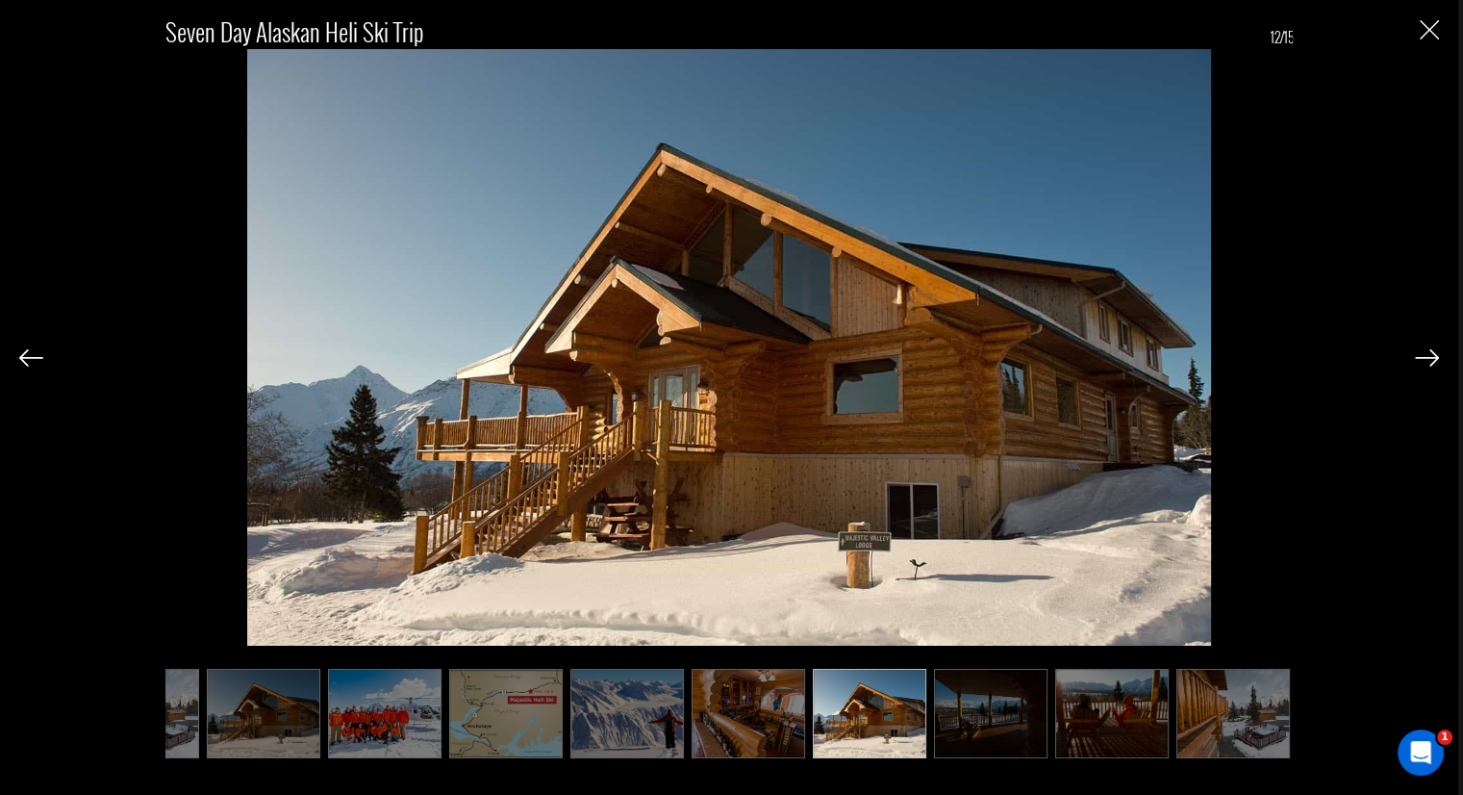
click at [963, 714] on img at bounding box center [991, 713] width 114 height 89
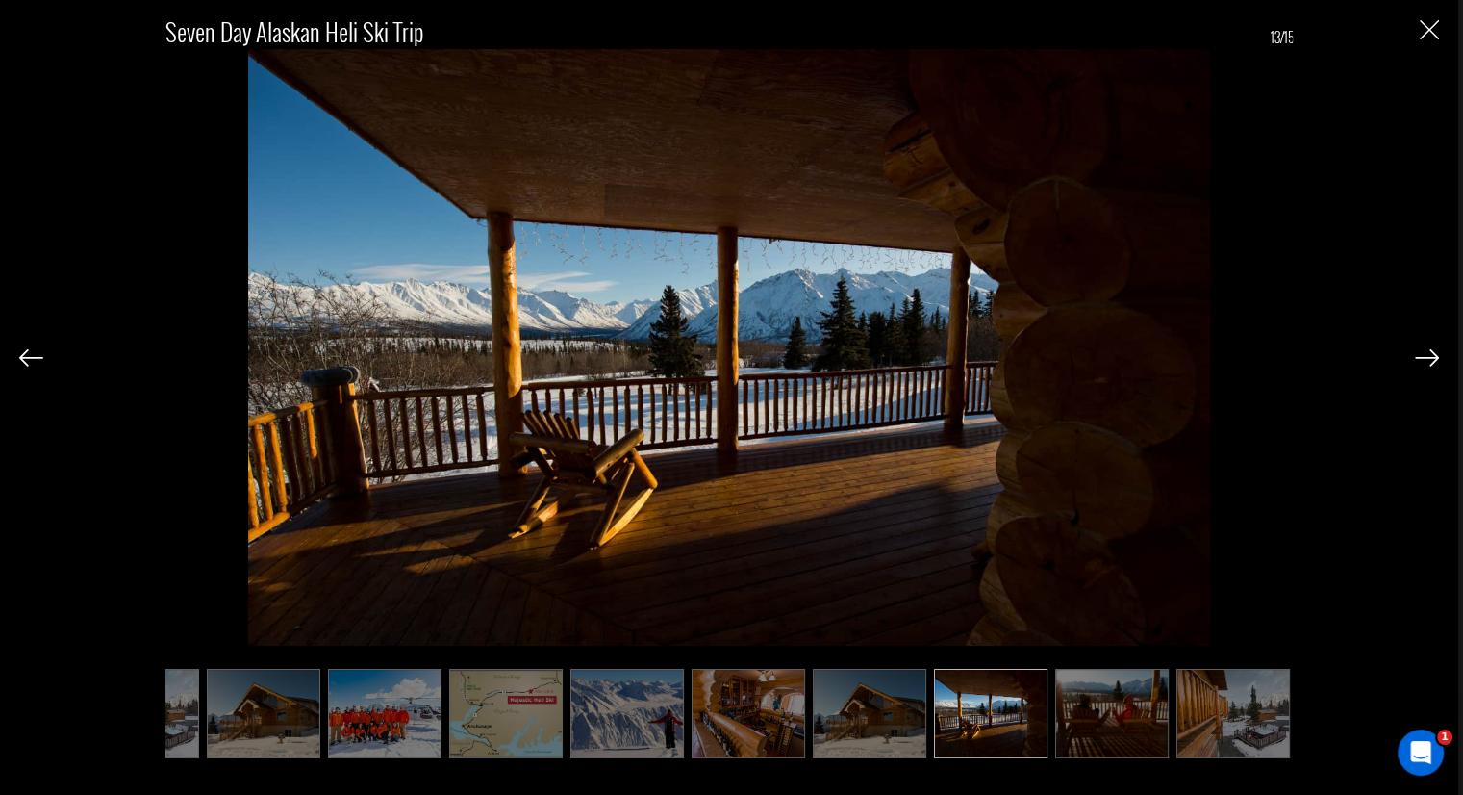
click at [1055, 707] on img at bounding box center [1112, 713] width 114 height 89
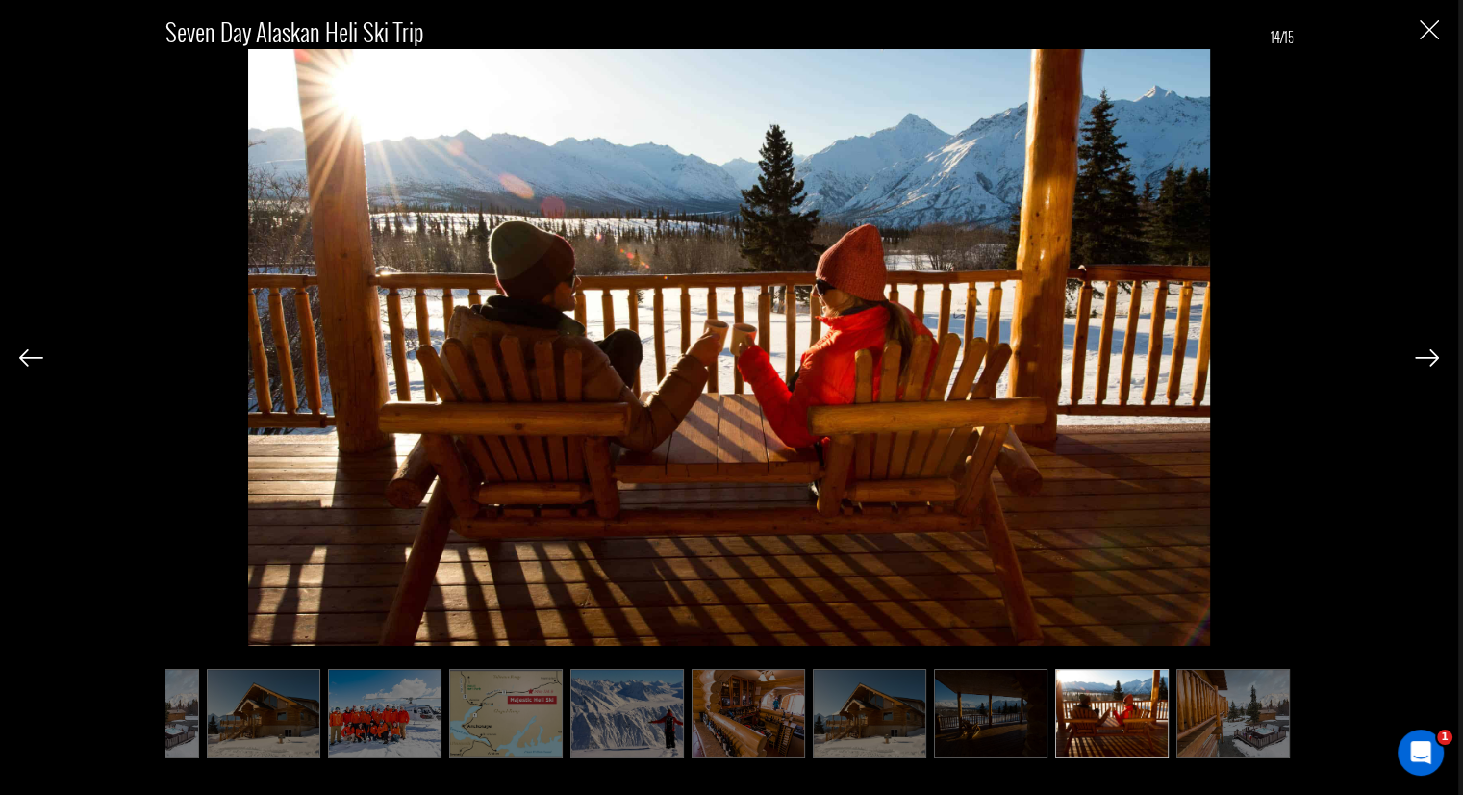
click at [1239, 708] on img at bounding box center [1234, 713] width 114 height 89
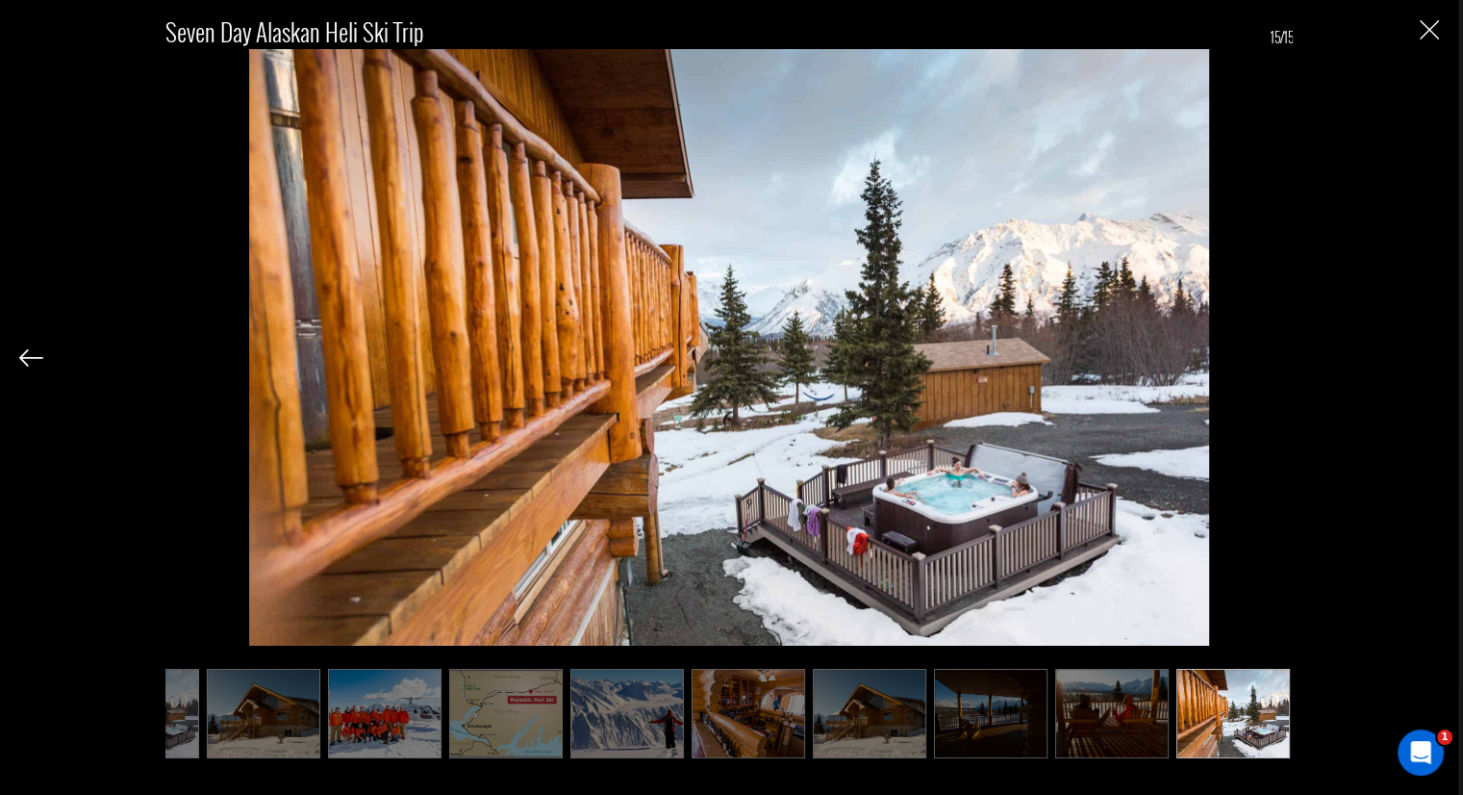
click at [770, 685] on img at bounding box center [749, 713] width 114 height 89
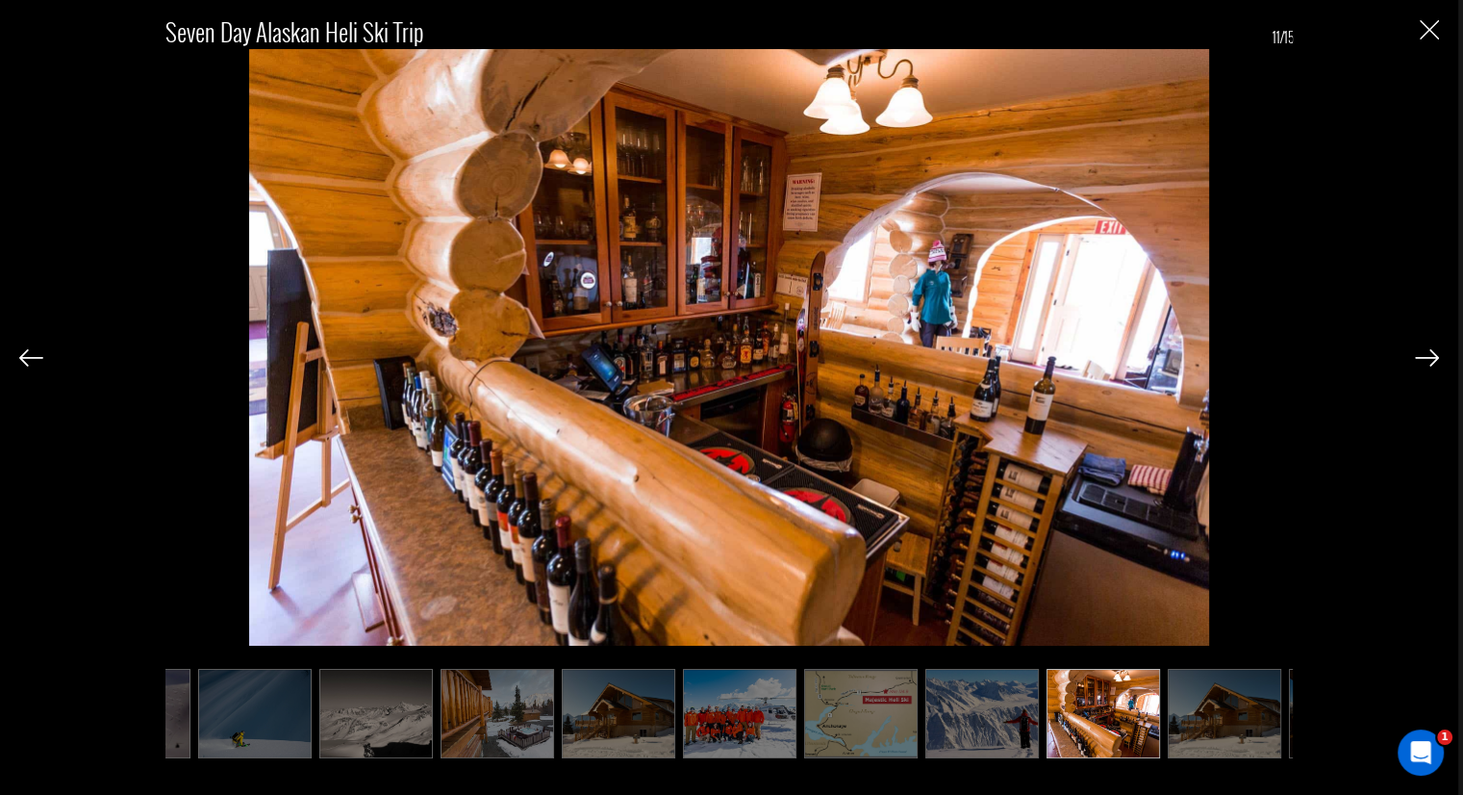
scroll to position [0, 305]
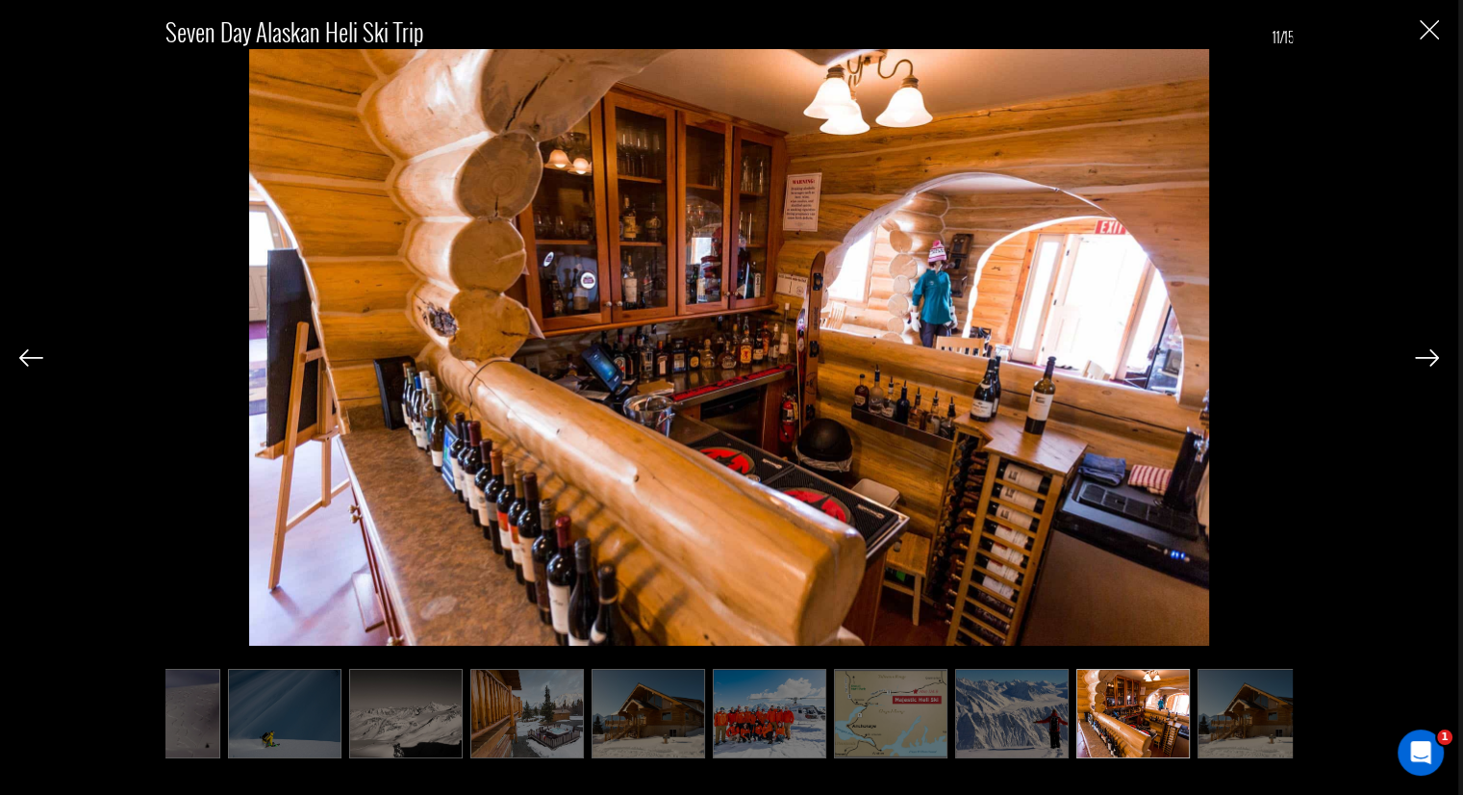
click at [1127, 697] on img at bounding box center [1134, 713] width 114 height 89
click at [1224, 694] on img at bounding box center [1255, 713] width 114 height 89
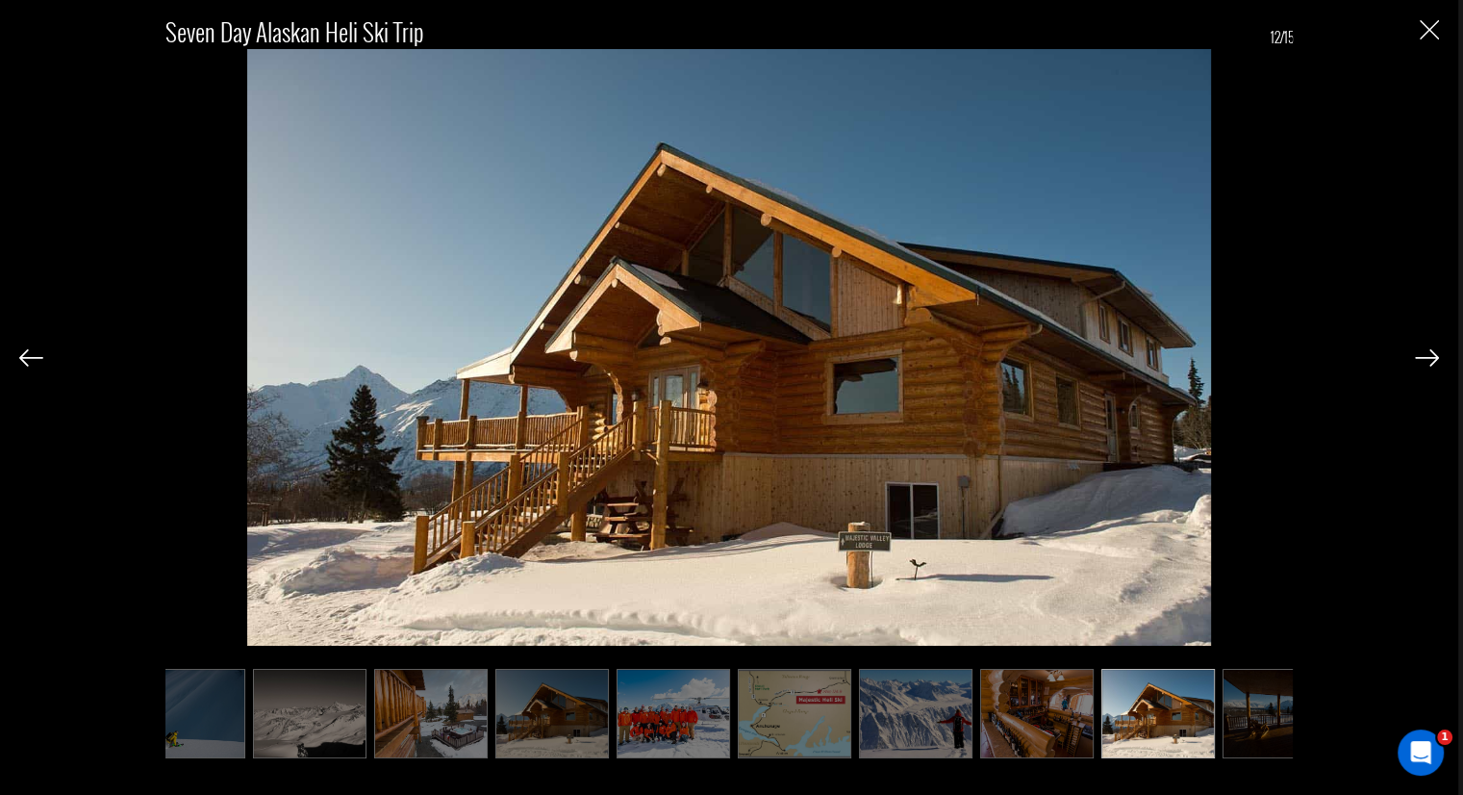
click at [1228, 708] on img at bounding box center [1280, 713] width 114 height 89
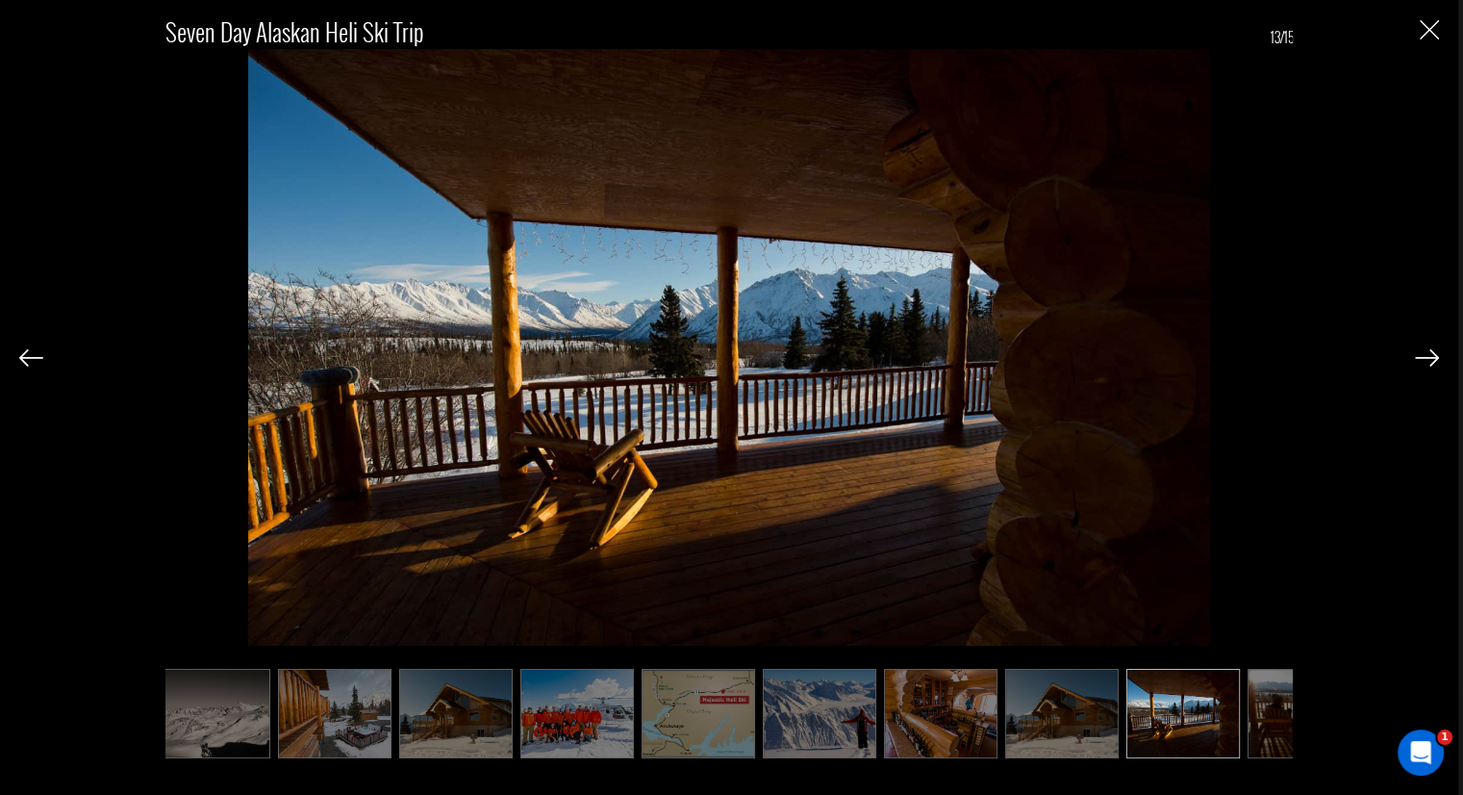
click at [1228, 708] on img at bounding box center [1184, 713] width 114 height 89
click at [1251, 719] on img at bounding box center [1305, 713] width 114 height 89
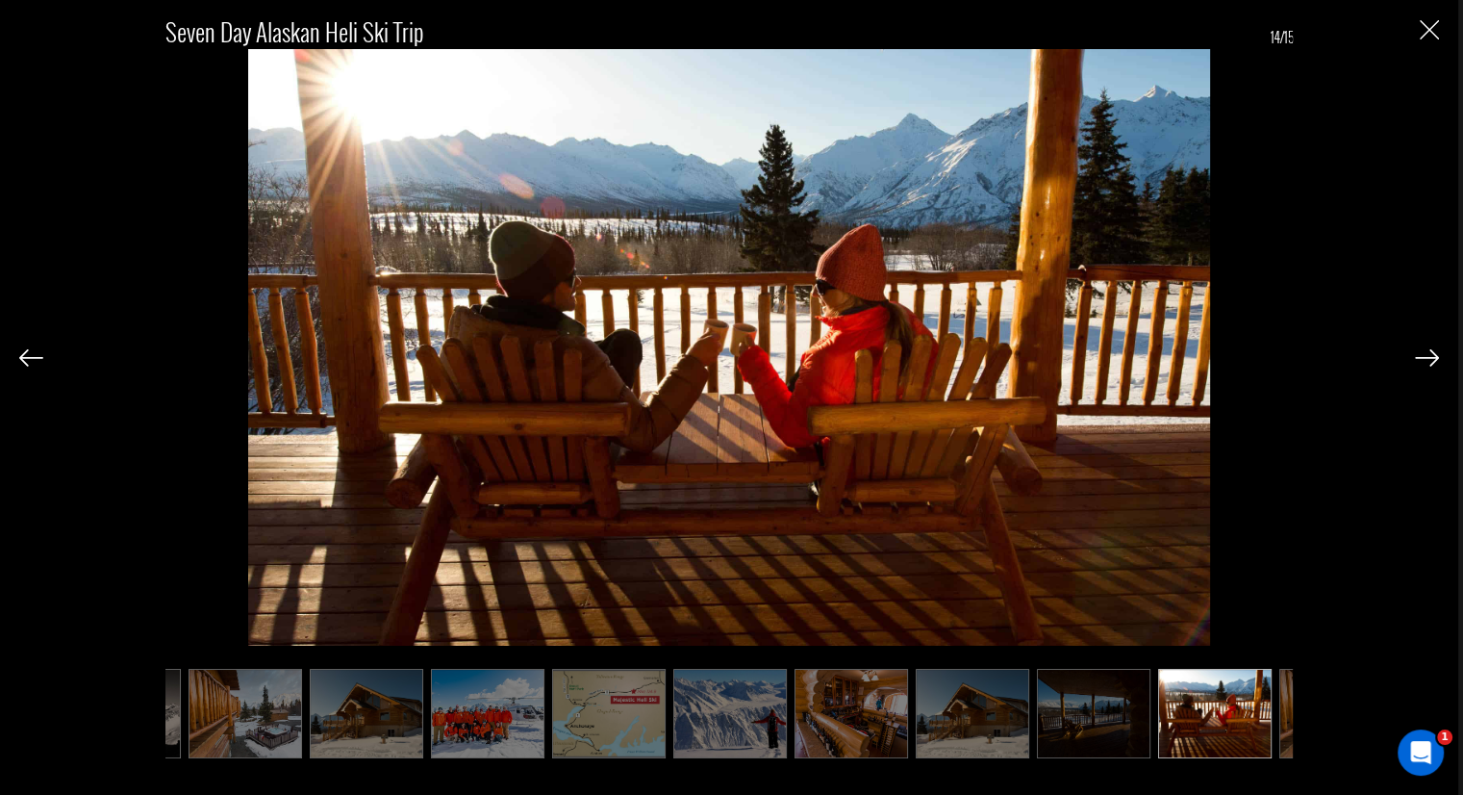
scroll to position [0, 594]
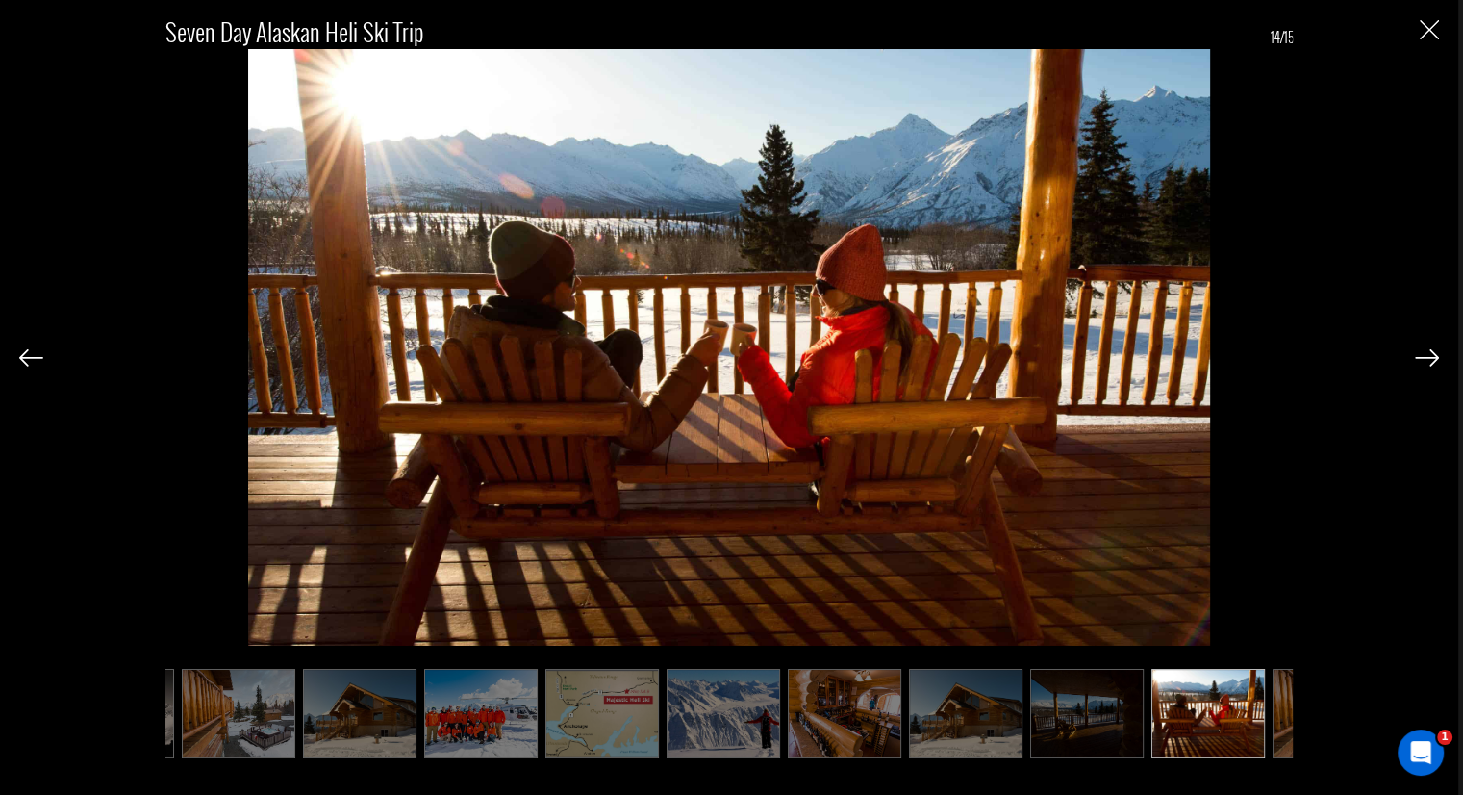
click at [1251, 719] on img at bounding box center [1209, 713] width 114 height 89
click at [1274, 719] on img at bounding box center [1330, 713] width 114 height 89
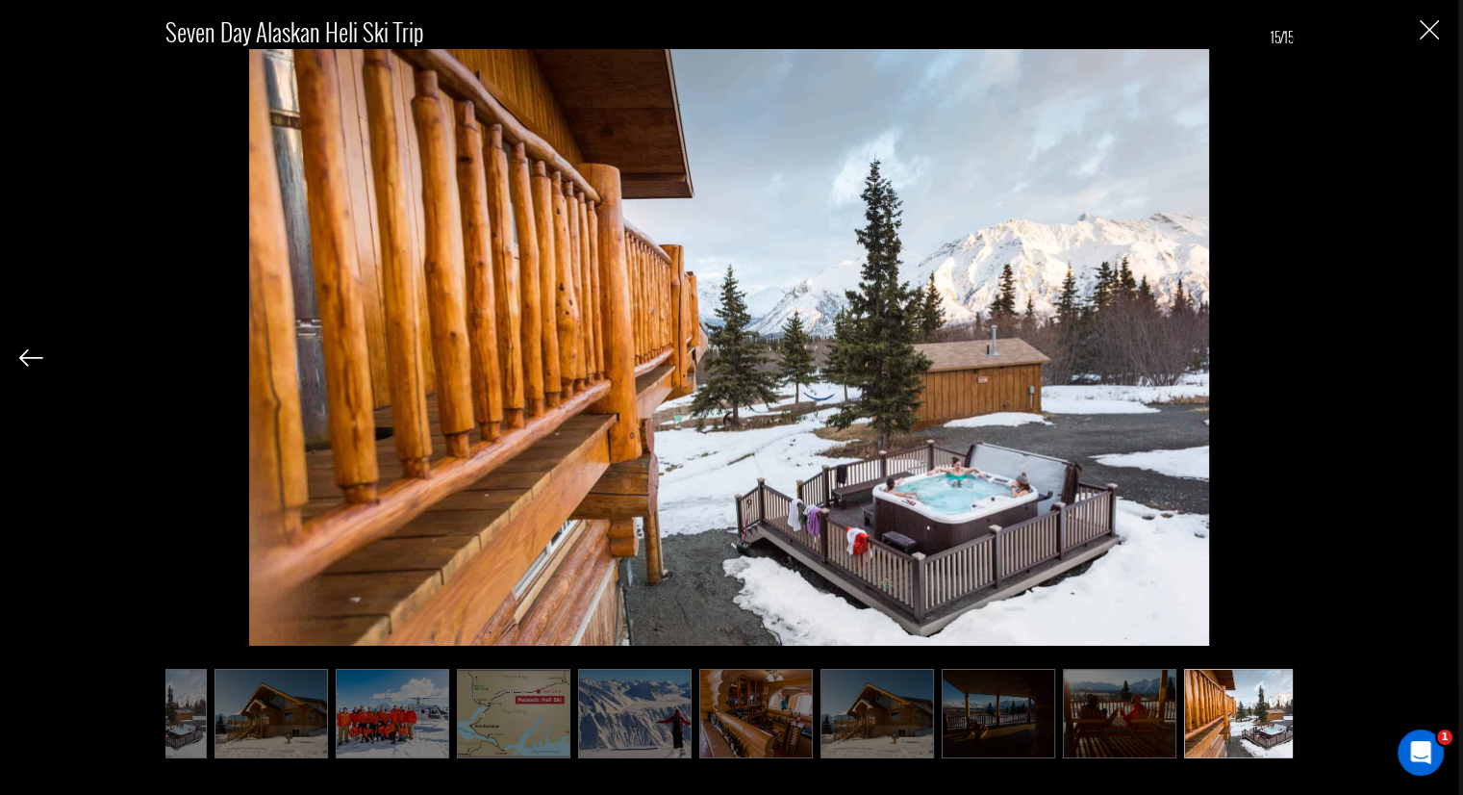
scroll to position [0, 690]
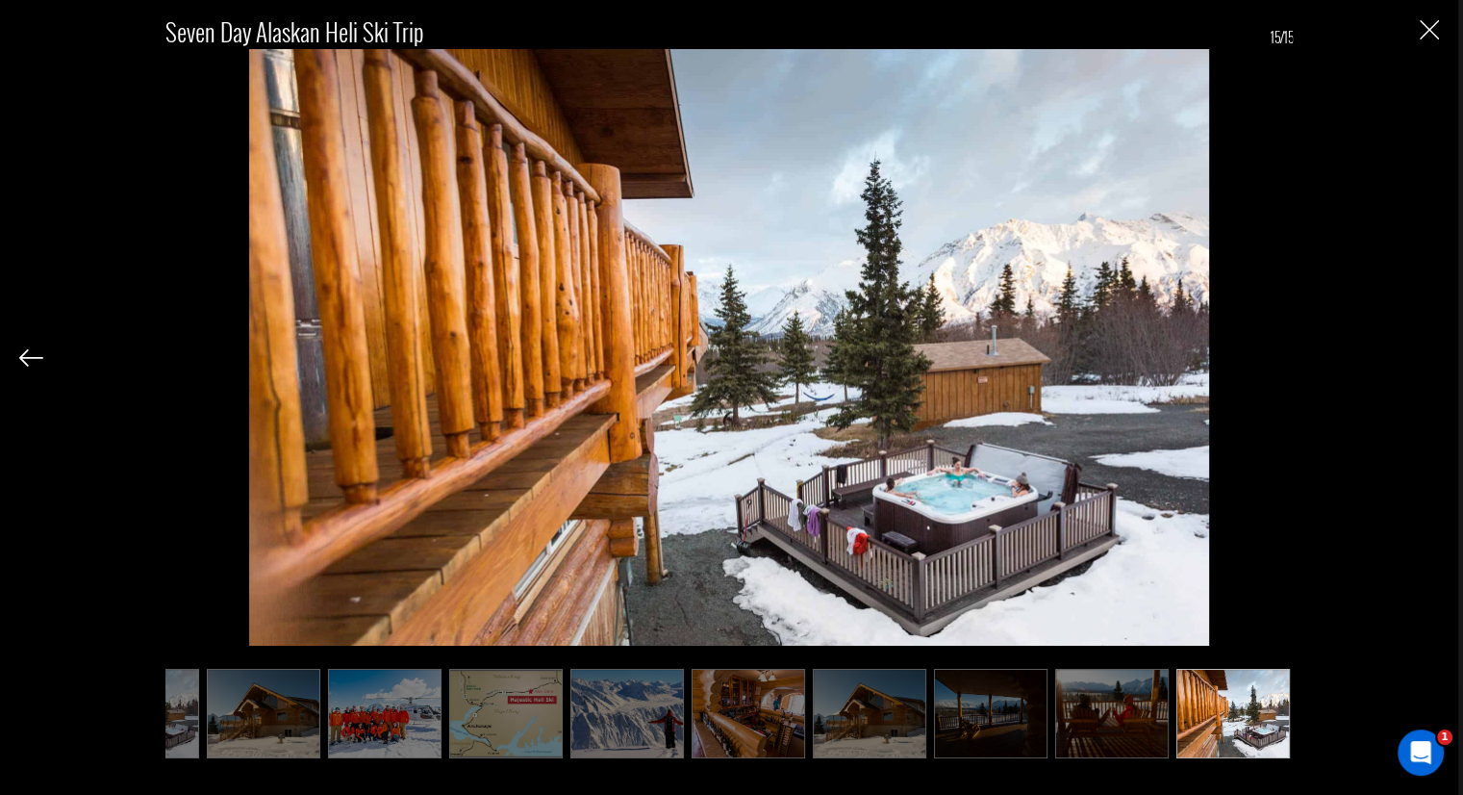
click at [1420, 36] on img "Close" at bounding box center [1429, 29] width 19 height 19
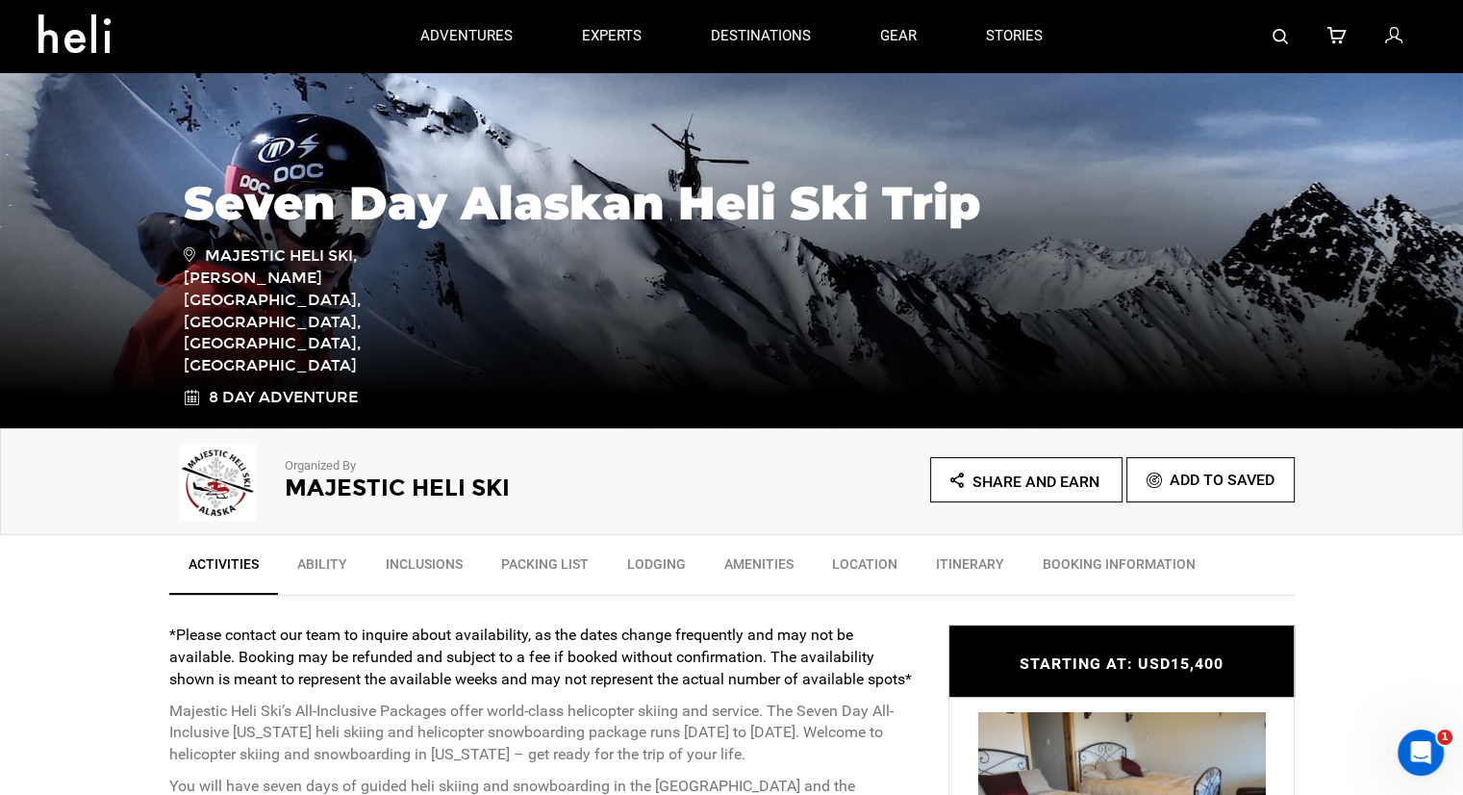
scroll to position [0, 0]
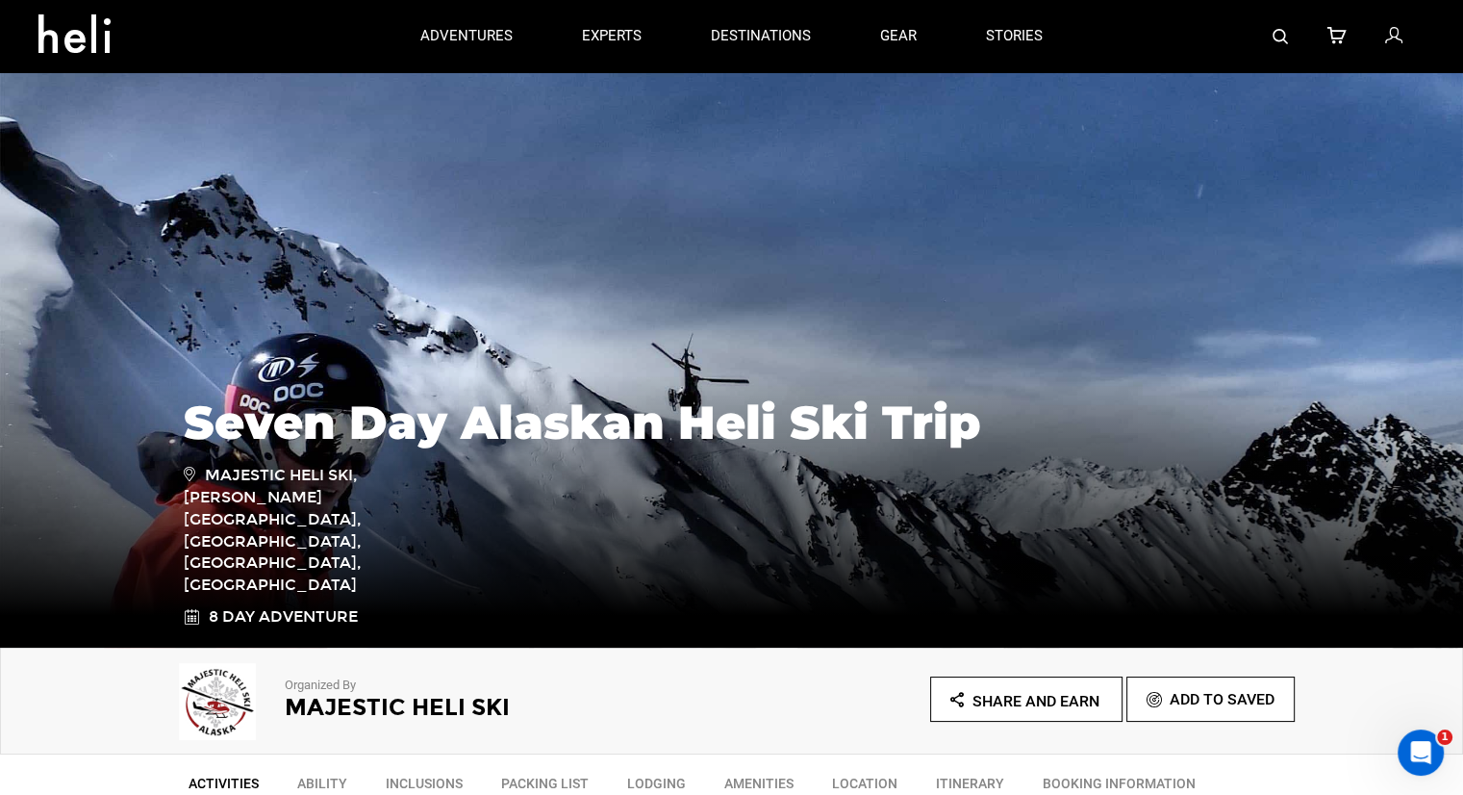
click at [1293, 38] on div at bounding box center [1250, 36] width 347 height 72
click at [1274, 40] on img at bounding box center [1280, 36] width 15 height 15
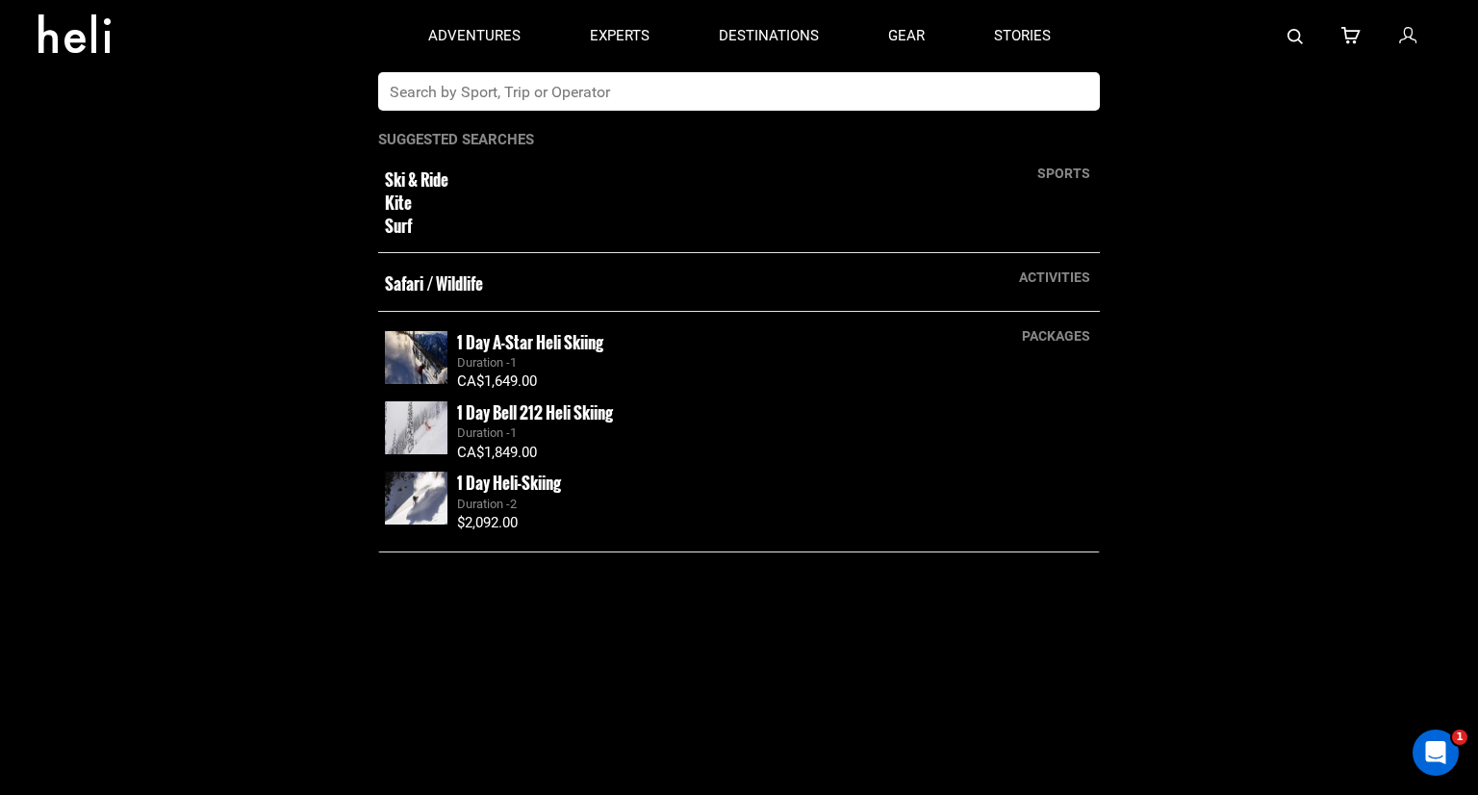
click at [825, 89] on input "text" at bounding box center [719, 91] width 682 height 38
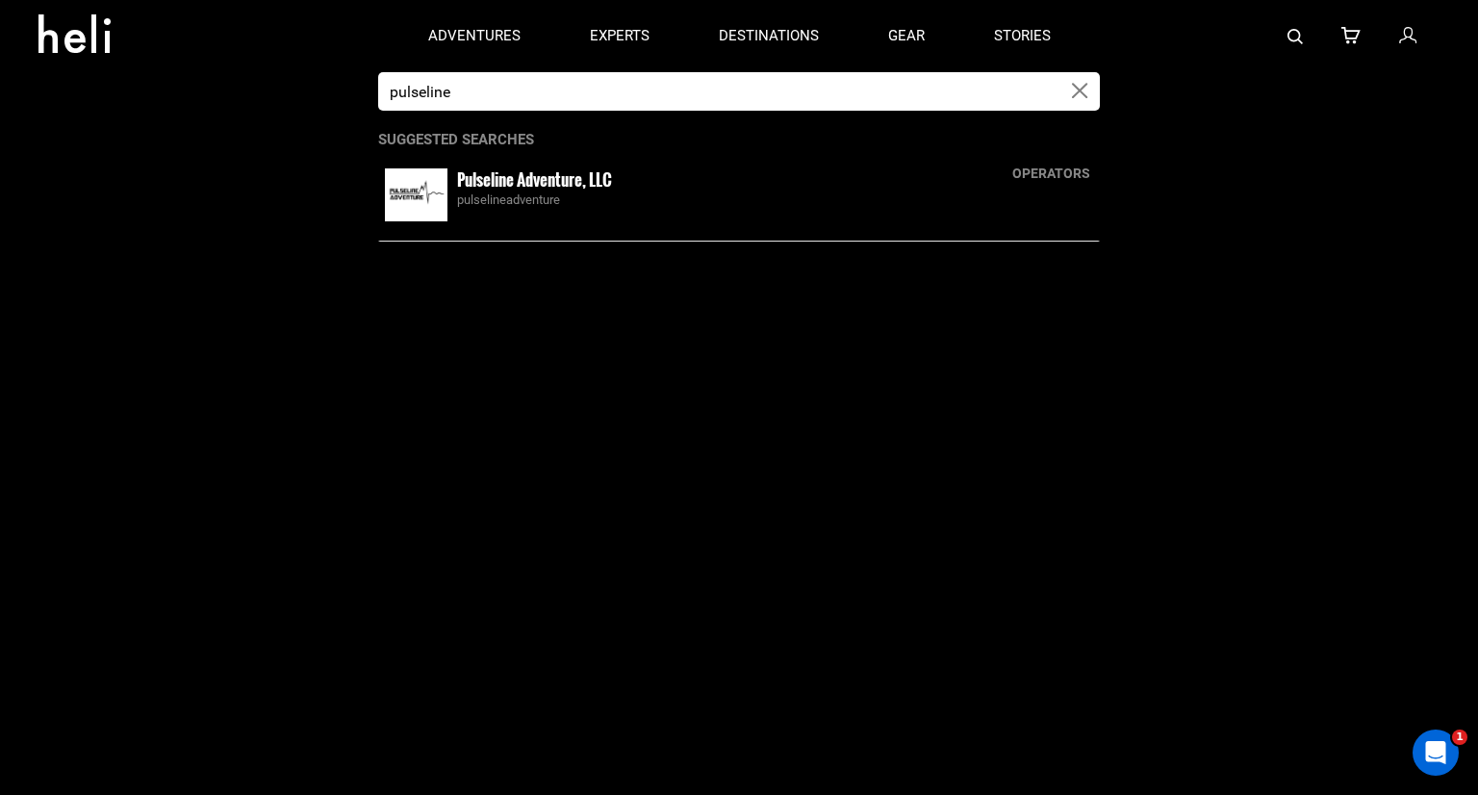
type input "pulseline"
click at [608, 186] on small "Pulseline Adventure, LLC" at bounding box center [534, 179] width 155 height 24
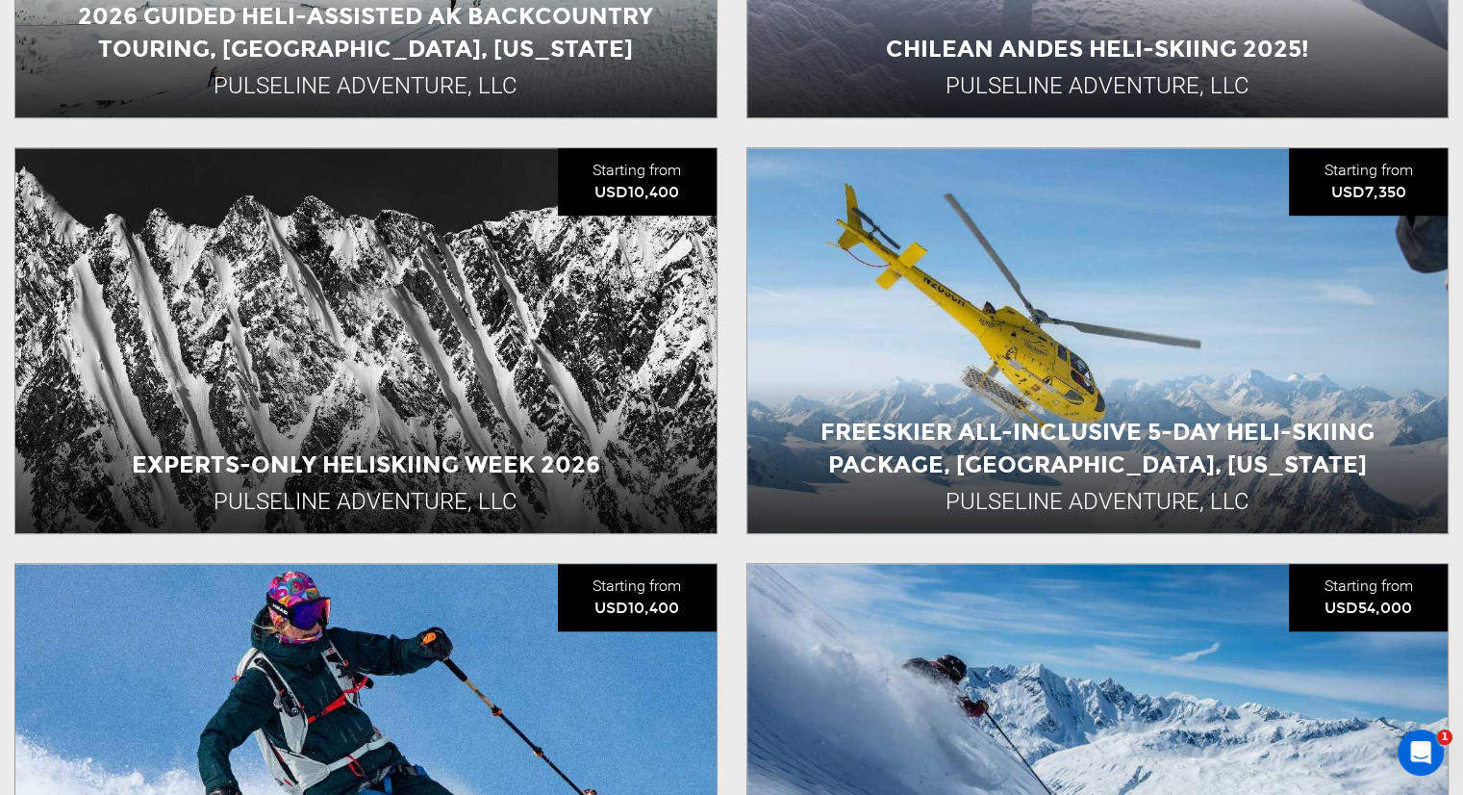
scroll to position [1443, 0]
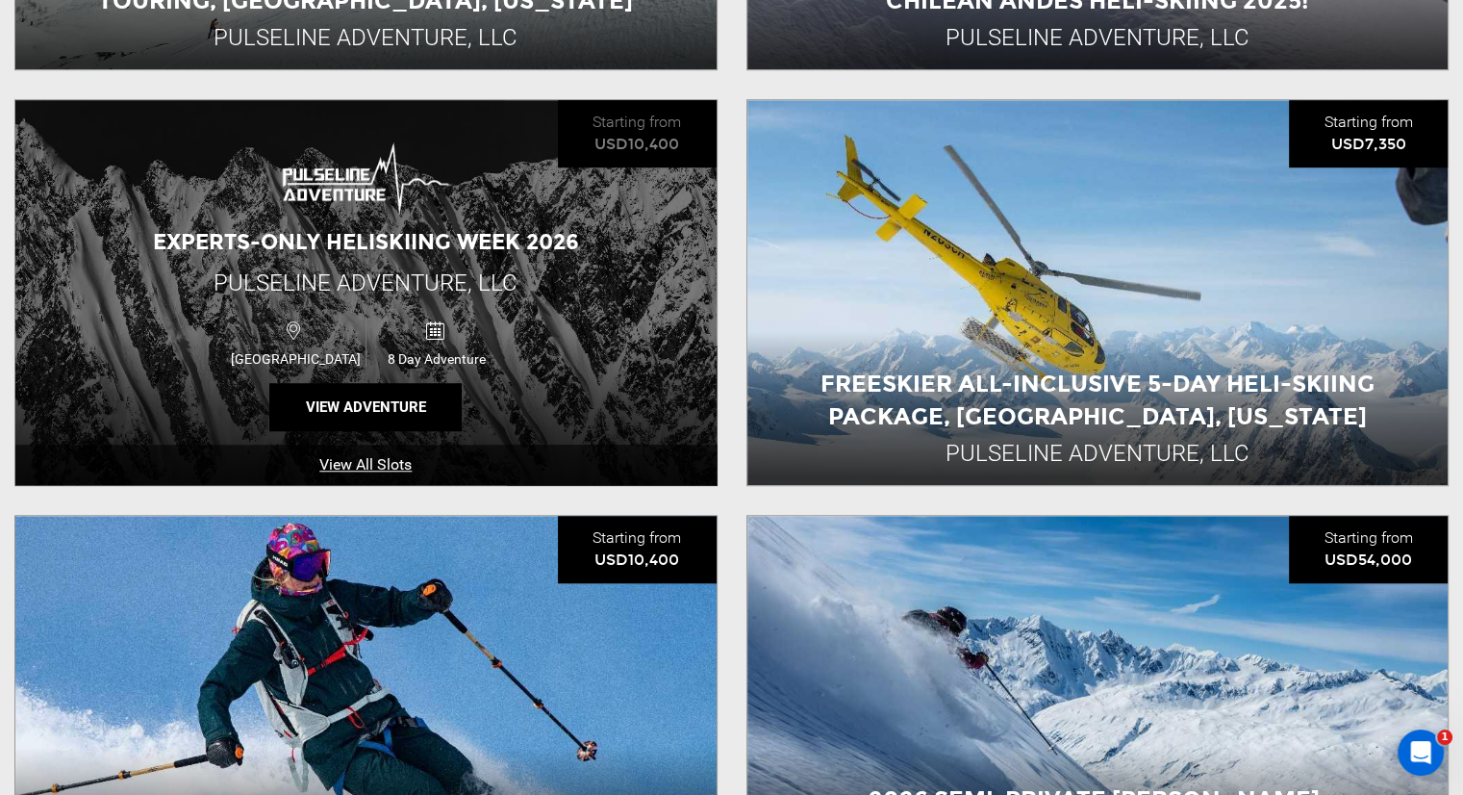
click at [242, 269] on span "Pulseline Adventure, LLC" at bounding box center [366, 282] width 304 height 27
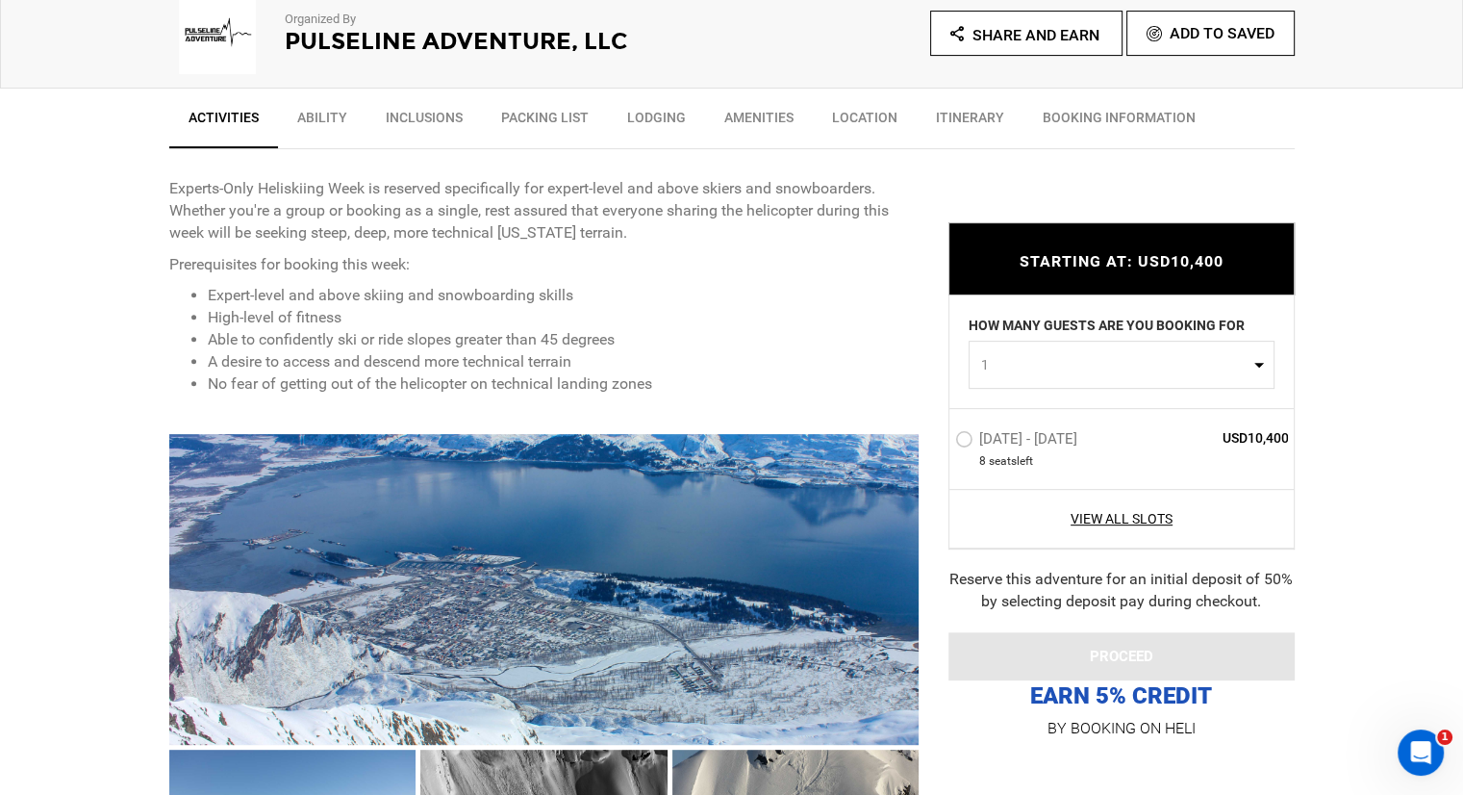
scroll to position [673, 0]
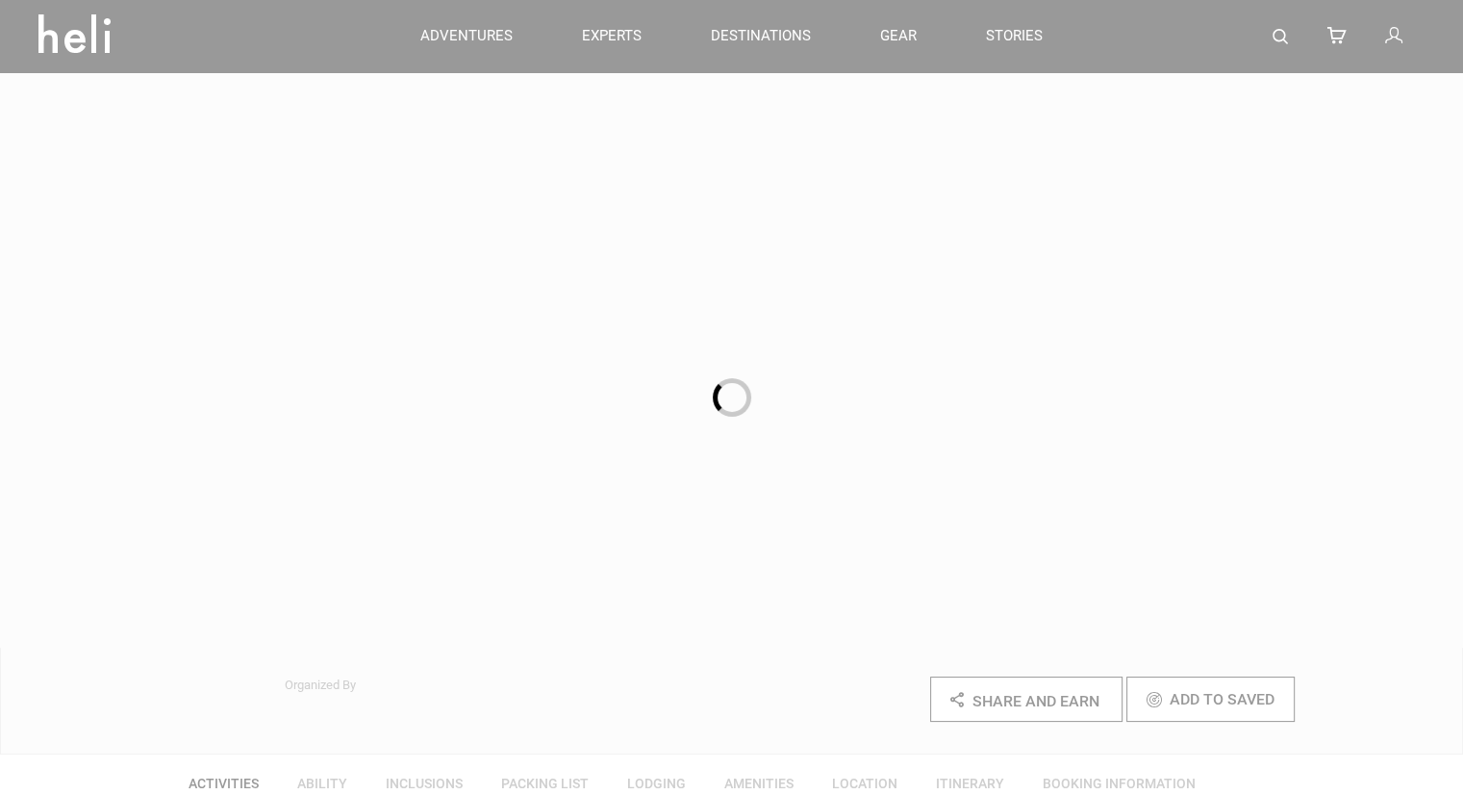
click at [1277, 36] on div at bounding box center [731, 397] width 1463 height 795
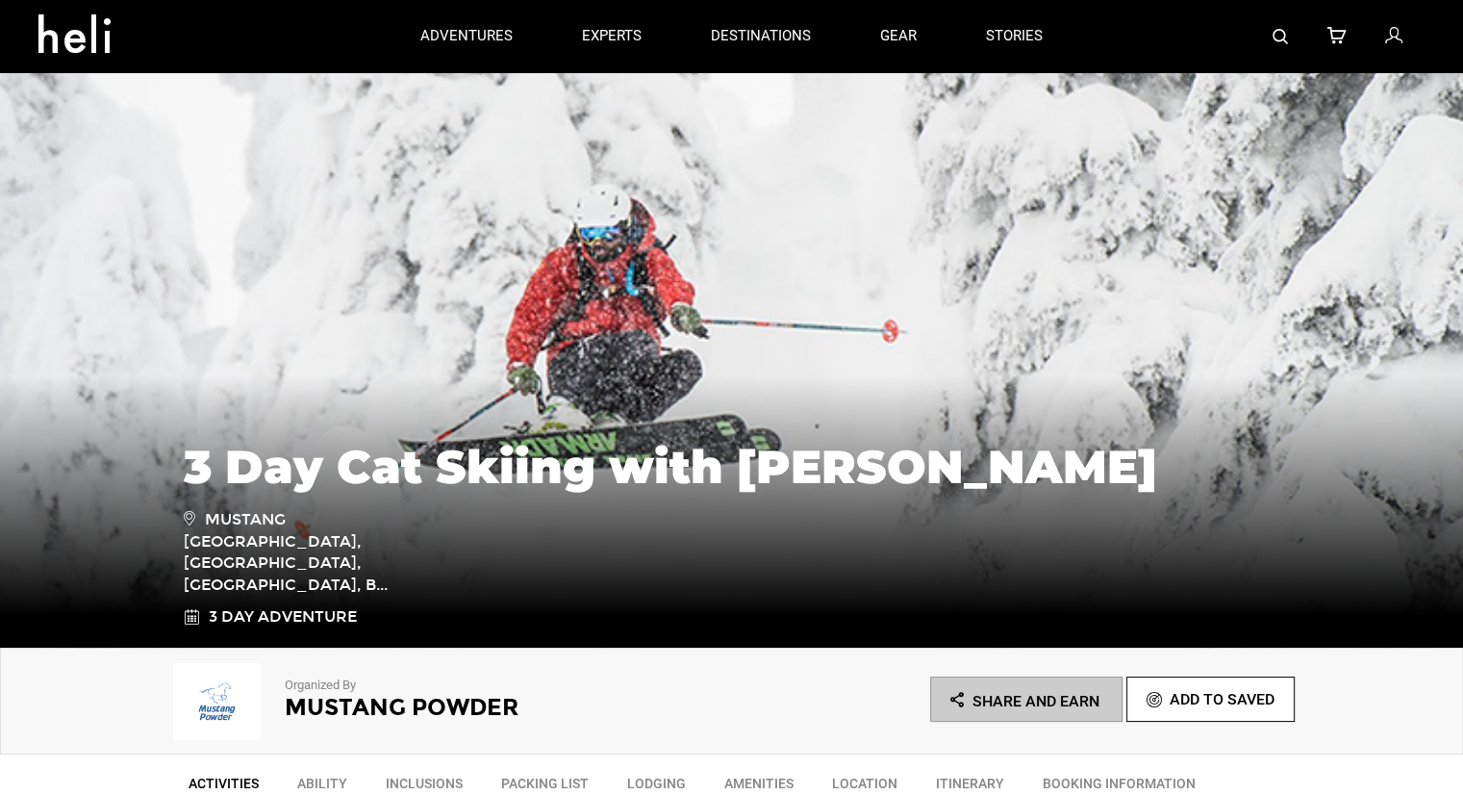
click at [1277, 36] on img at bounding box center [1280, 36] width 15 height 15
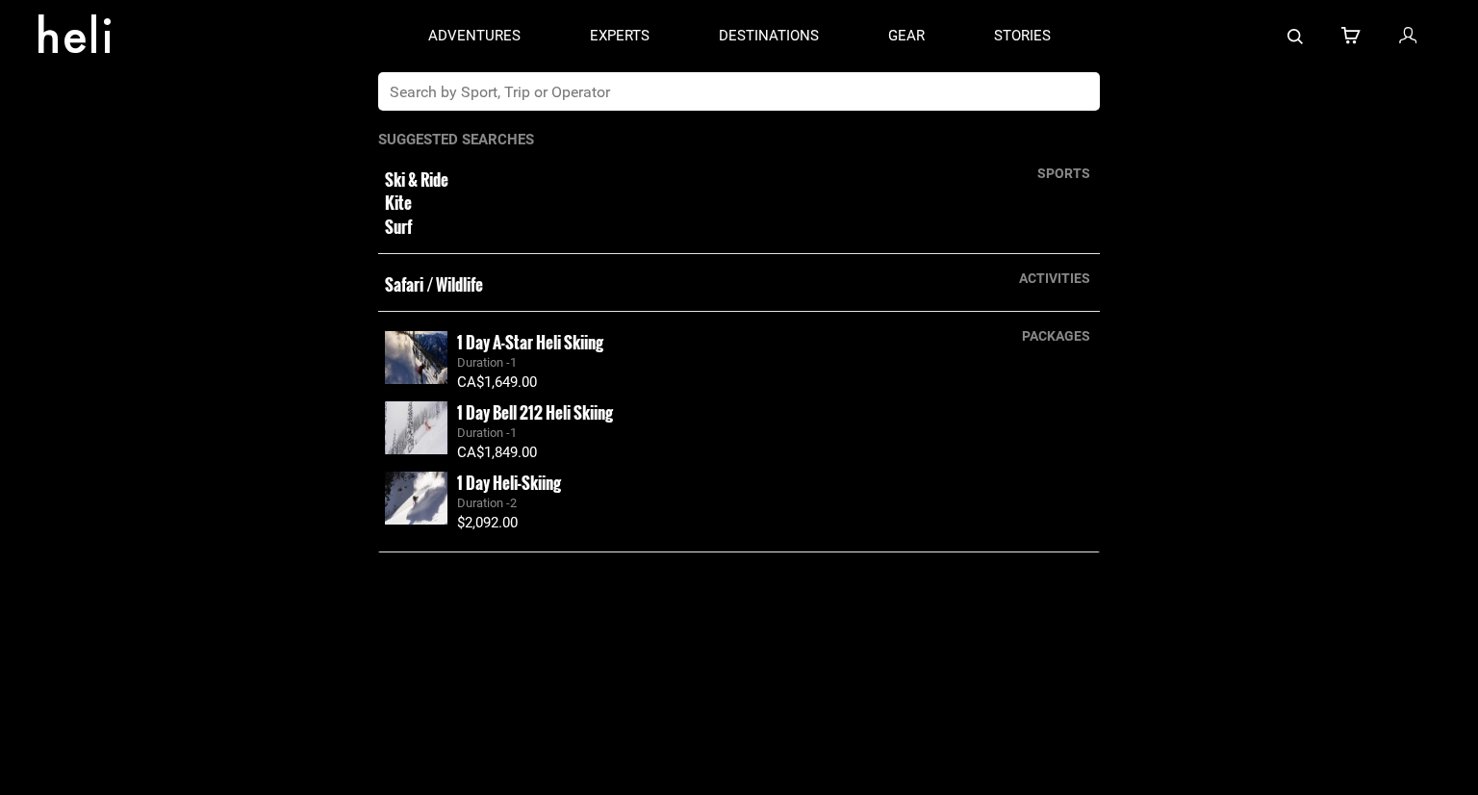
click at [847, 100] on input "text" at bounding box center [719, 91] width 682 height 38
type input "mustang"
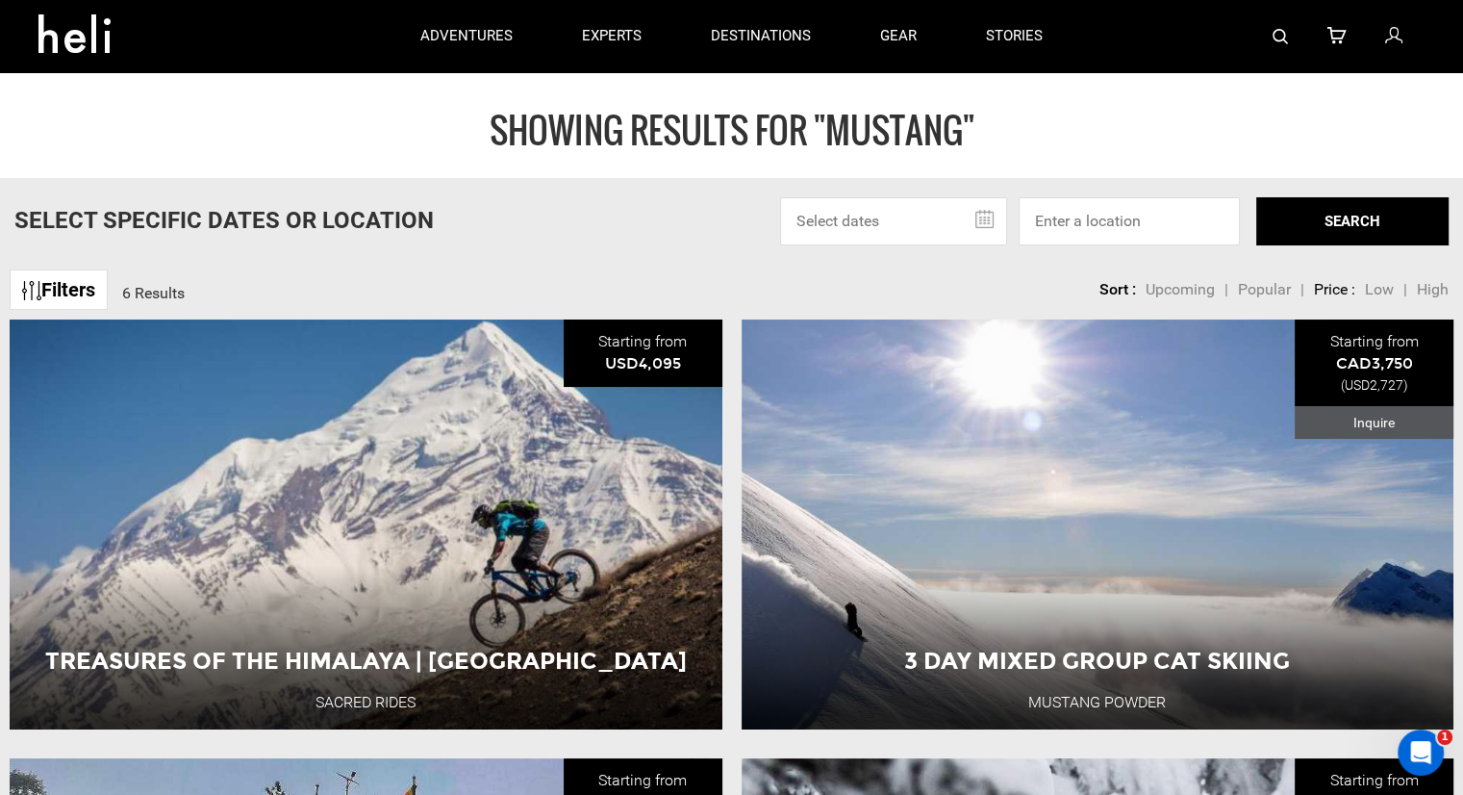
click at [1262, 31] on div at bounding box center [1250, 36] width 347 height 72
click at [1278, 34] on img at bounding box center [1280, 36] width 15 height 15
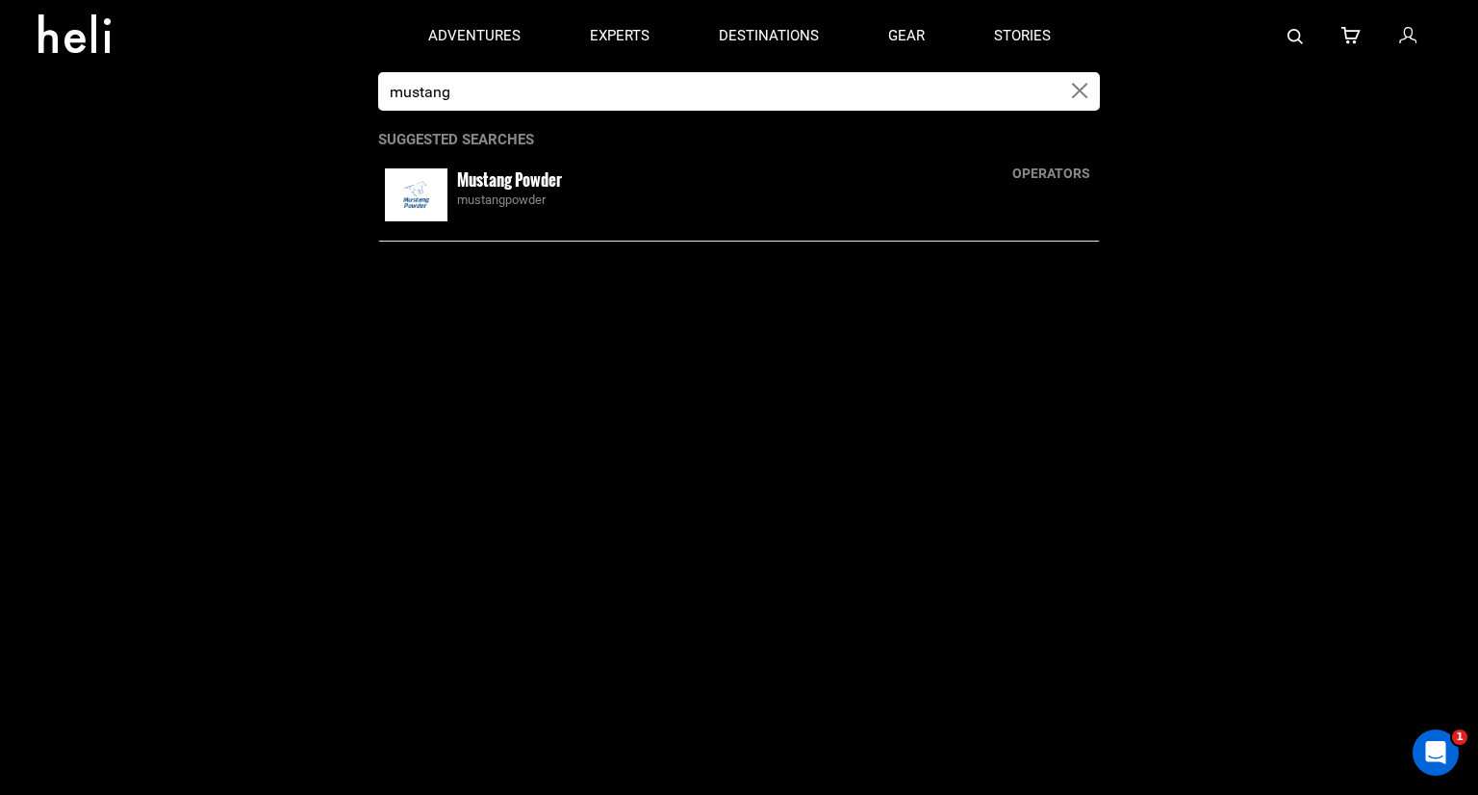
click at [1208, 37] on div at bounding box center [1262, 36] width 355 height 72
click at [1070, 97] on button "button" at bounding box center [1079, 91] width 39 height 38
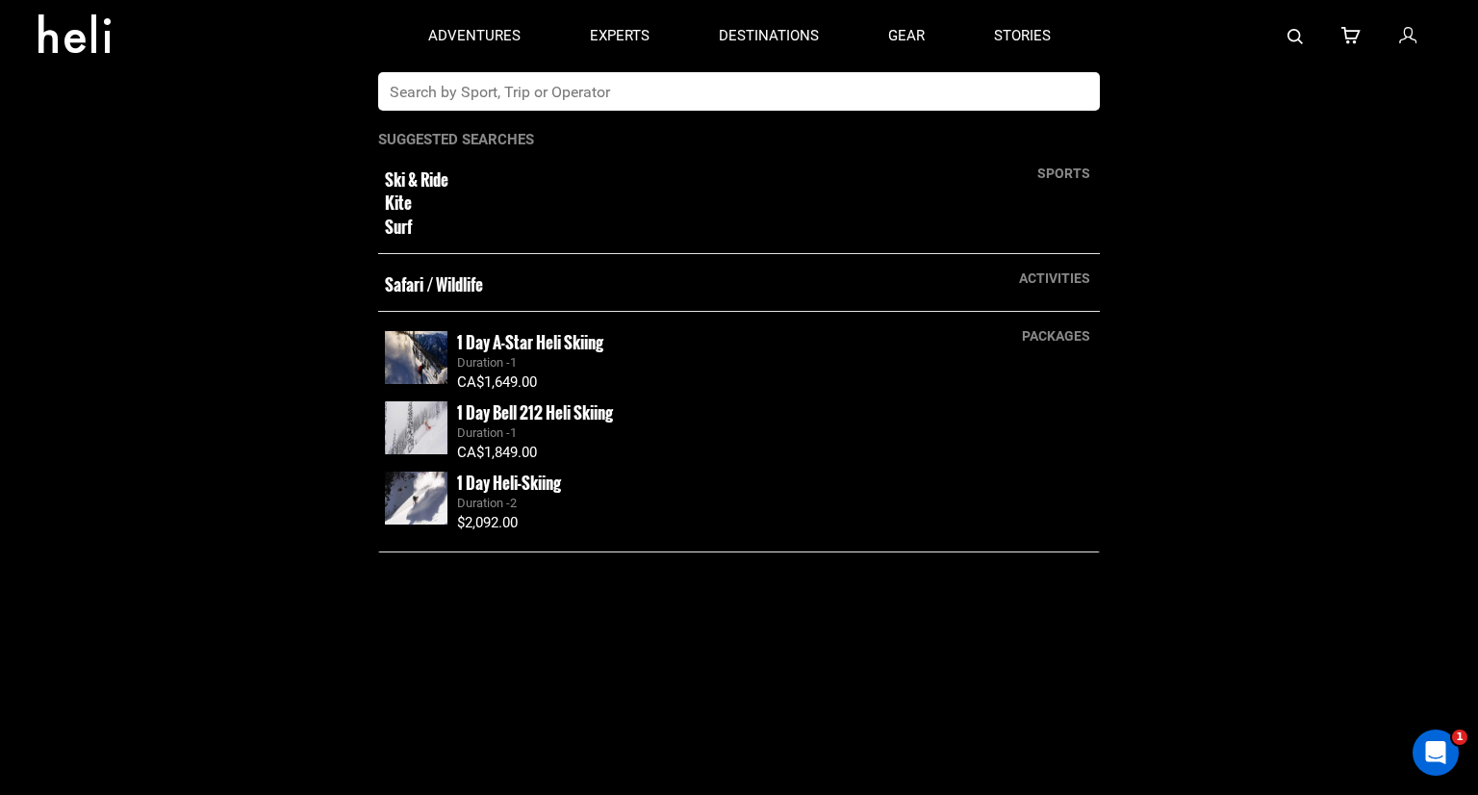
click at [1197, 177] on app-search-panel "sports Ski & Ride Kite Surf activities Safari / Wildlife packages 1 Day A-Star …" at bounding box center [739, 433] width 1478 height 722
click at [910, 89] on input "text" at bounding box center [719, 91] width 682 height 38
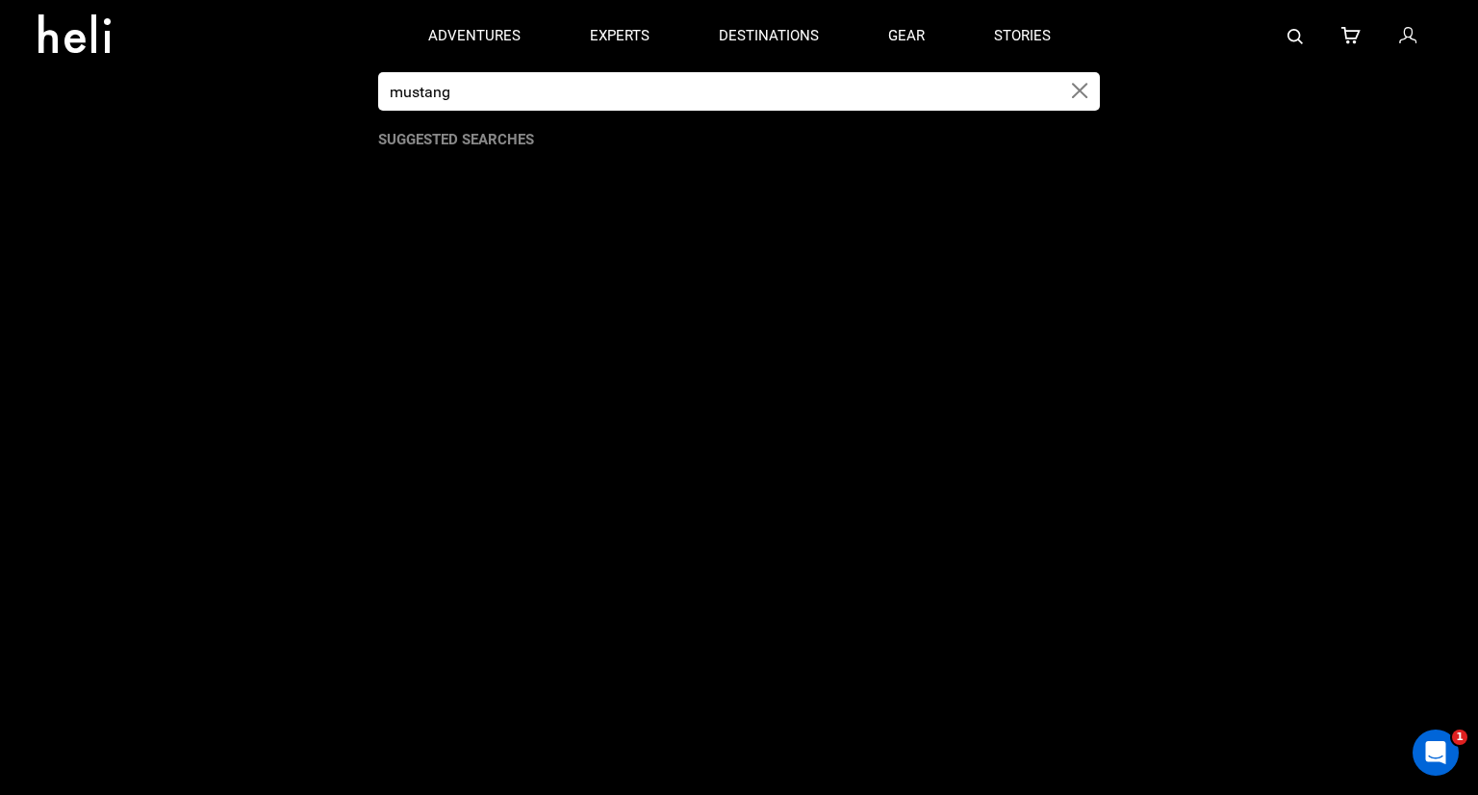
type input "mustang"
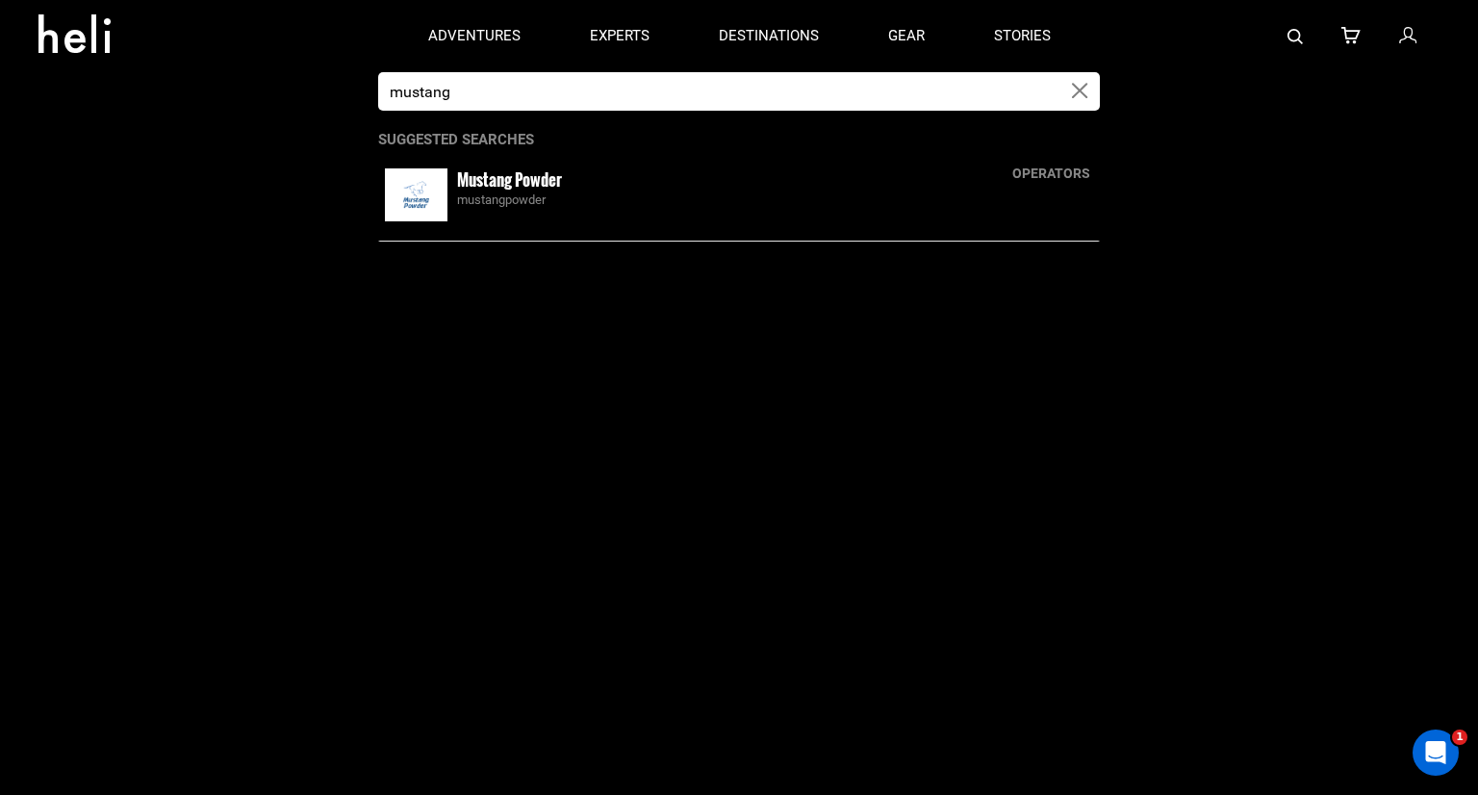
click at [513, 199] on div "mustangpowder" at bounding box center [775, 200] width 636 height 18
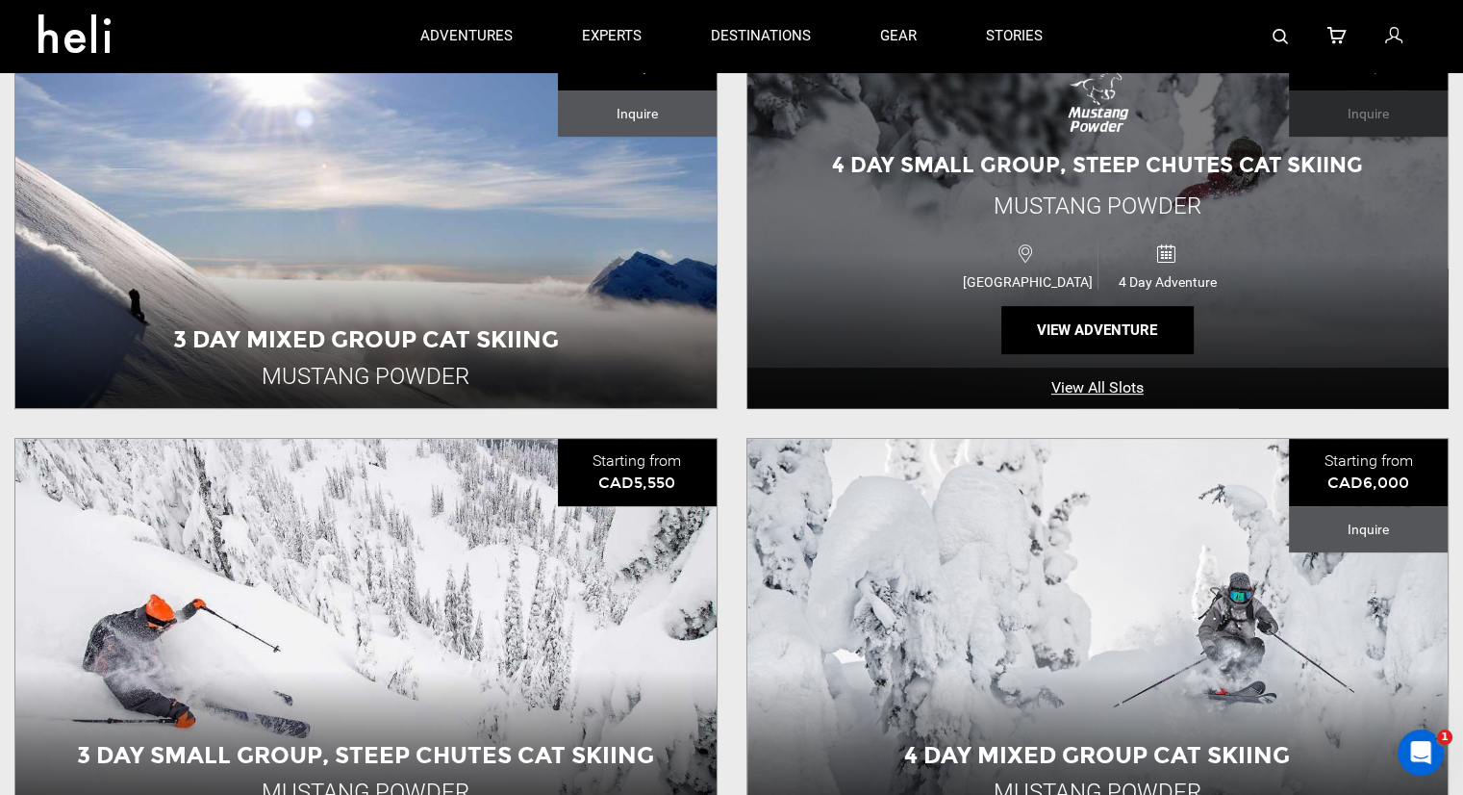
scroll to position [673, 0]
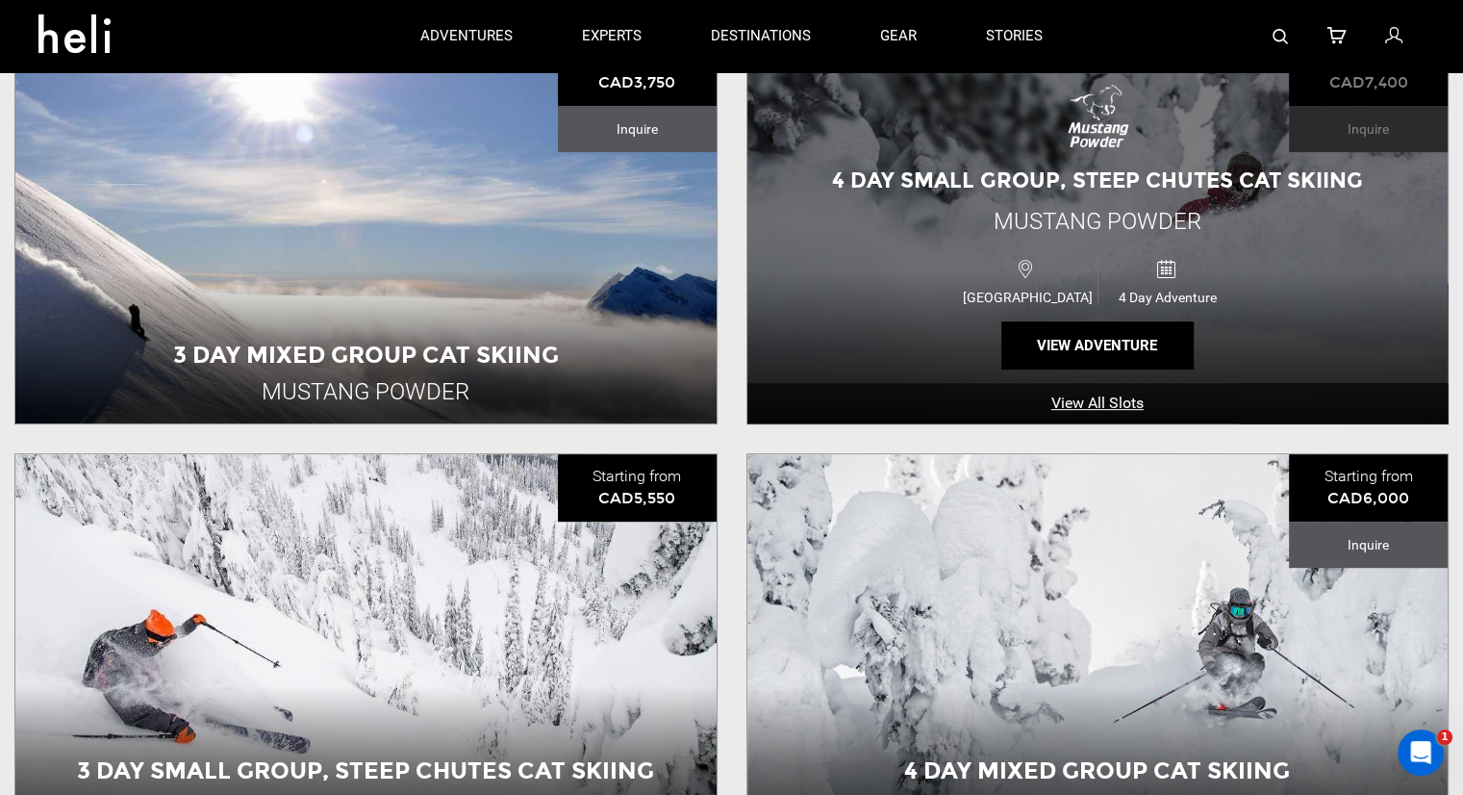
click at [874, 249] on div "4 Day Small Group, Steep Chutes Cat Skiing Mustang Powder Canada 4 Day Adventur…" at bounding box center [1097, 230] width 701 height 385
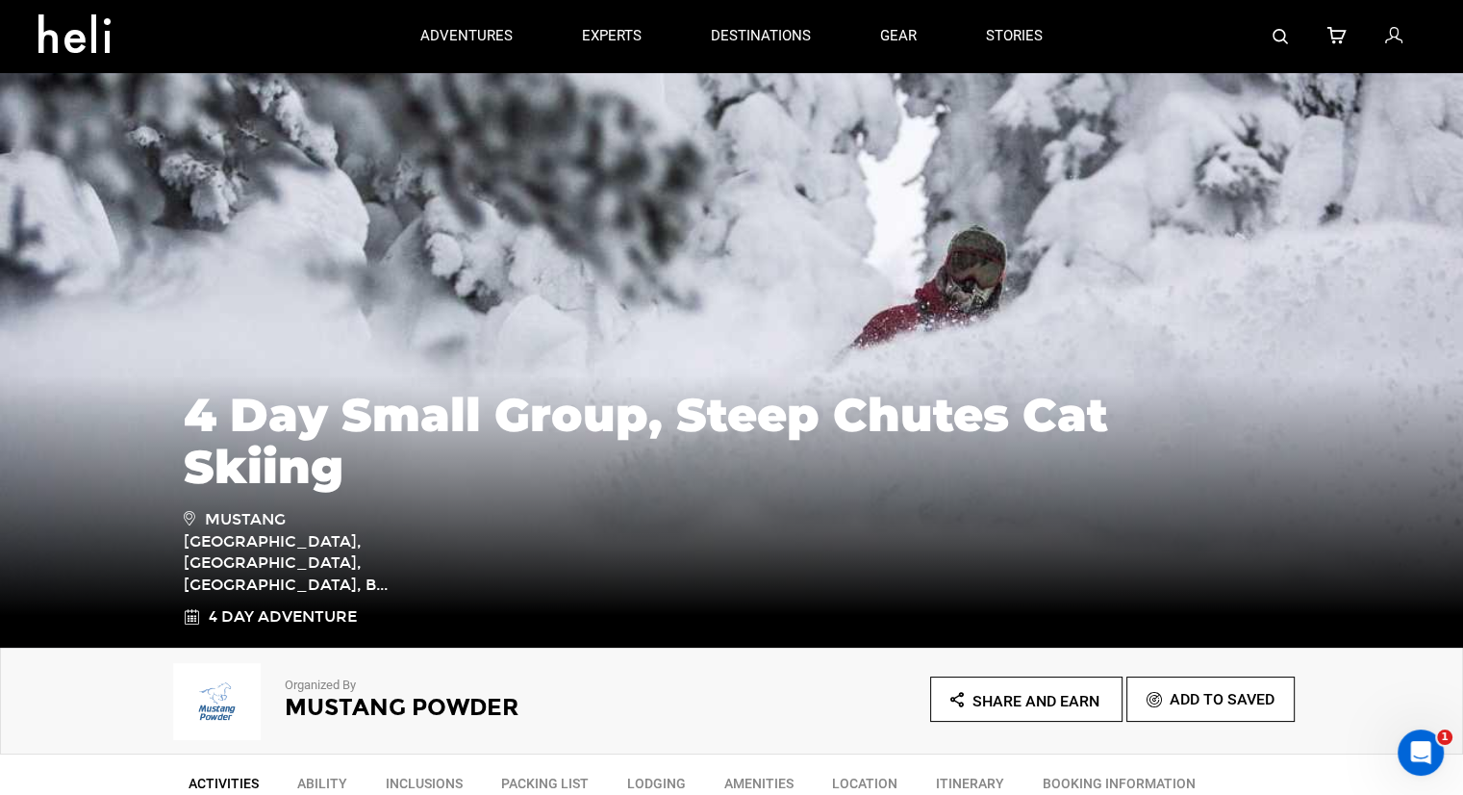
click at [1275, 43] on link at bounding box center [1280, 36] width 15 height 72
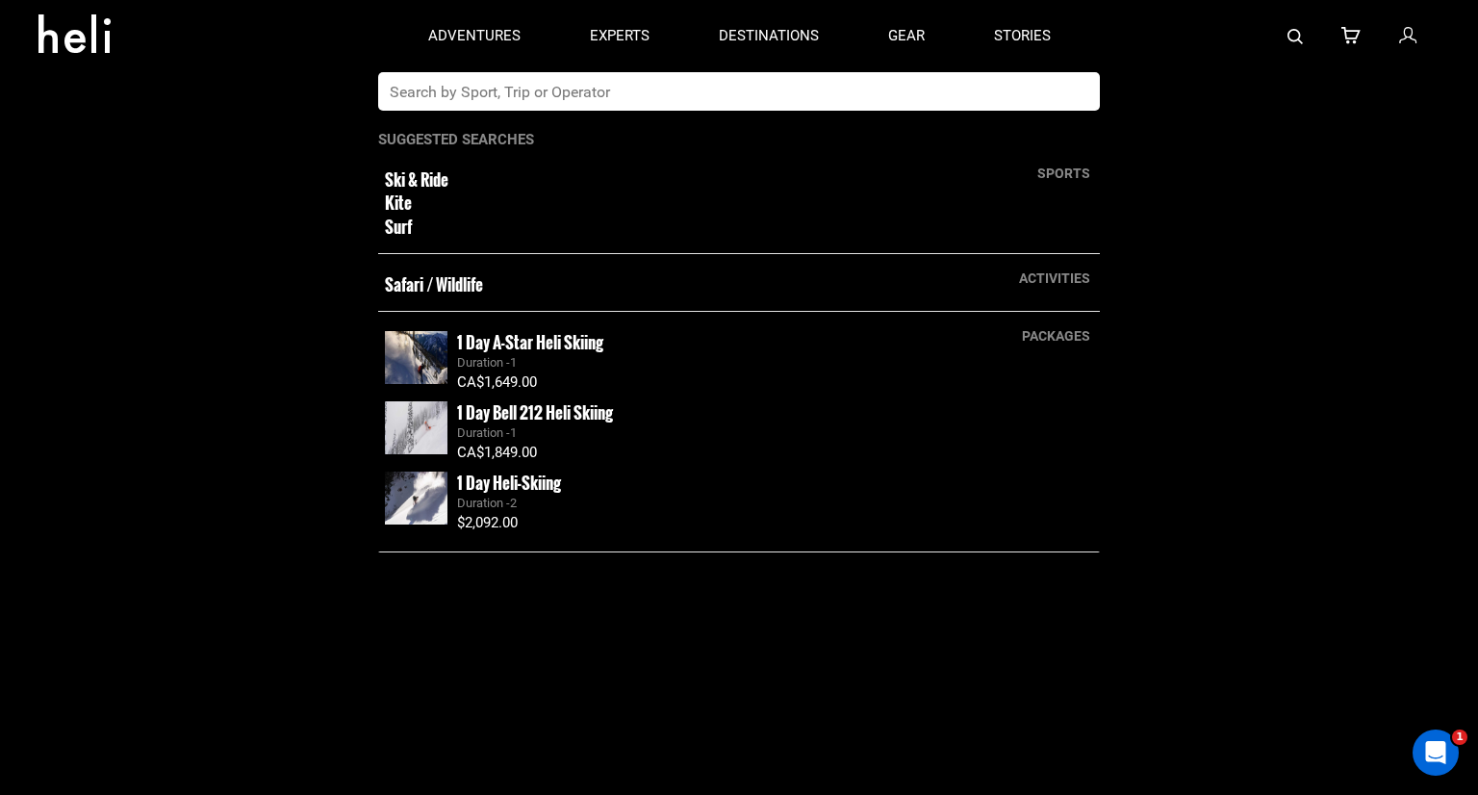
click at [917, 102] on input "text" at bounding box center [719, 91] width 682 height 38
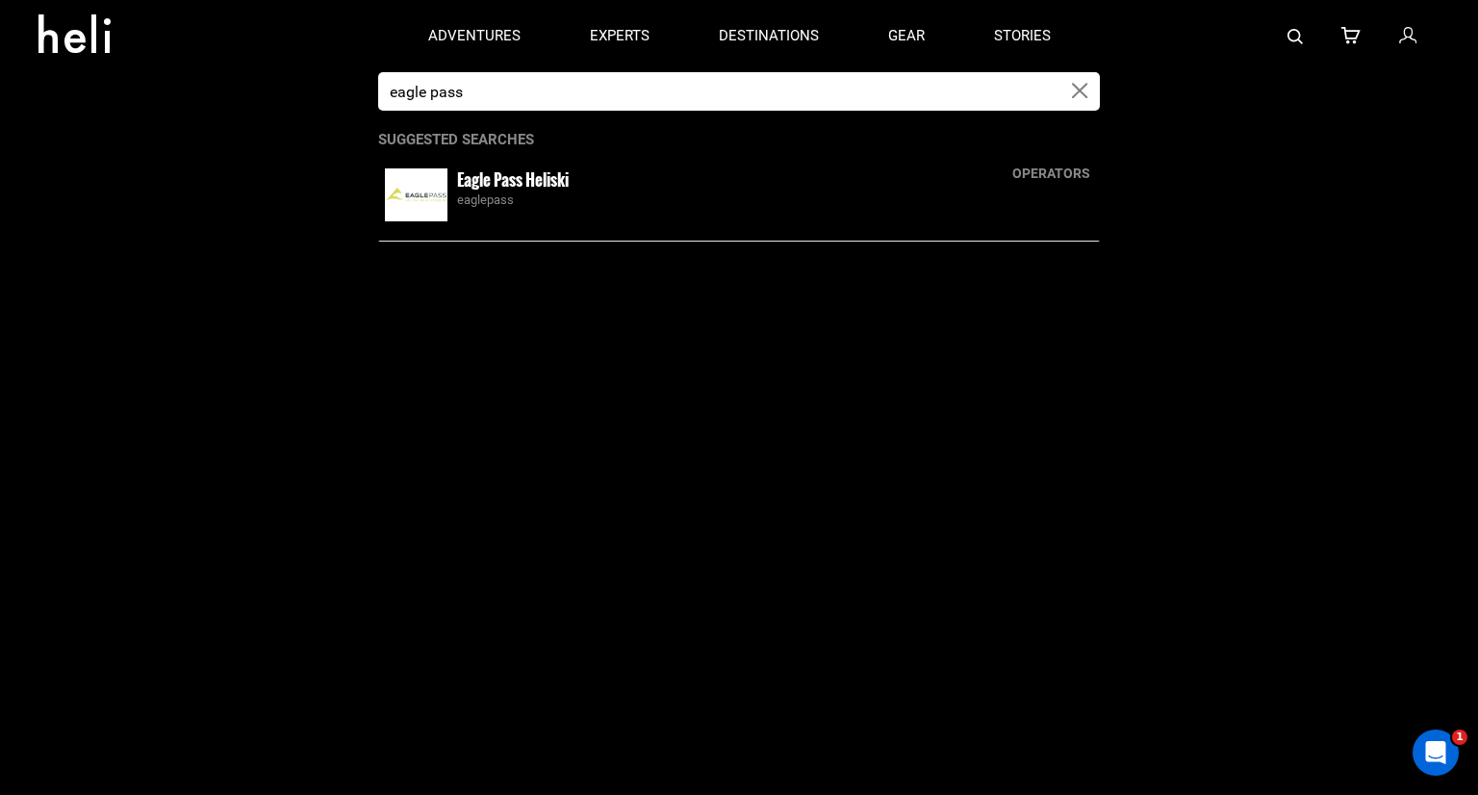
type input "eagle pass"
click at [572, 195] on div "eaglepass" at bounding box center [775, 200] width 636 height 18
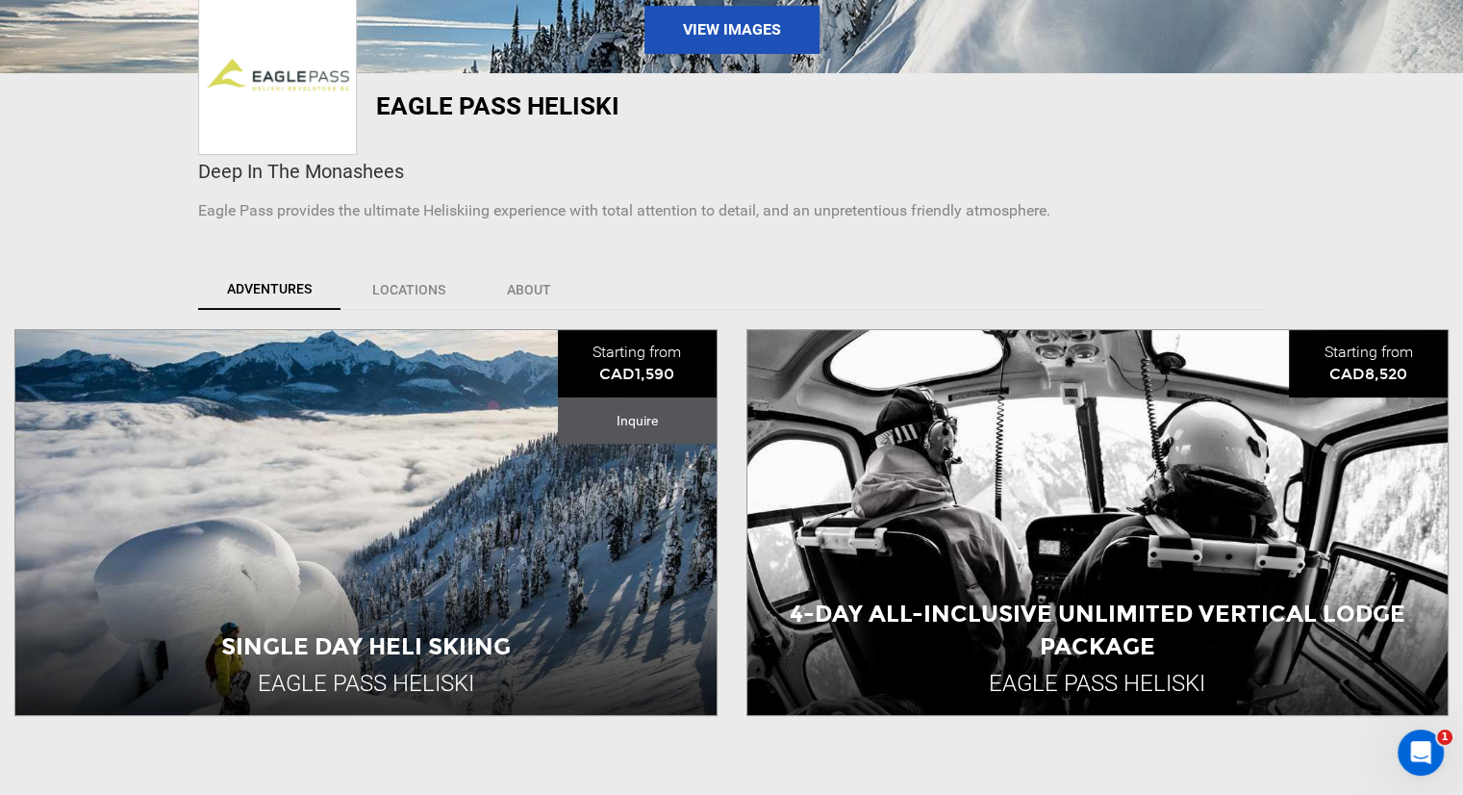
scroll to position [385, 0]
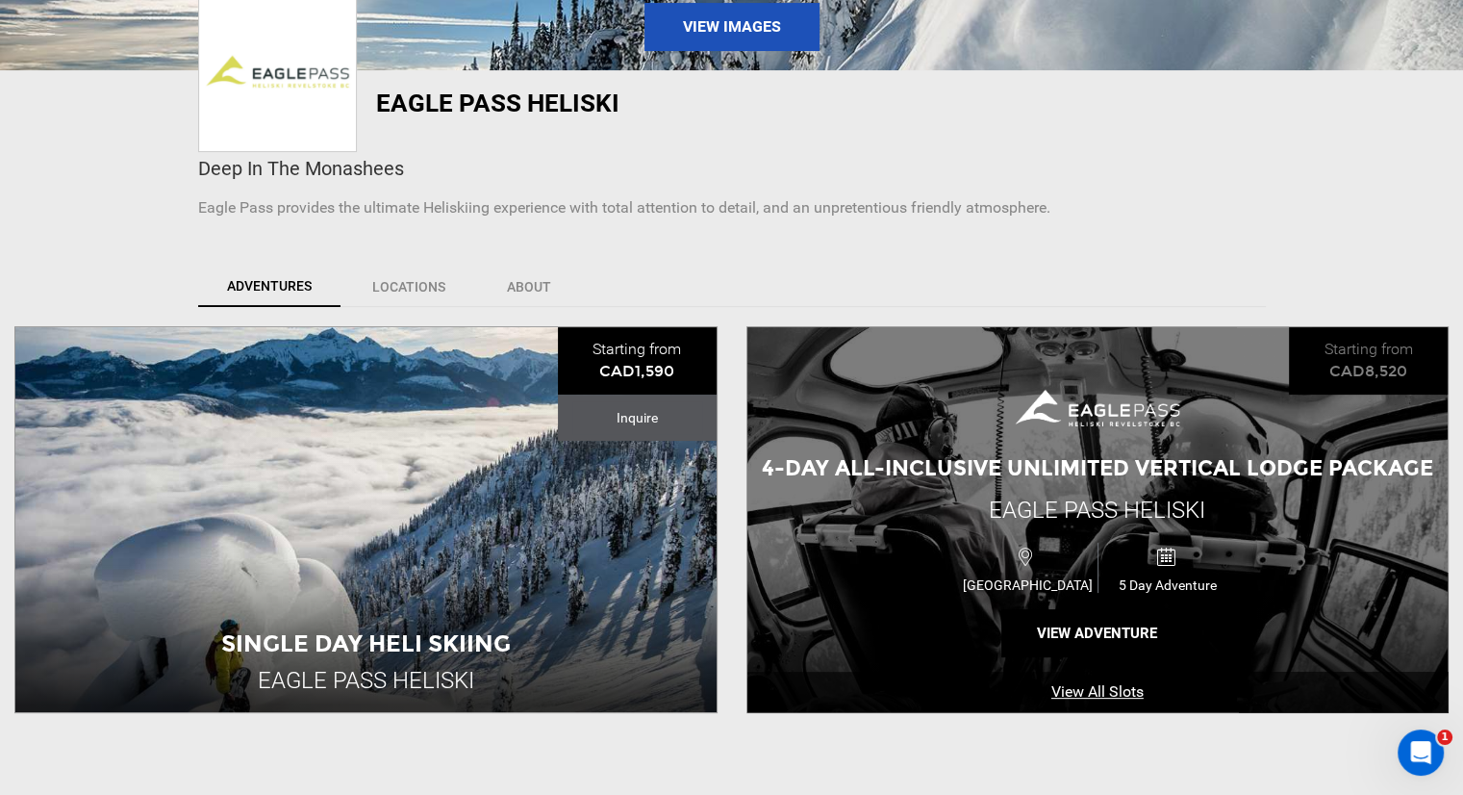
click at [949, 536] on div "Canada 5 Day Adventure" at bounding box center [1097, 567] width 420 height 63
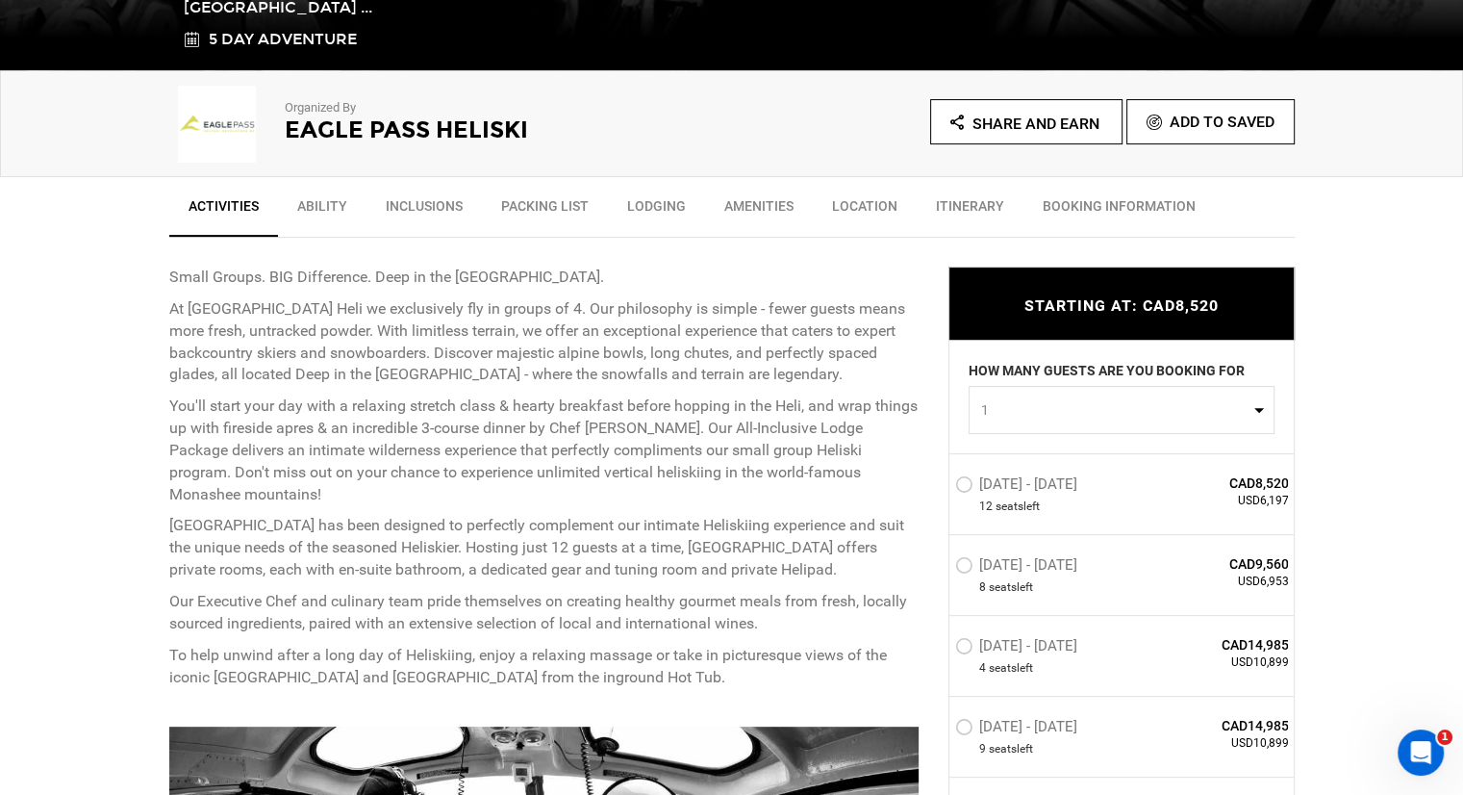
scroll to position [673, 0]
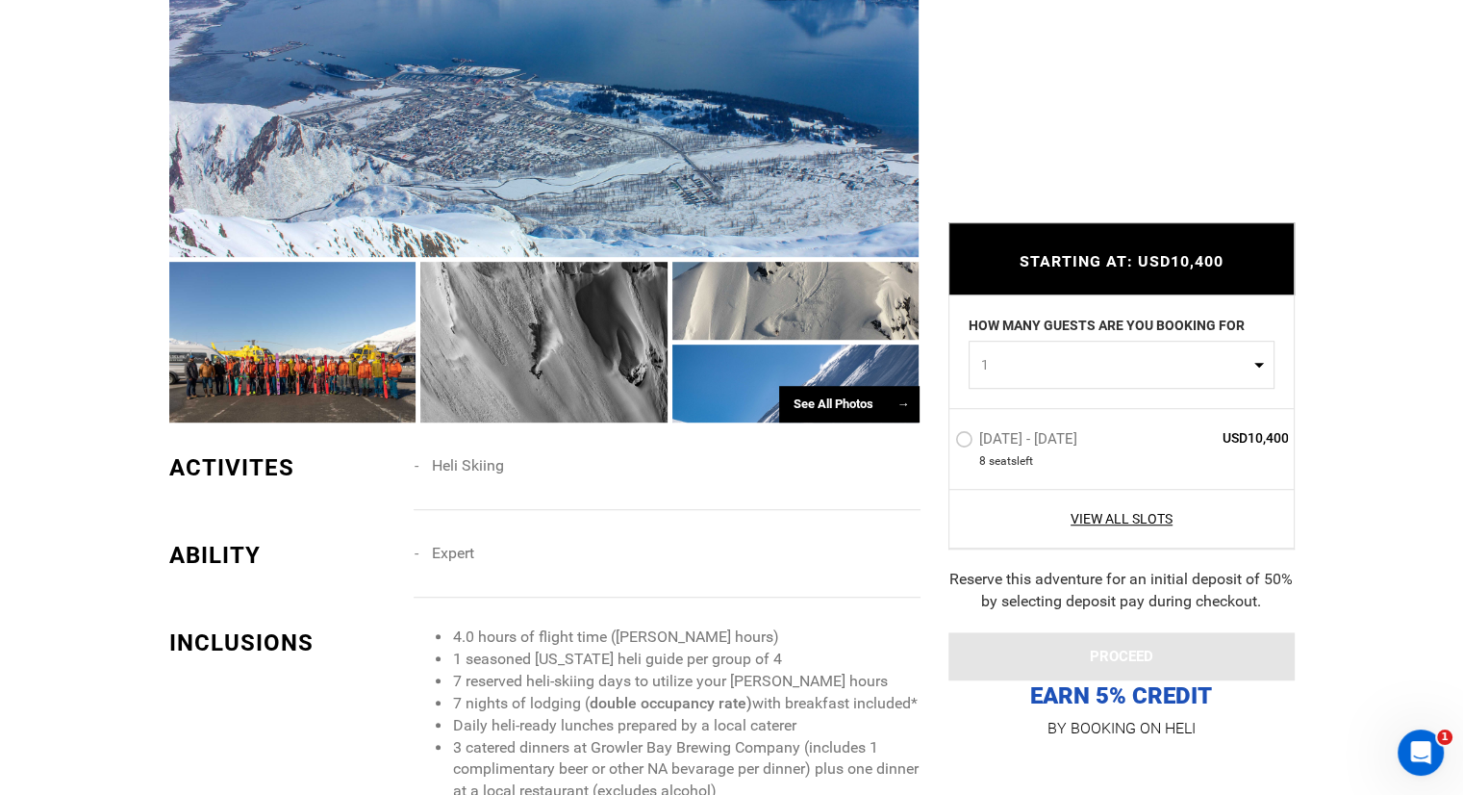
scroll to position [1154, 0]
